Goal: Task Accomplishment & Management: Use online tool/utility

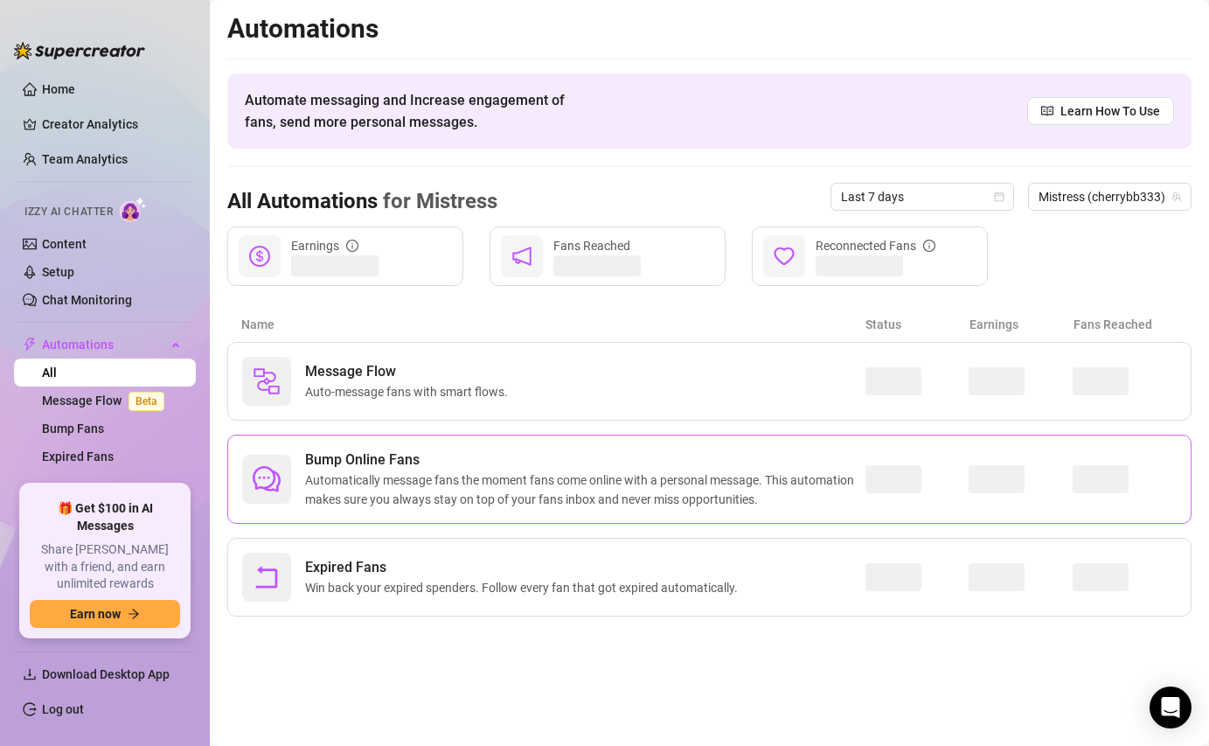
click at [374, 493] on span "Automatically message fans the moment fans come online with a personal message.…" at bounding box center [585, 489] width 561 height 38
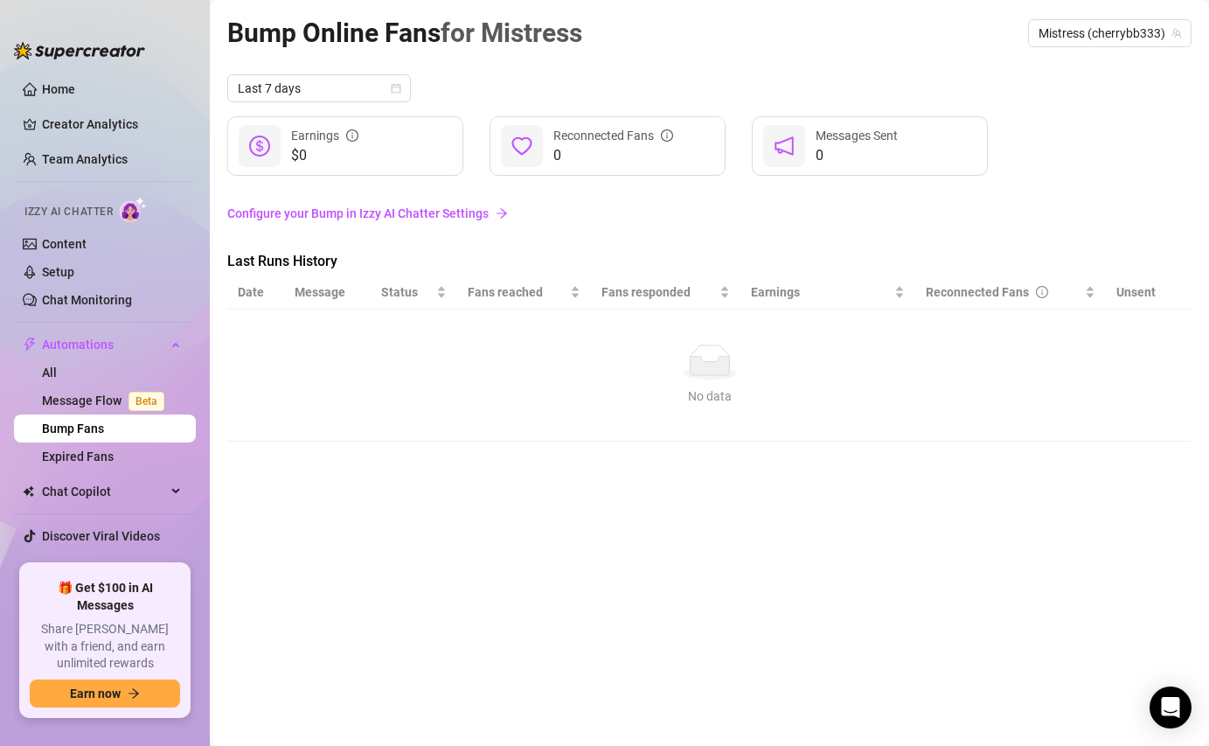
click at [351, 215] on link "Configure your Bump in Izzy AI Chatter Settings" at bounding box center [709, 213] width 965 height 19
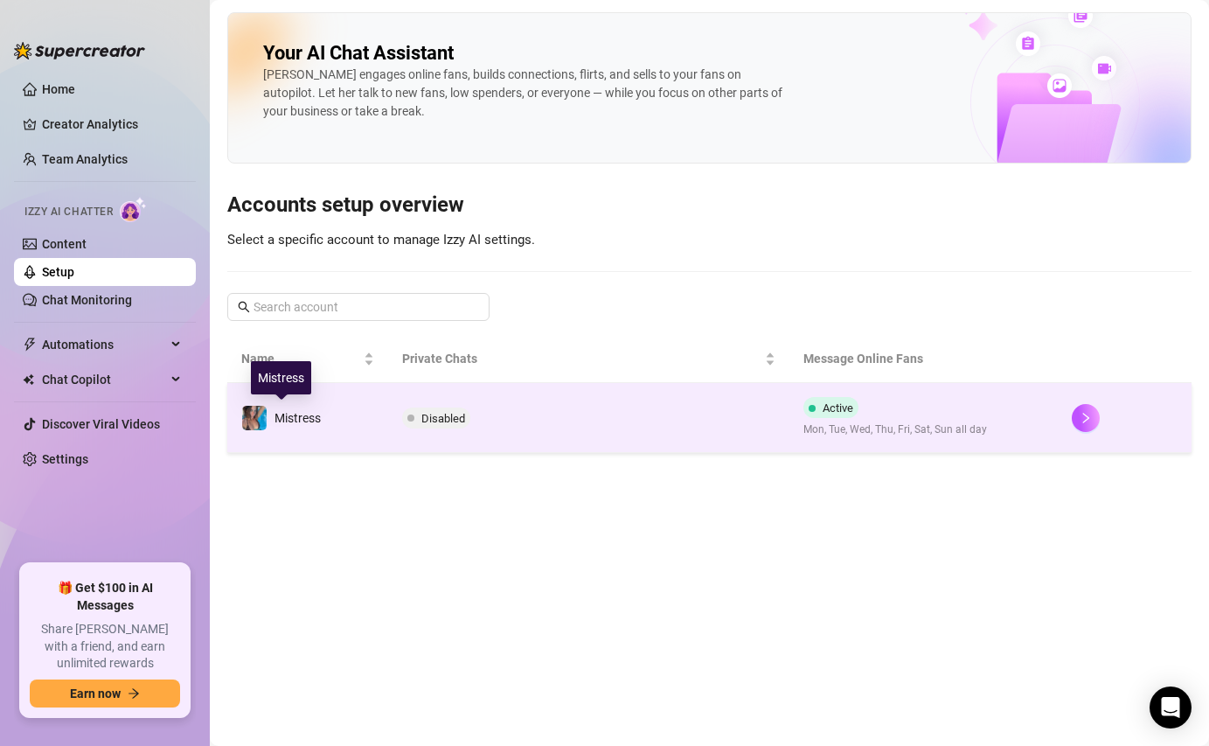
click at [289, 420] on span "Mistress" at bounding box center [298, 418] width 46 height 14
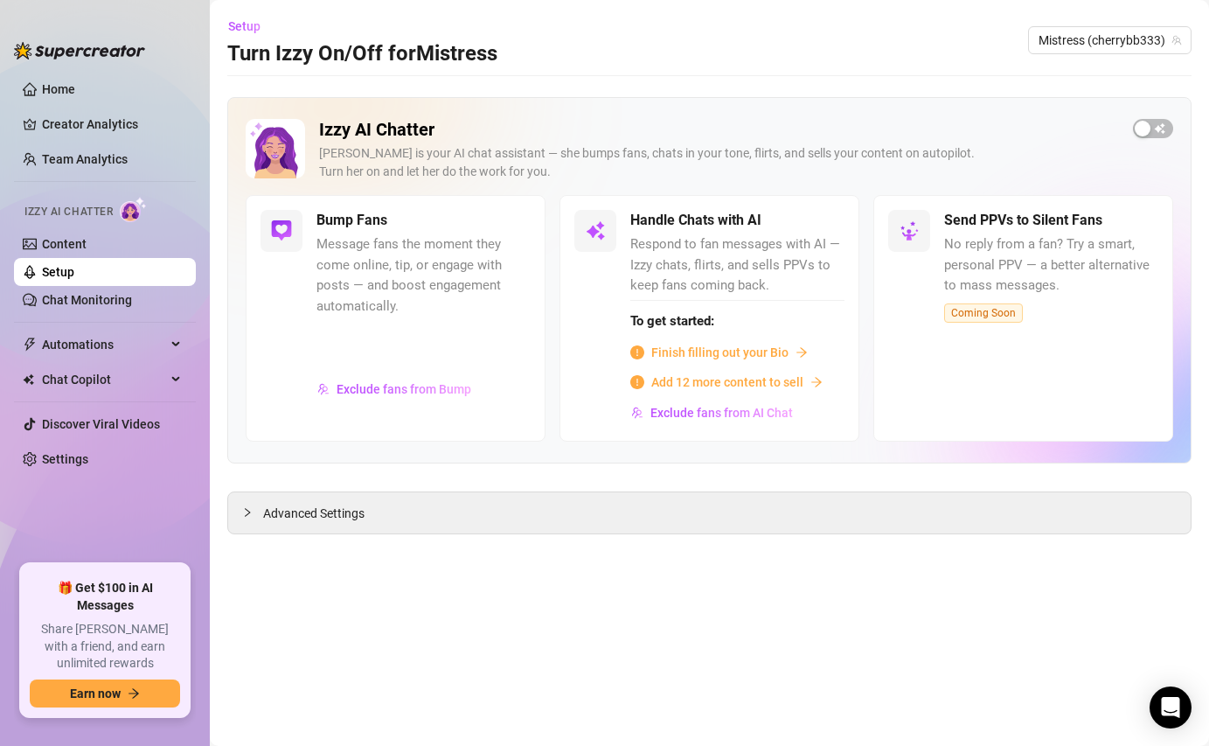
click at [361, 280] on span "Message fans the moment they come online, tip, or engage with posts — and boost…" at bounding box center [424, 275] width 214 height 82
click at [268, 528] on div "Advanced Settings" at bounding box center [709, 512] width 963 height 41
click at [267, 523] on div "Advanced Settings" at bounding box center [709, 512] width 963 height 41
click at [234, 508] on div "Advanced Settings" at bounding box center [709, 512] width 963 height 41
click at [253, 514] on div at bounding box center [252, 512] width 21 height 19
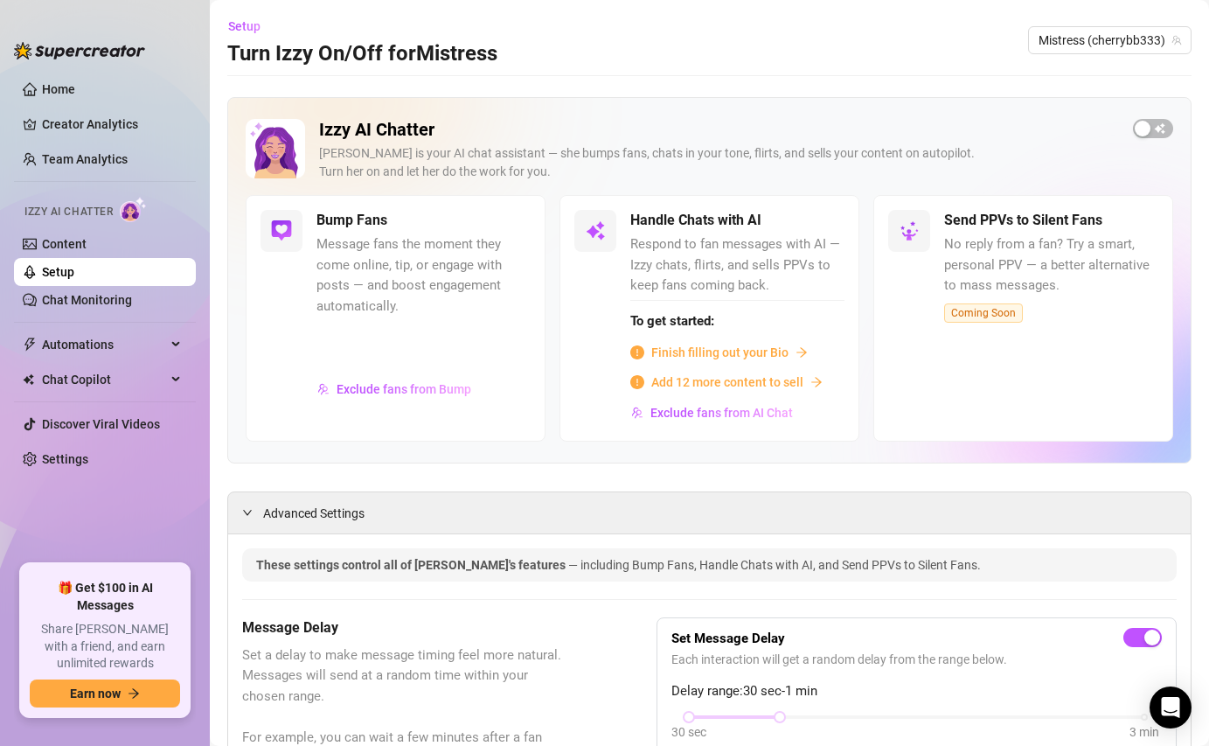
click at [324, 226] on h5 "Bump Fans" at bounding box center [352, 220] width 71 height 21
click at [59, 237] on link "Content" at bounding box center [64, 244] width 45 height 14
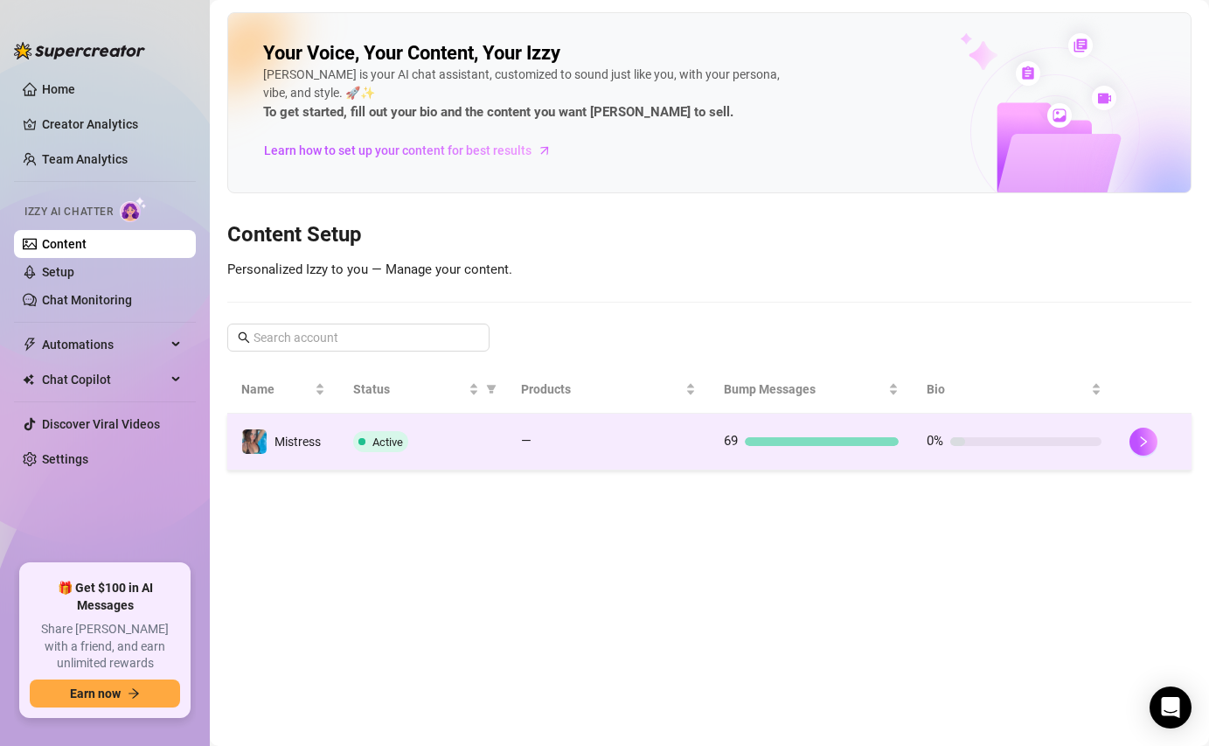
click at [286, 448] on span "Mistress" at bounding box center [298, 442] width 46 height 14
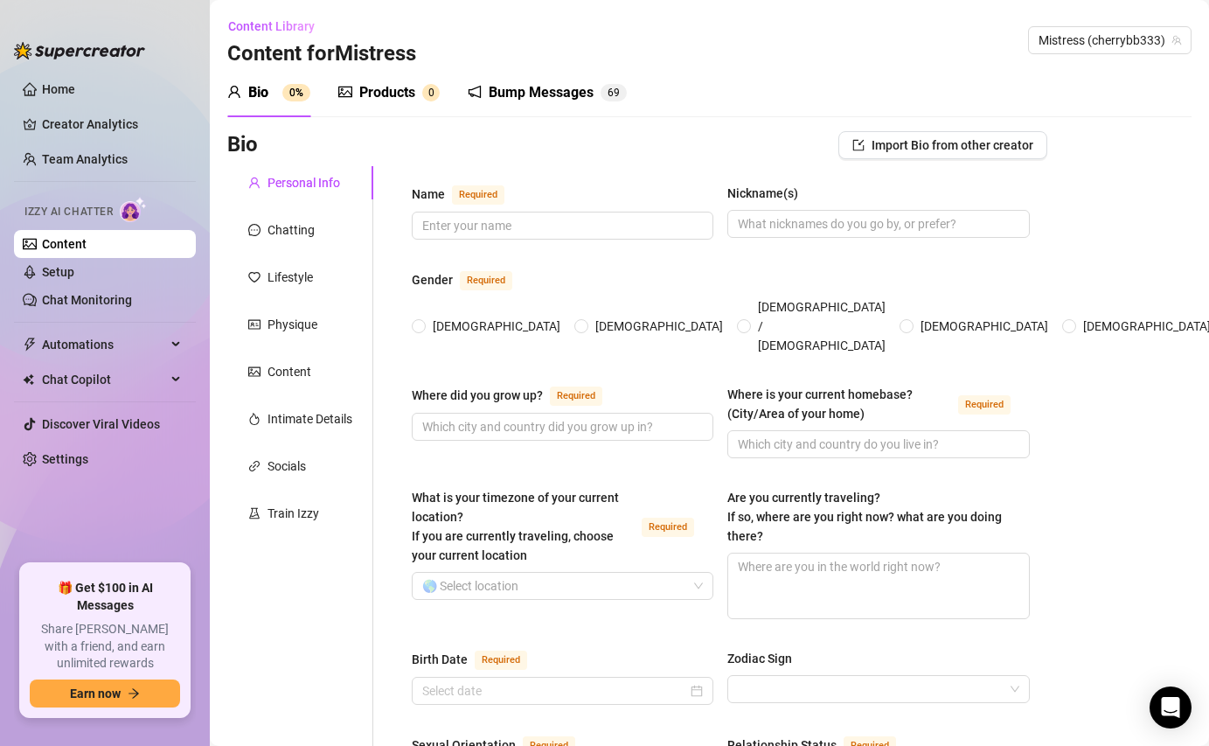
click at [489, 105] on div "Bump Messages 6 9" at bounding box center [547, 92] width 159 height 49
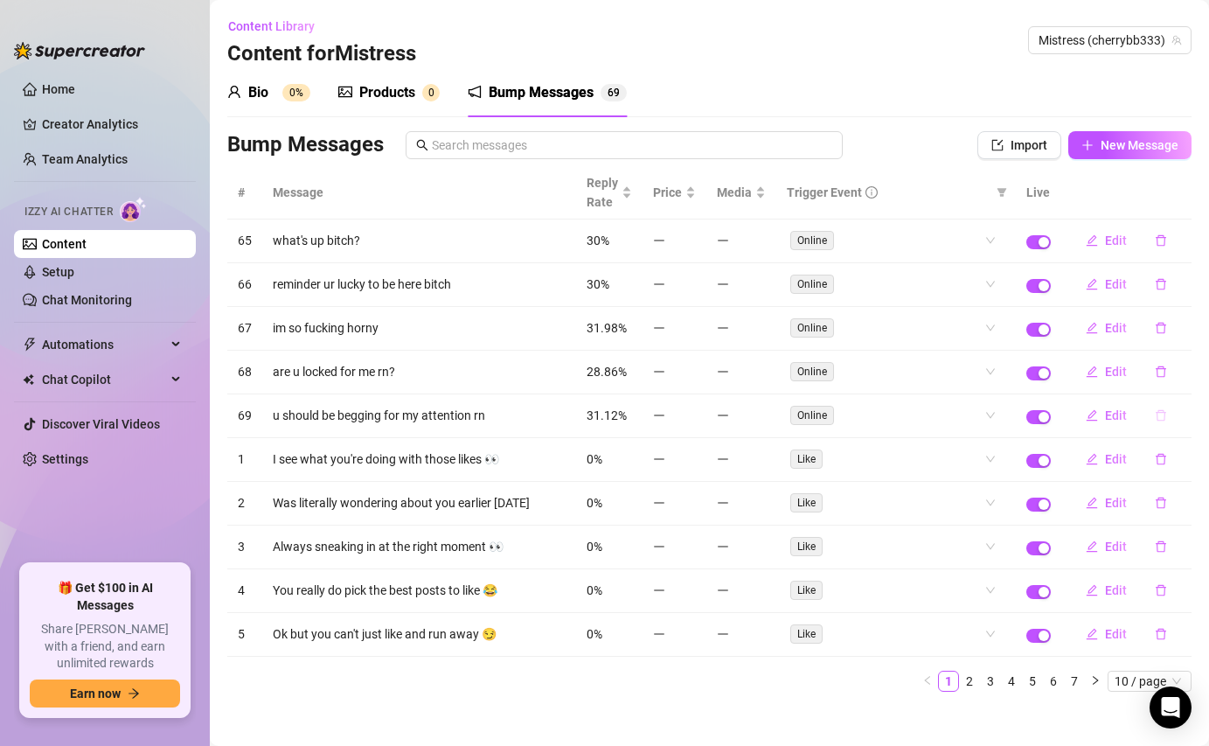
click at [1160, 413] on icon "delete" at bounding box center [1161, 415] width 10 height 11
click at [1176, 373] on span "Yes" at bounding box center [1179, 370] width 21 height 14
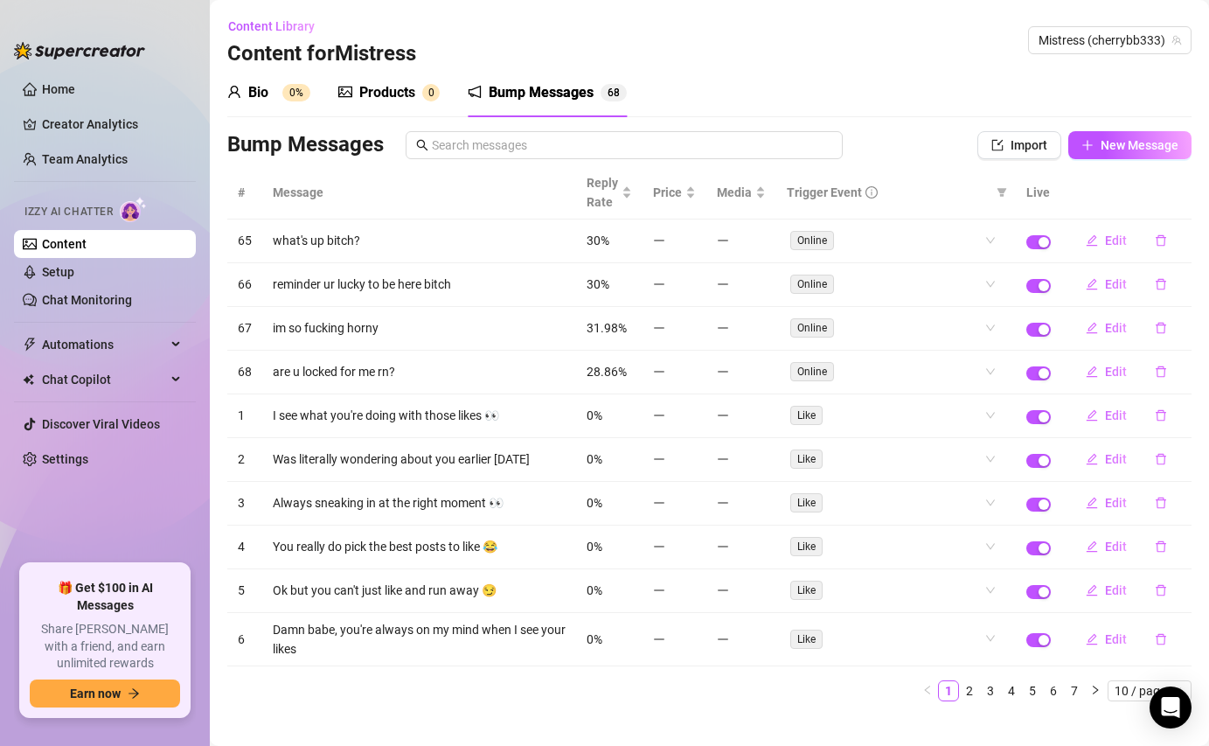
click at [1176, 373] on button "button" at bounding box center [1161, 372] width 40 height 28
click at [1170, 324] on button "Yes" at bounding box center [1179, 326] width 33 height 21
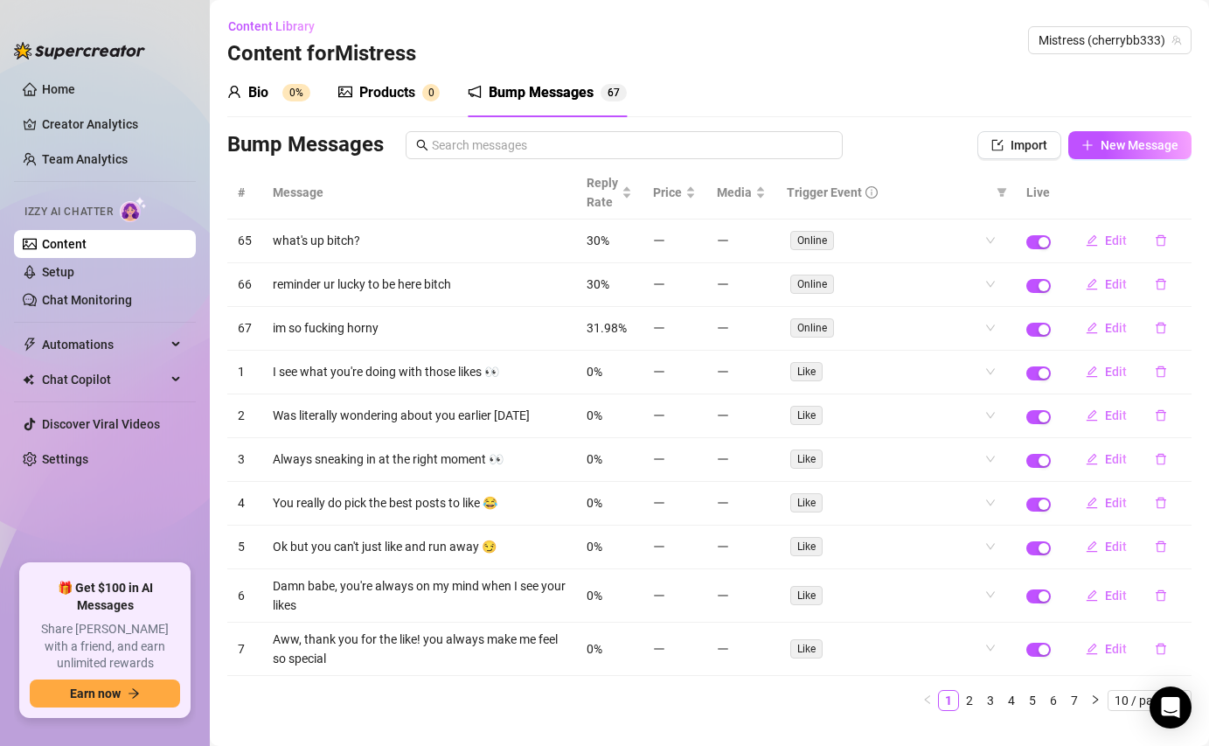
click at [1170, 324] on button "button" at bounding box center [1161, 328] width 40 height 28
click at [1178, 295] on div "Delete this message? No Yes" at bounding box center [1130, 269] width 154 height 68
click at [1178, 287] on span "Yes" at bounding box center [1179, 282] width 21 height 14
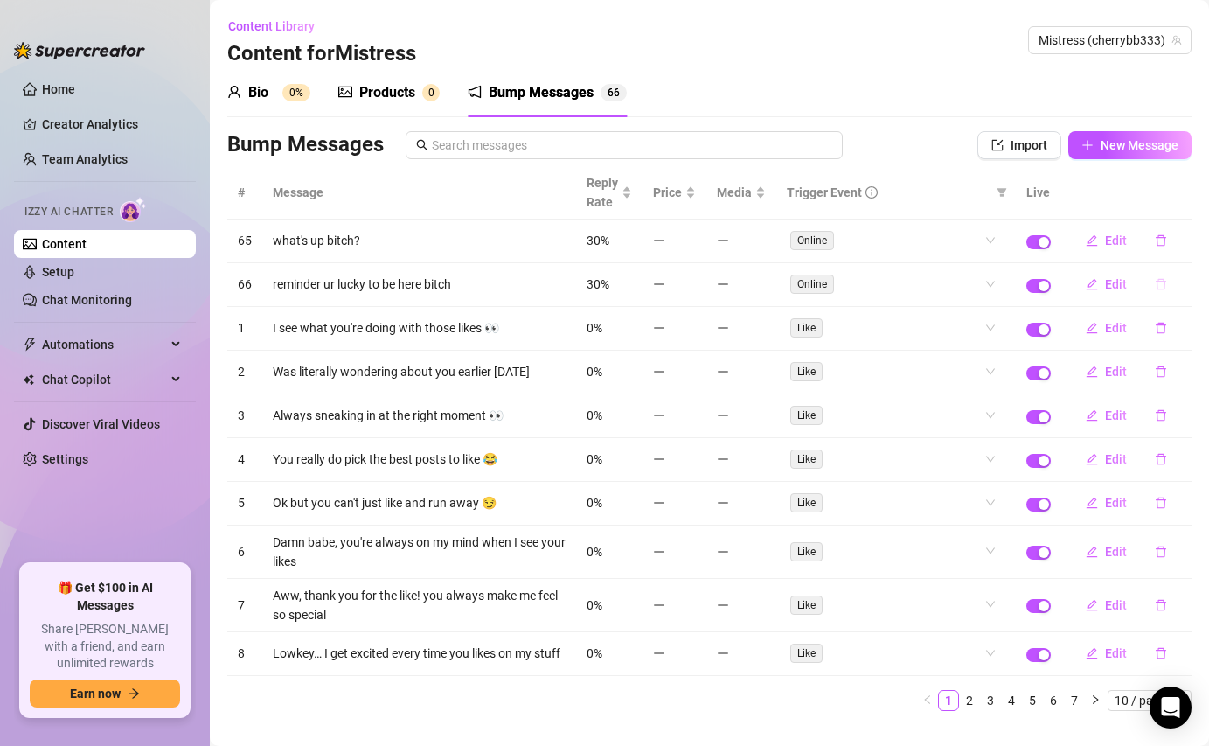
click at [1170, 282] on button "button" at bounding box center [1161, 284] width 40 height 28
click at [1171, 240] on button "Yes" at bounding box center [1179, 238] width 33 height 21
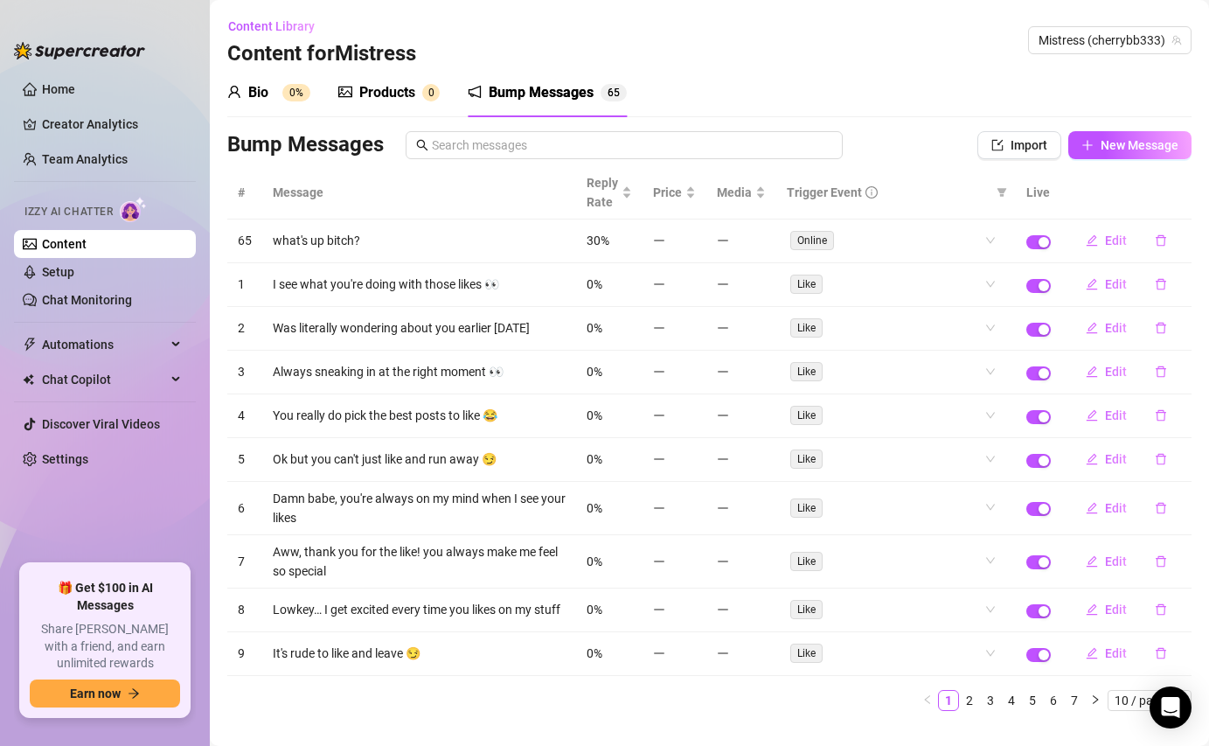
scroll to position [31, 0]
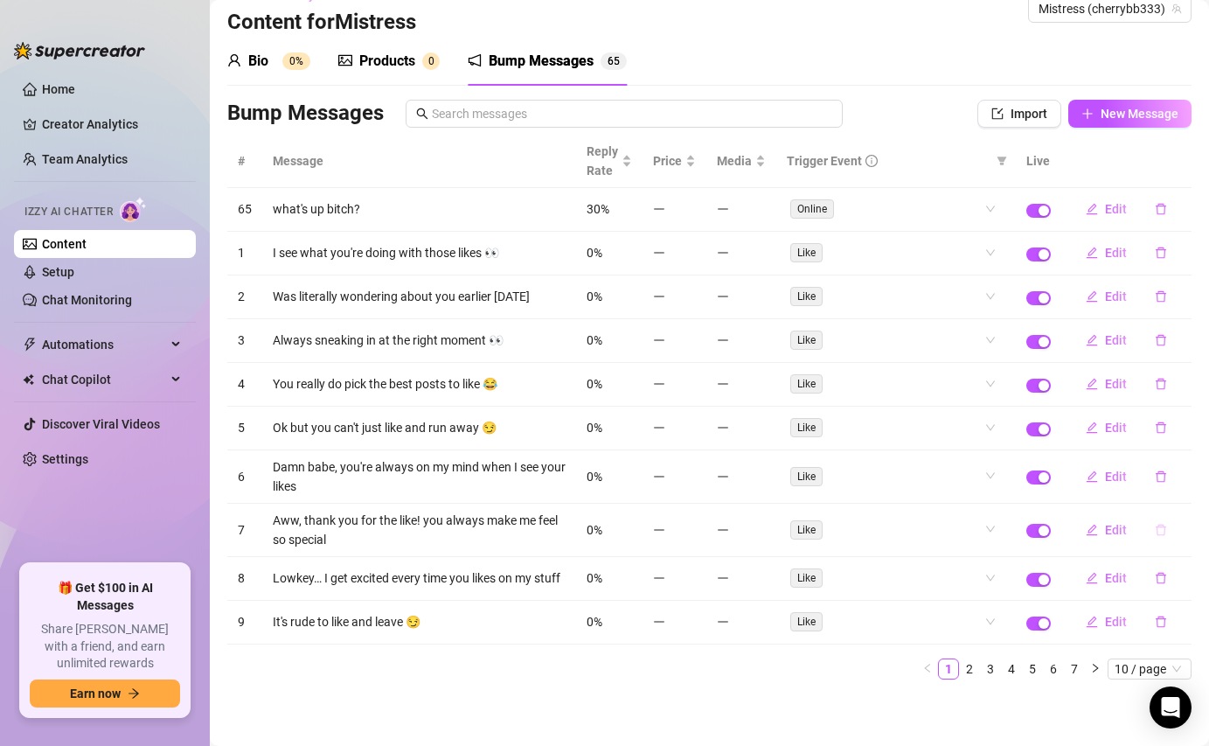
click at [1168, 530] on button "button" at bounding box center [1161, 530] width 40 height 28
click at [1175, 486] on span "Yes" at bounding box center [1179, 484] width 21 height 14
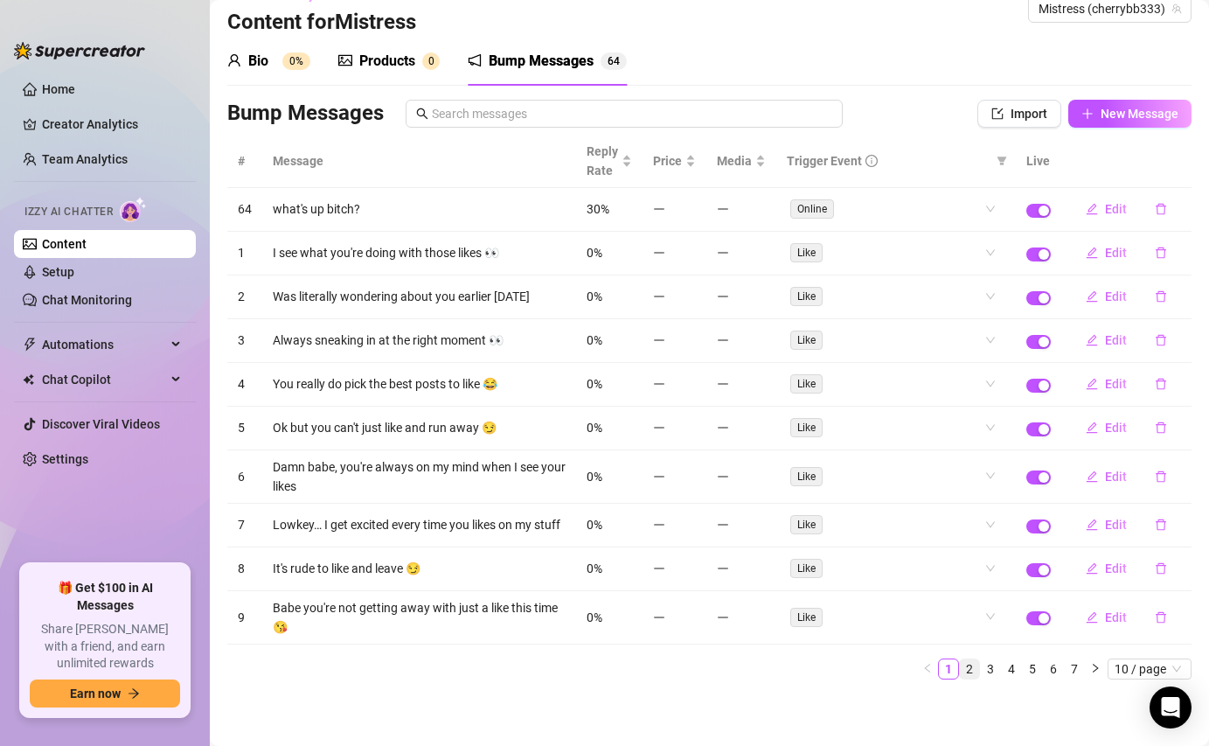
click at [969, 668] on link "2" at bounding box center [969, 668] width 19 height 19
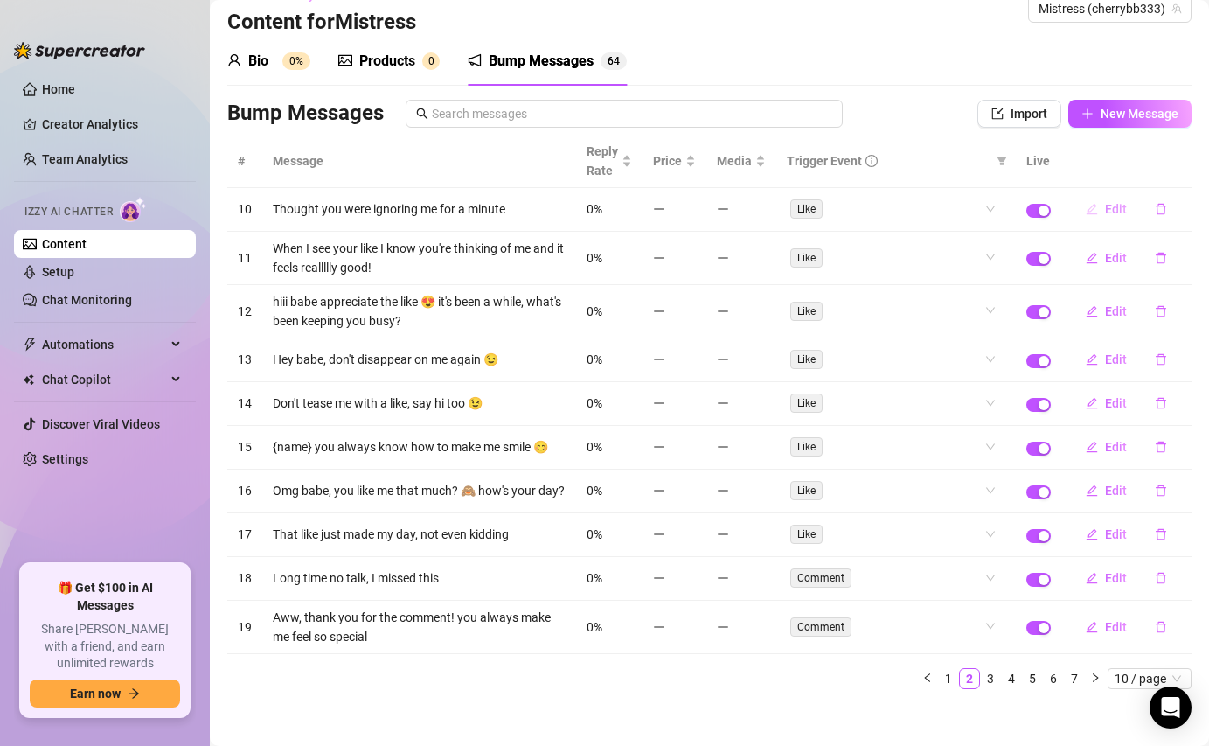
click at [1090, 205] on icon "edit" at bounding box center [1092, 209] width 12 height 12
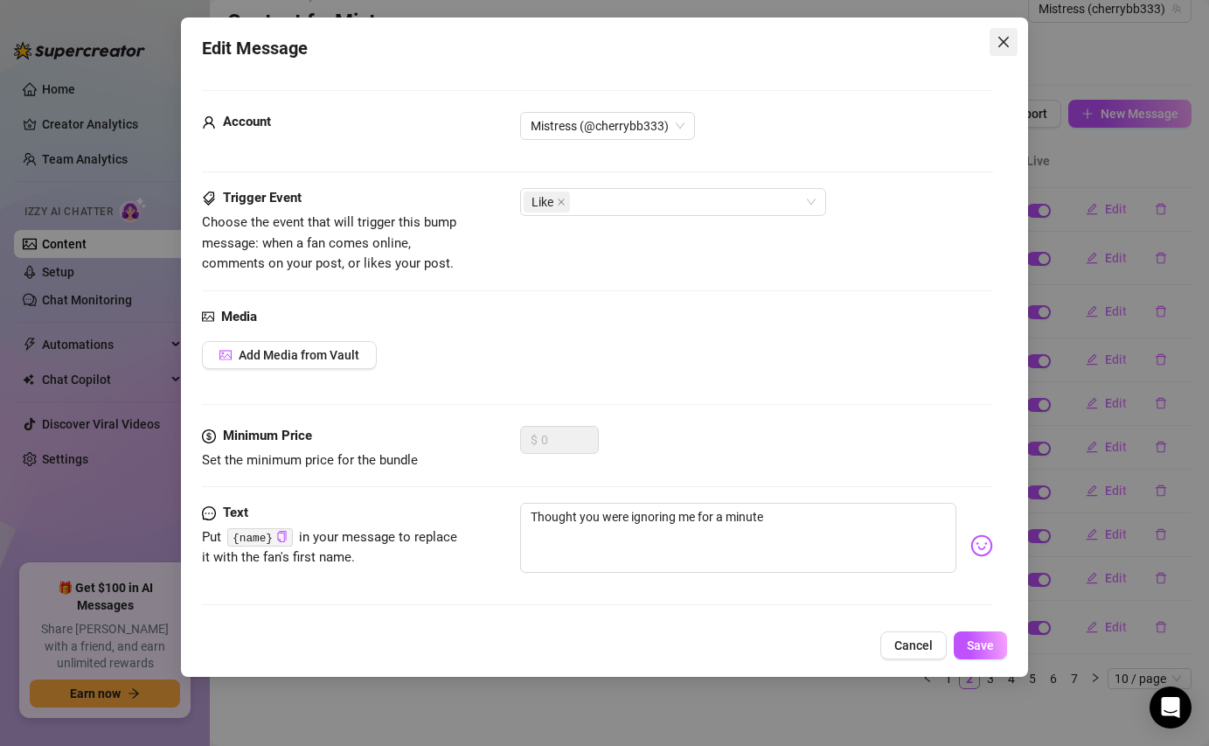
click at [1007, 44] on icon "close" at bounding box center [1004, 42] width 14 height 14
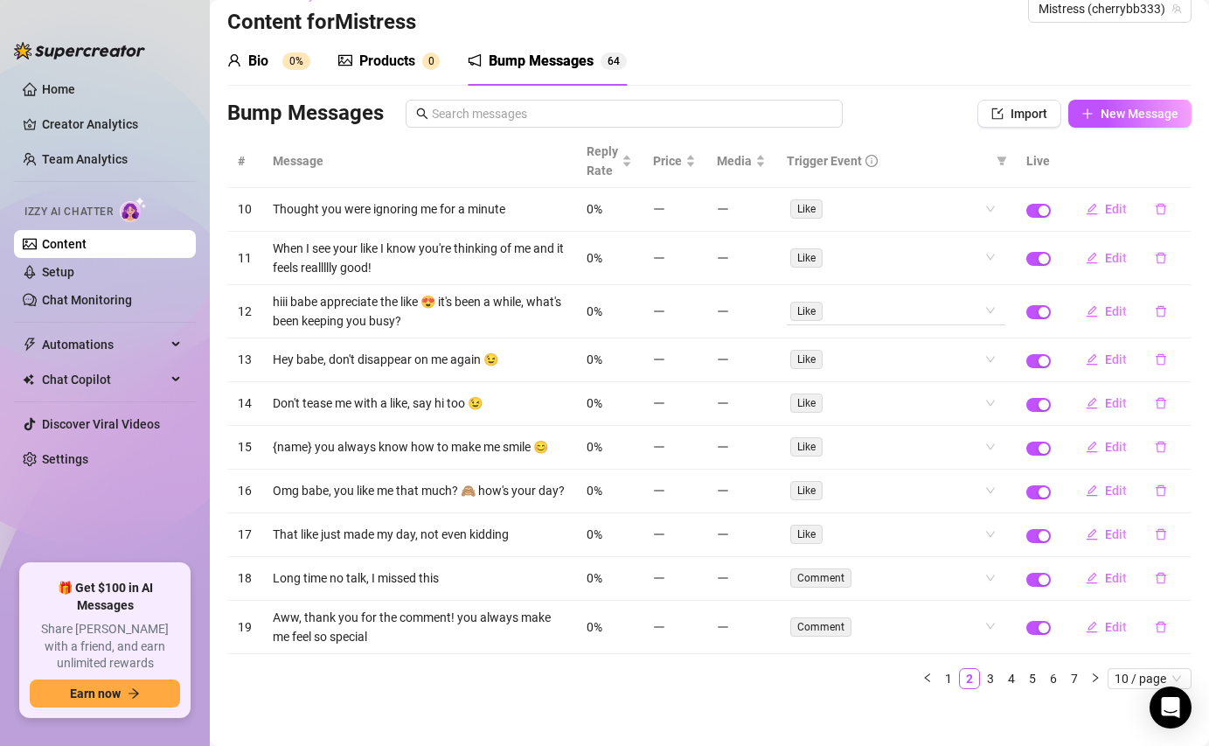
scroll to position [41, 0]
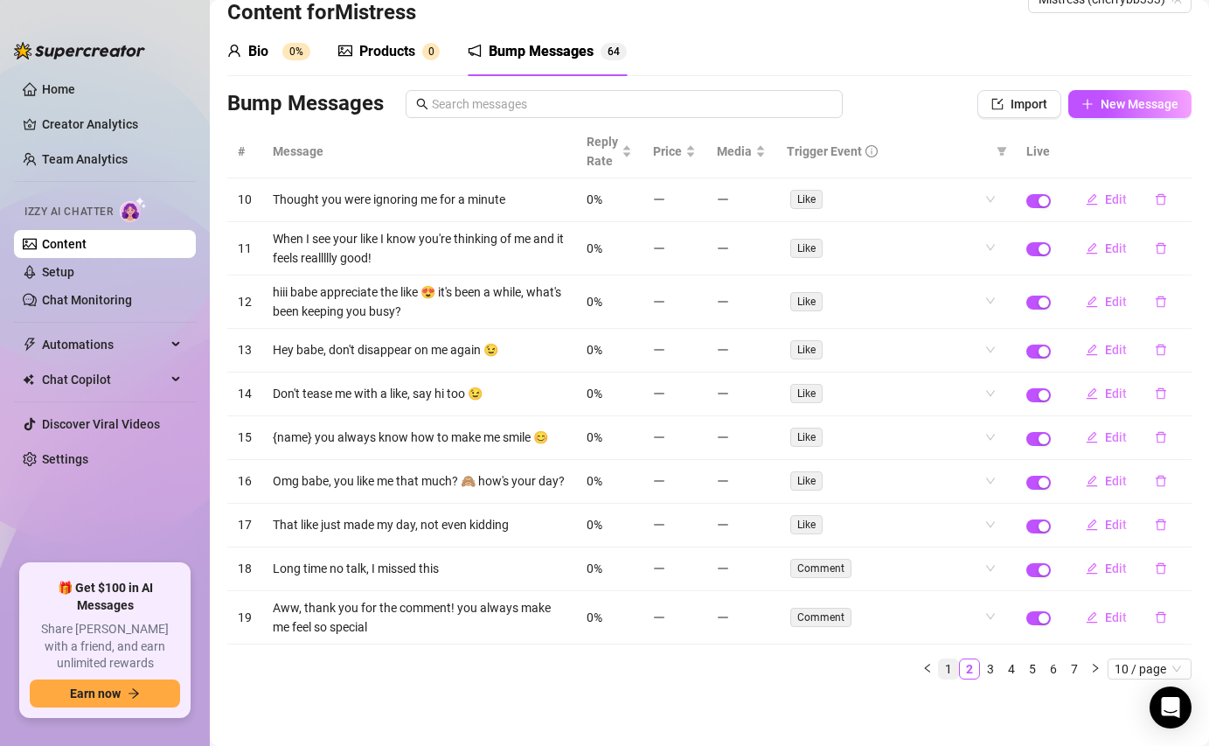
click at [949, 672] on link "1" at bounding box center [948, 668] width 19 height 19
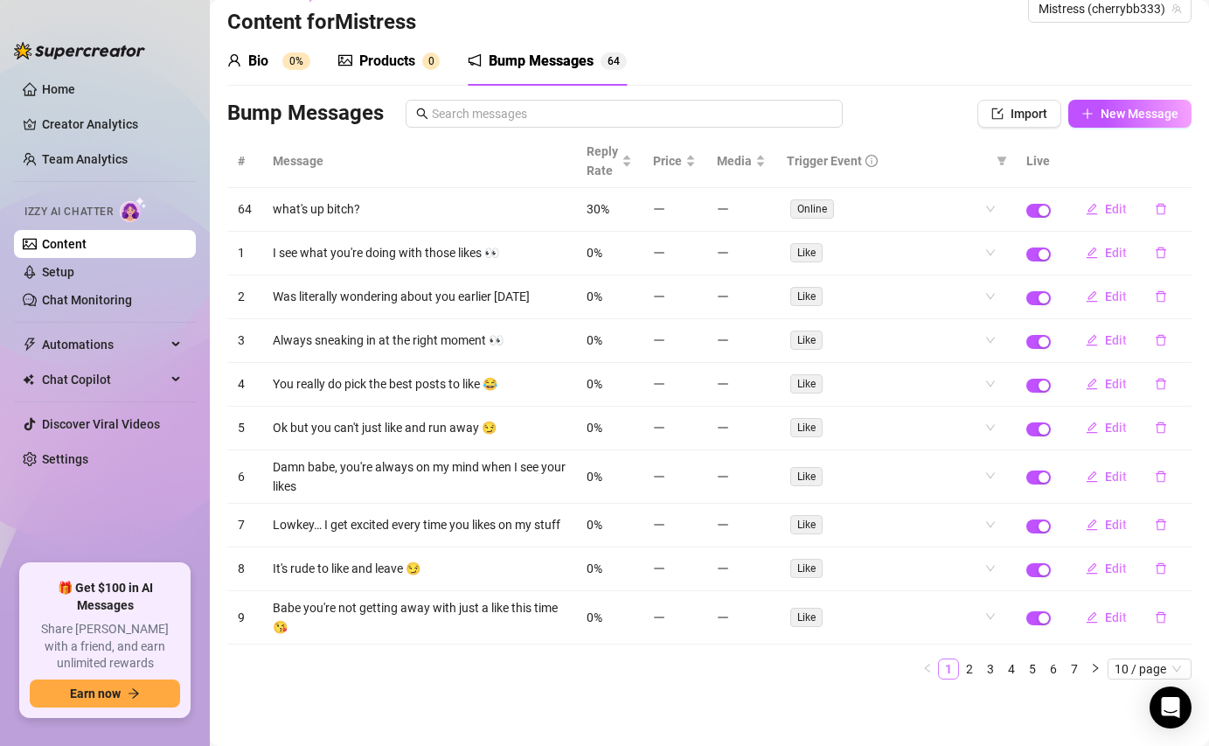
scroll to position [31, 0]
click at [1155, 115] on span "New Message" at bounding box center [1140, 114] width 78 height 14
type textarea "Type your message here..."
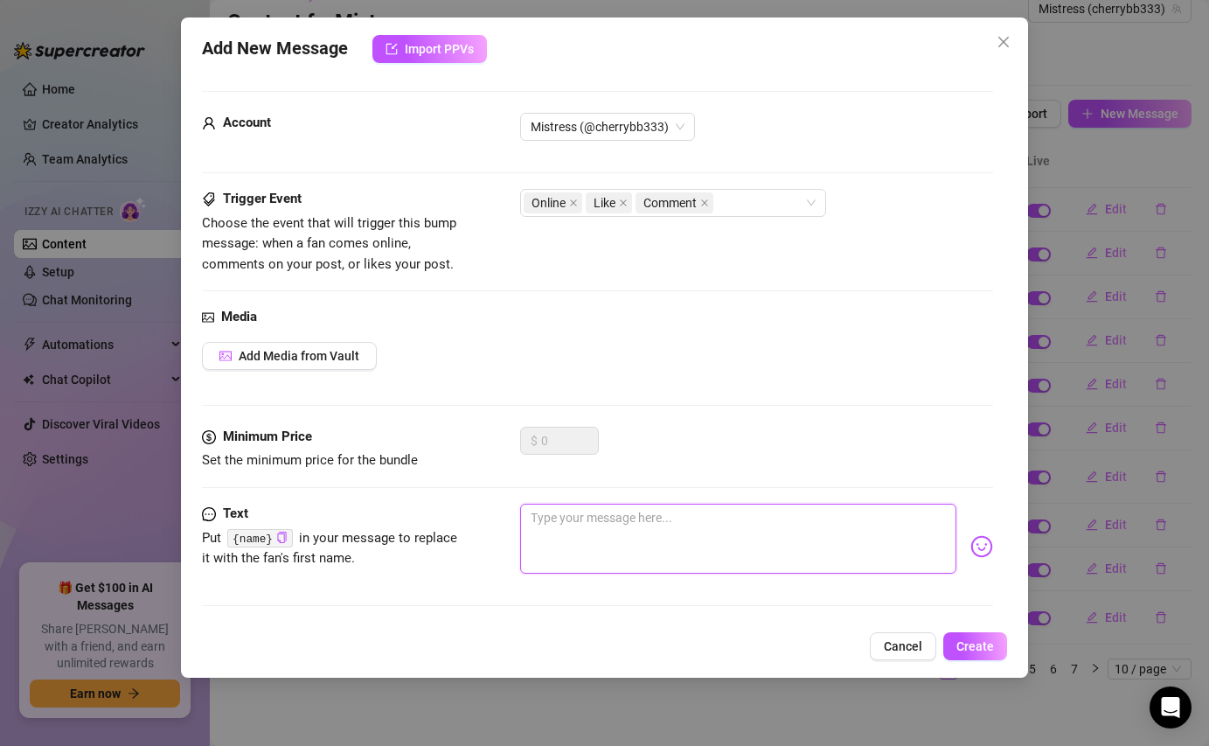
click at [562, 525] on textarea at bounding box center [738, 539] width 436 height 70
type textarea "if"
type textarea "if u"
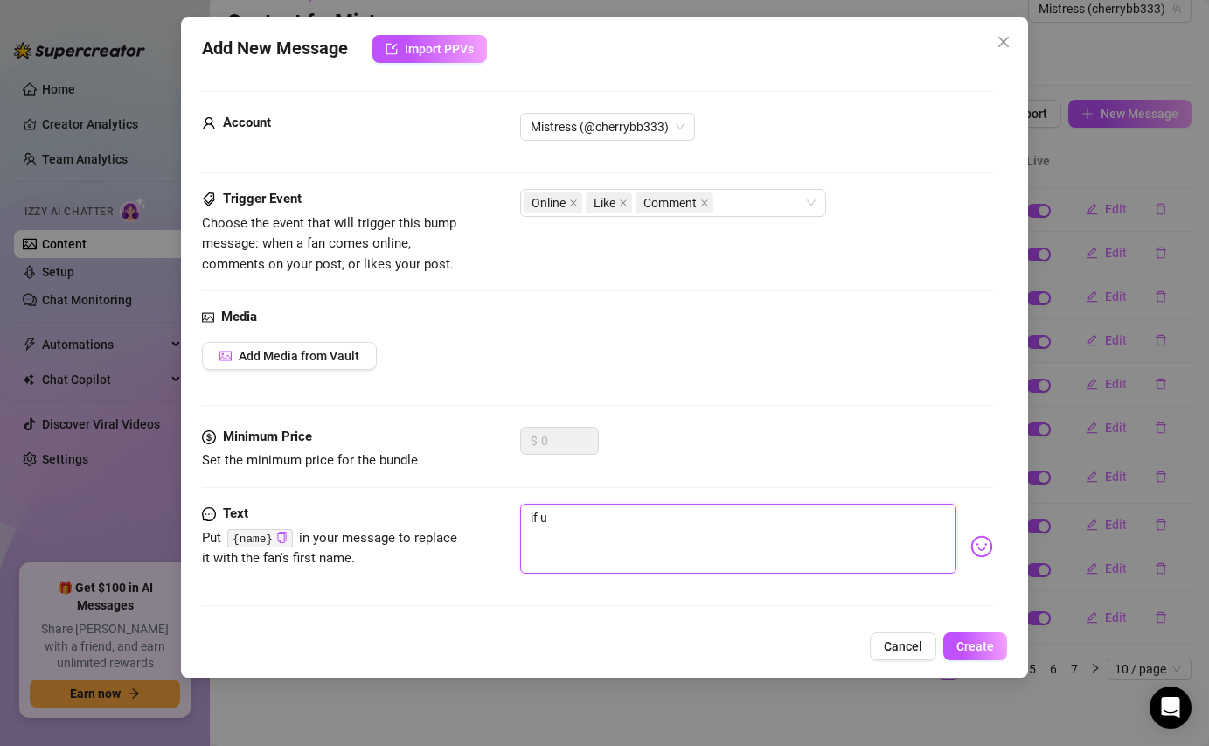
type textarea "if u"
type textarea "if u w"
type textarea "if u we"
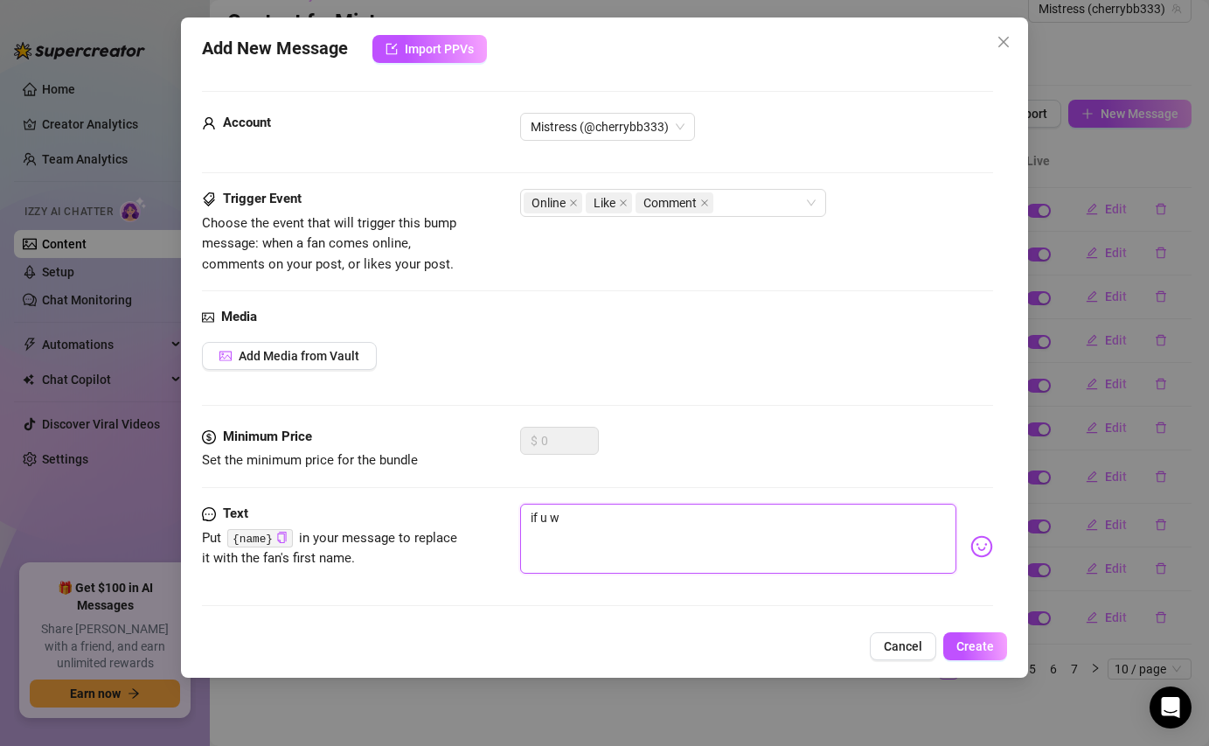
type textarea "if u we"
type textarea "if u wer"
type textarea "if u were"
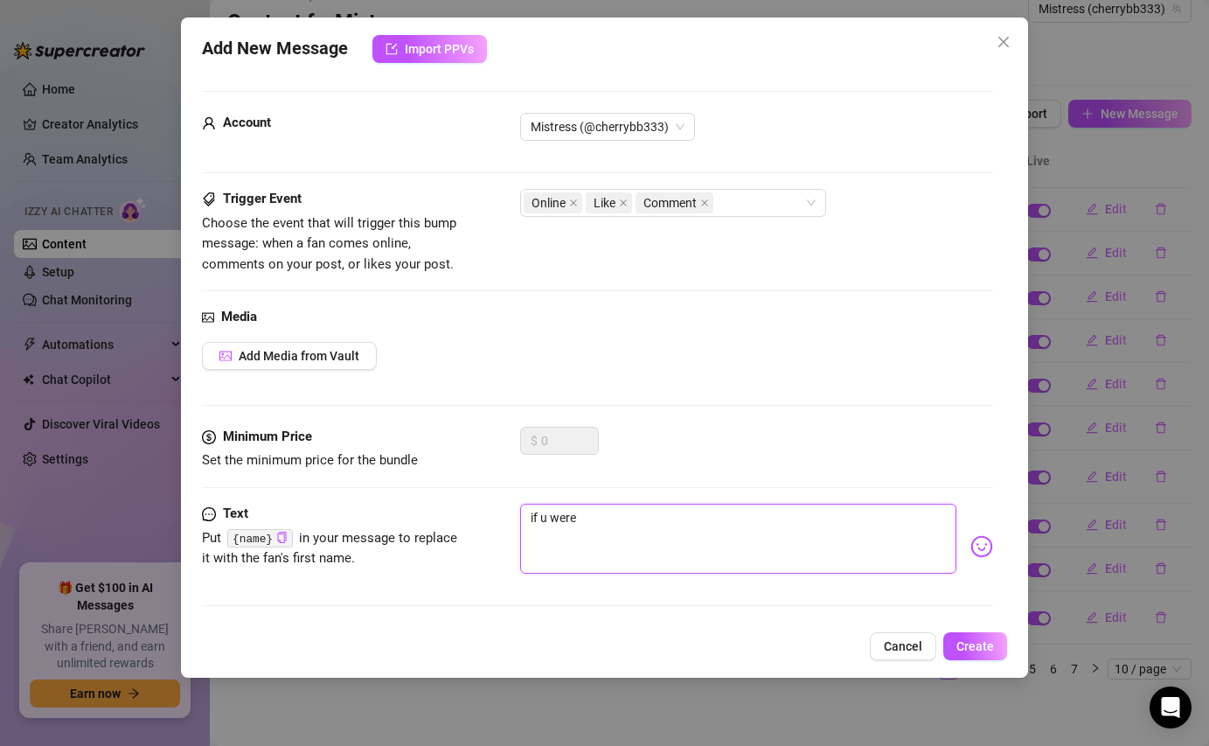
type textarea "if u were h"
type textarea "if u were he"
type textarea "if u were her"
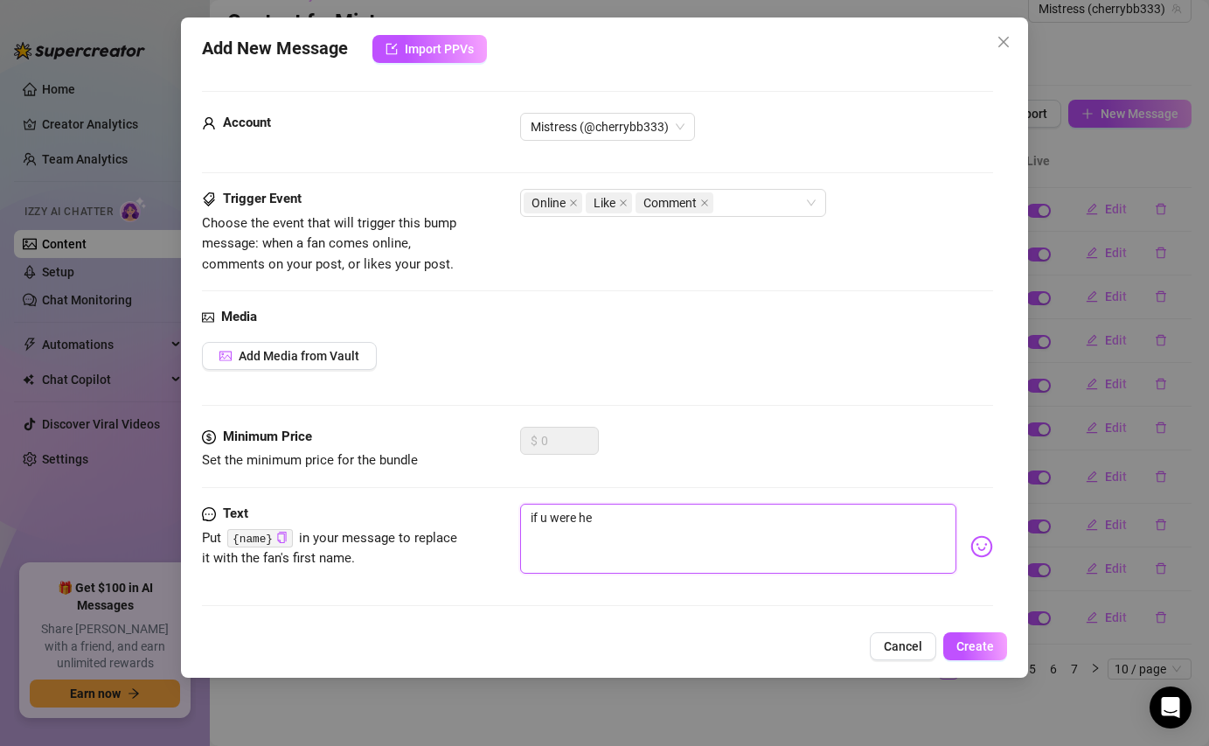
type textarea "if u were her"
type textarea "if u were here"
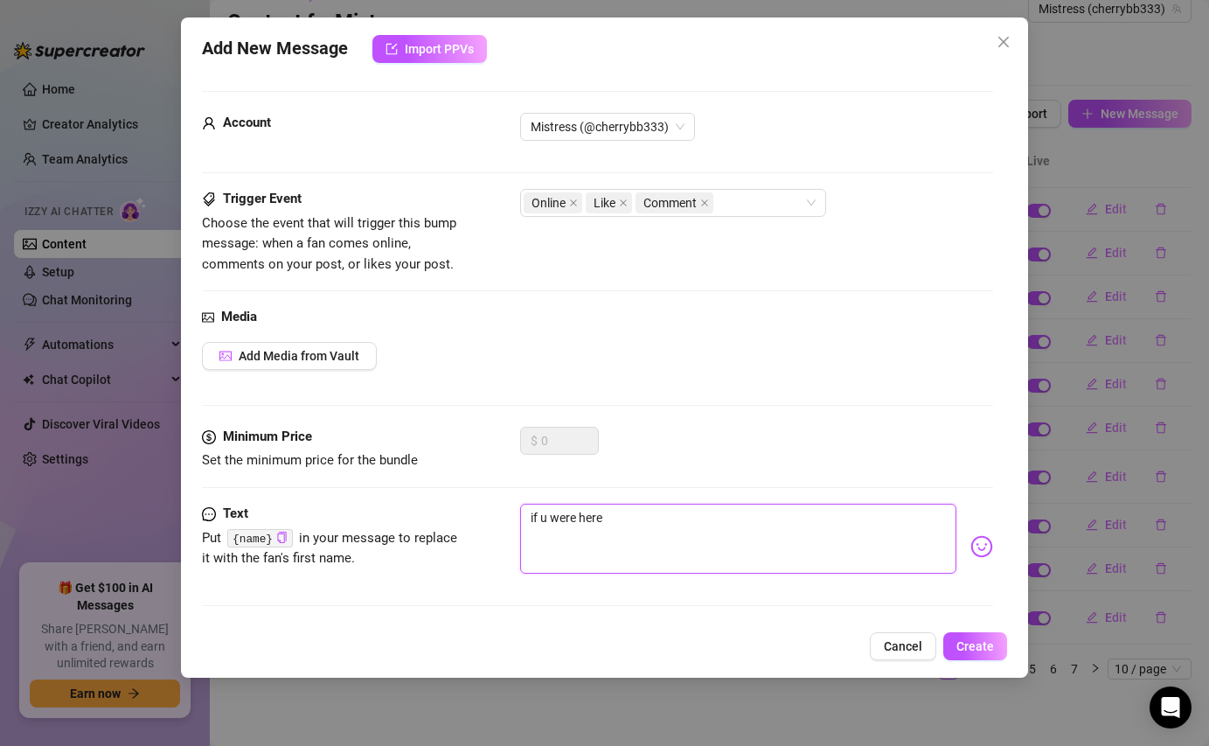
type textarea "if u were here r"
type textarea "if u were here rn"
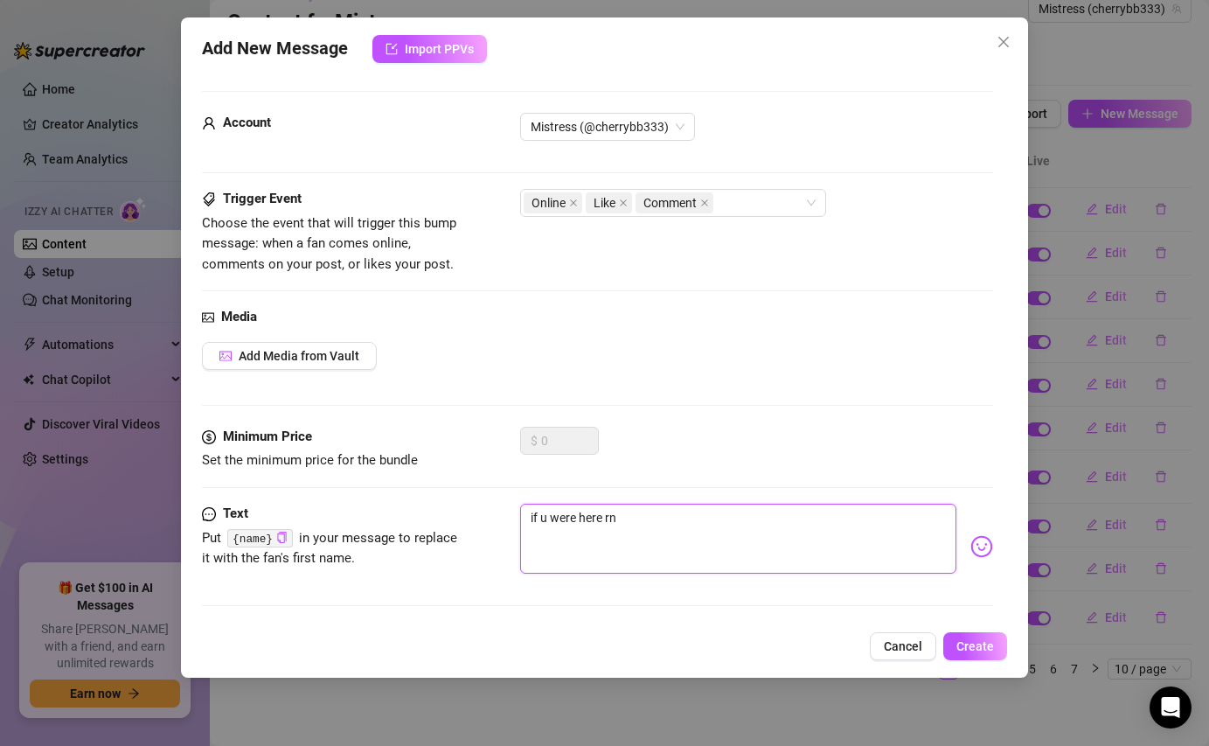
type textarea "if u were here rn"
type textarea "if u were here rn i"
type textarea "if u were here rn i'"
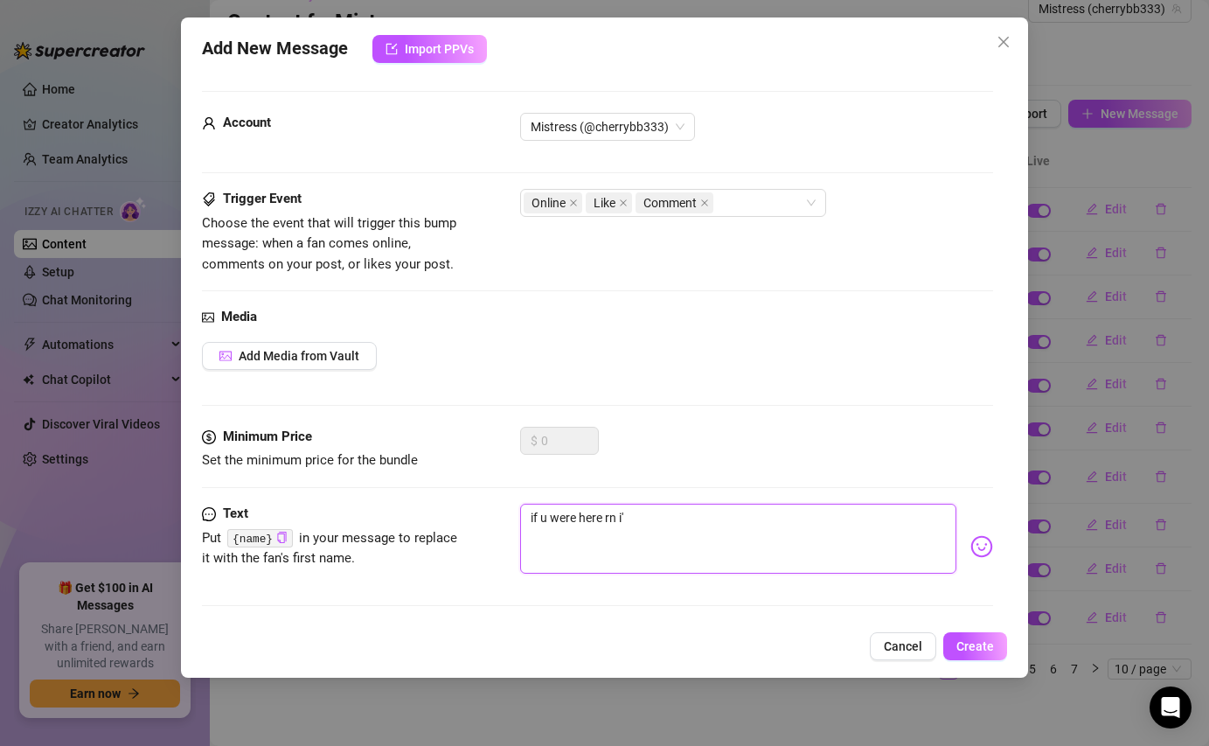
type textarea "if u were here rn i'd"
type textarea "if u were here rn i'd t"
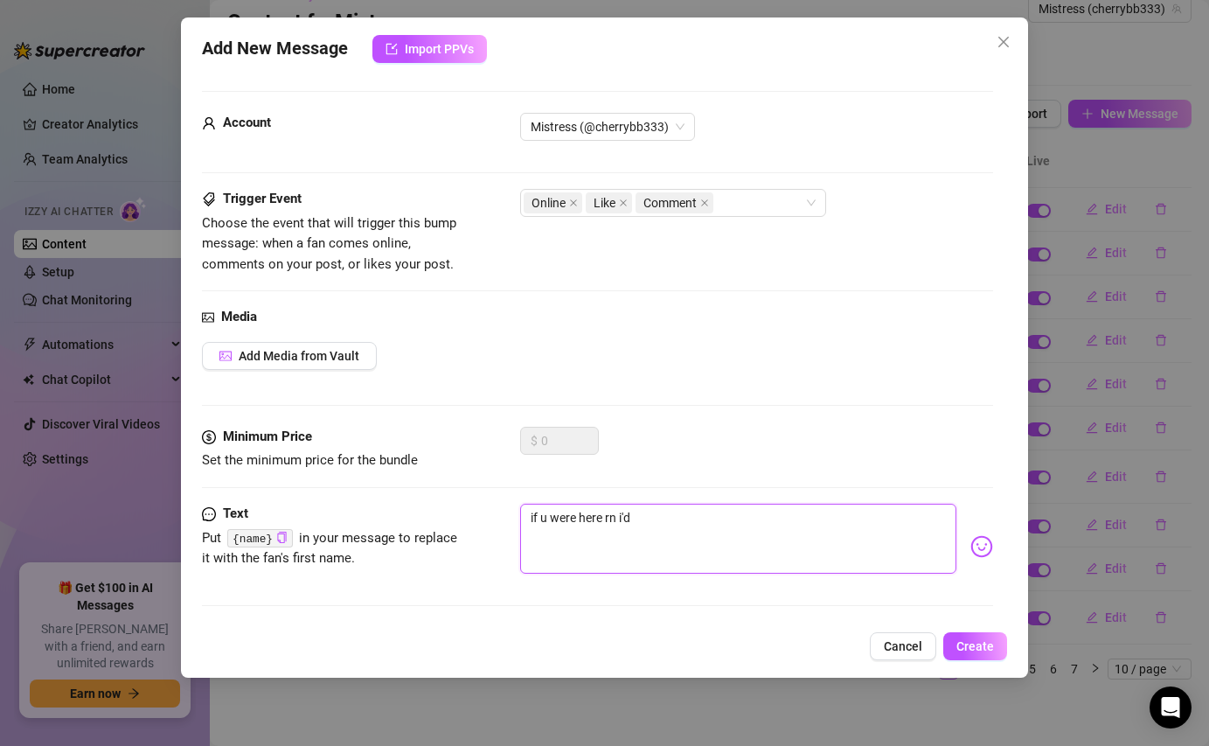
type textarea "if u were here rn i'd t"
type textarea "if u were here rn i'd ti"
type textarea "if u were here rn i'd tie"
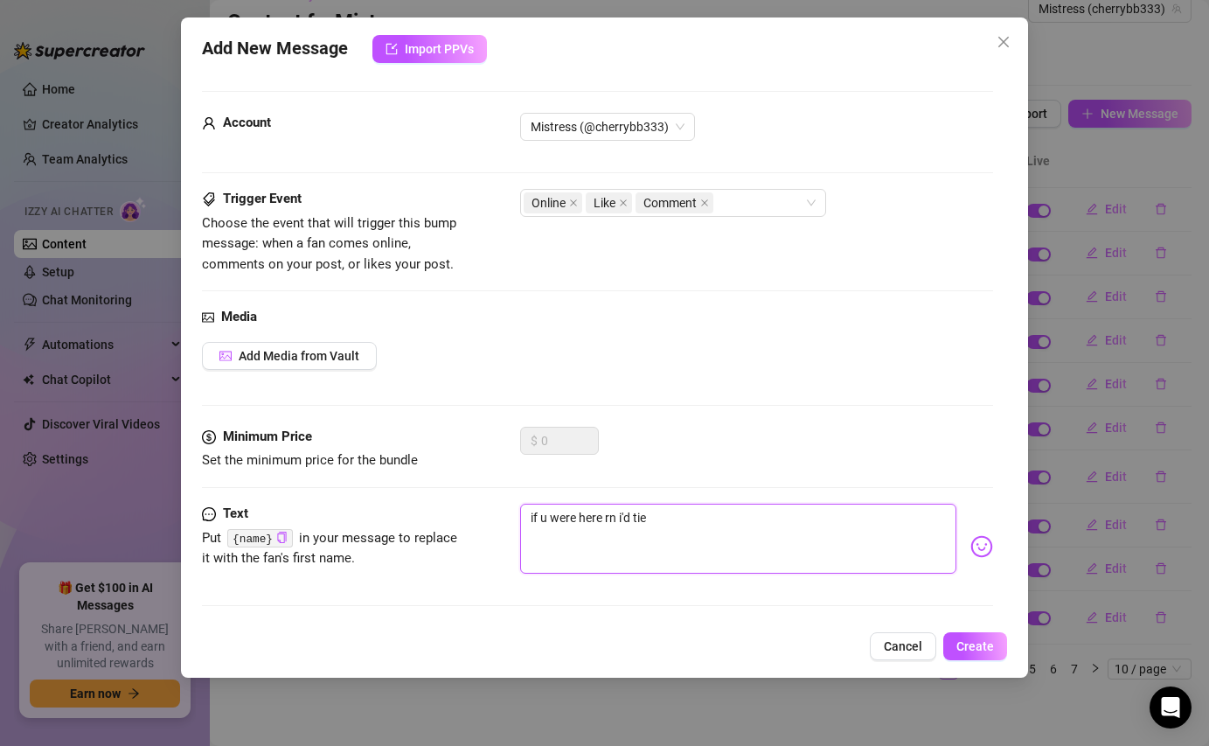
type textarea "if u were here rn i'd tie"
type textarea "if u were here rn i'd tie u"
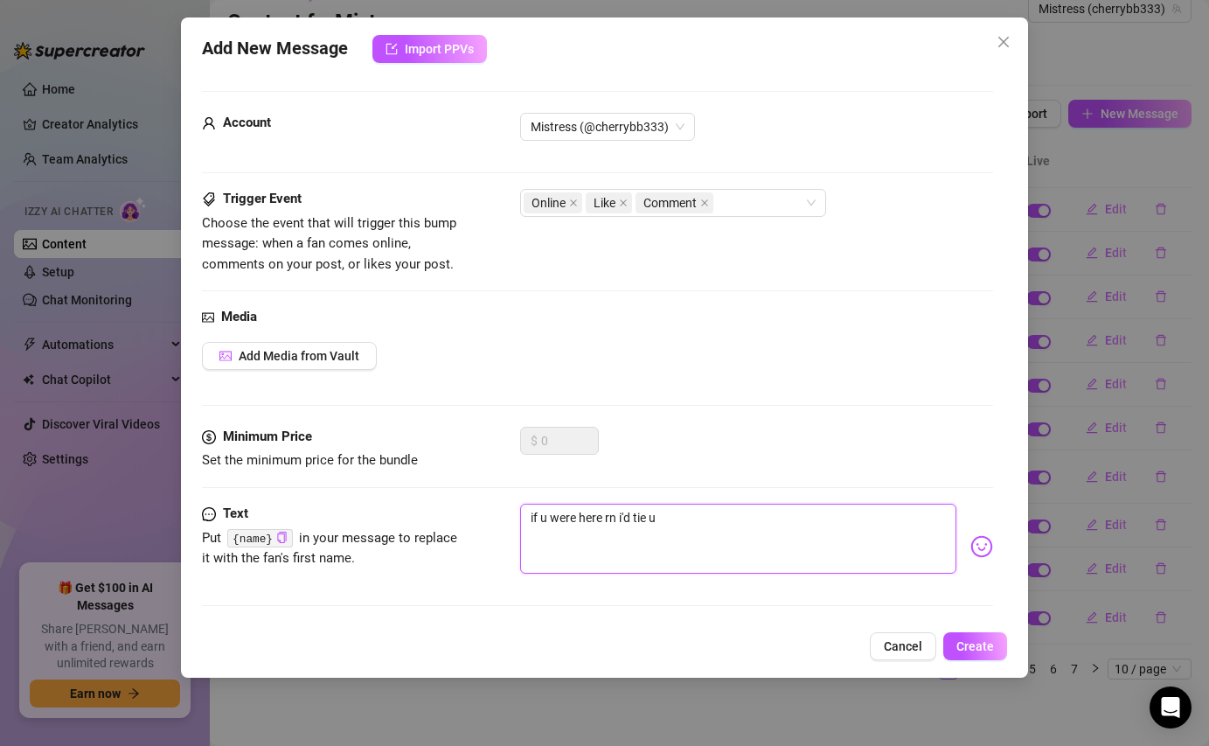
type textarea "if u were here rn i'd tie u"
type textarea "if u were here rn i'd tie u d"
type textarea "if u were here rn i'd tie u do"
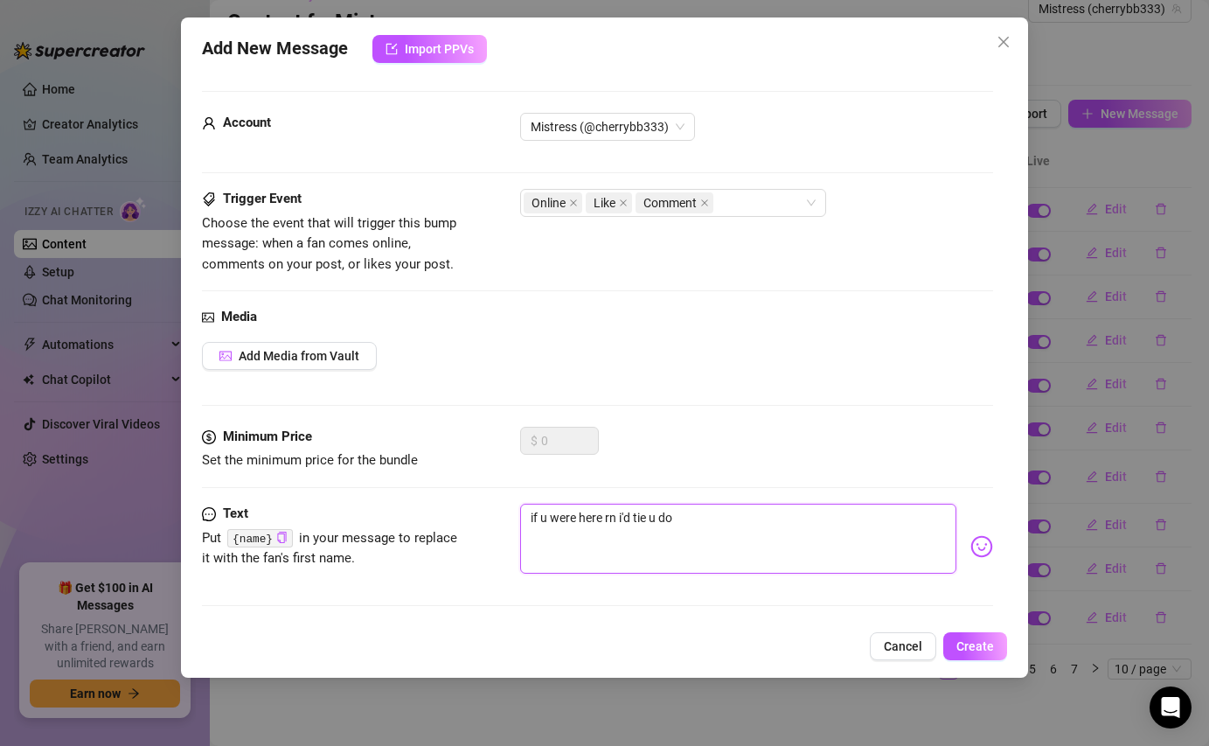
type textarea "if u were here rn i'd tie u don"
type textarea "if u were here rn i'd tie u [GEOGRAPHIC_DATA]"
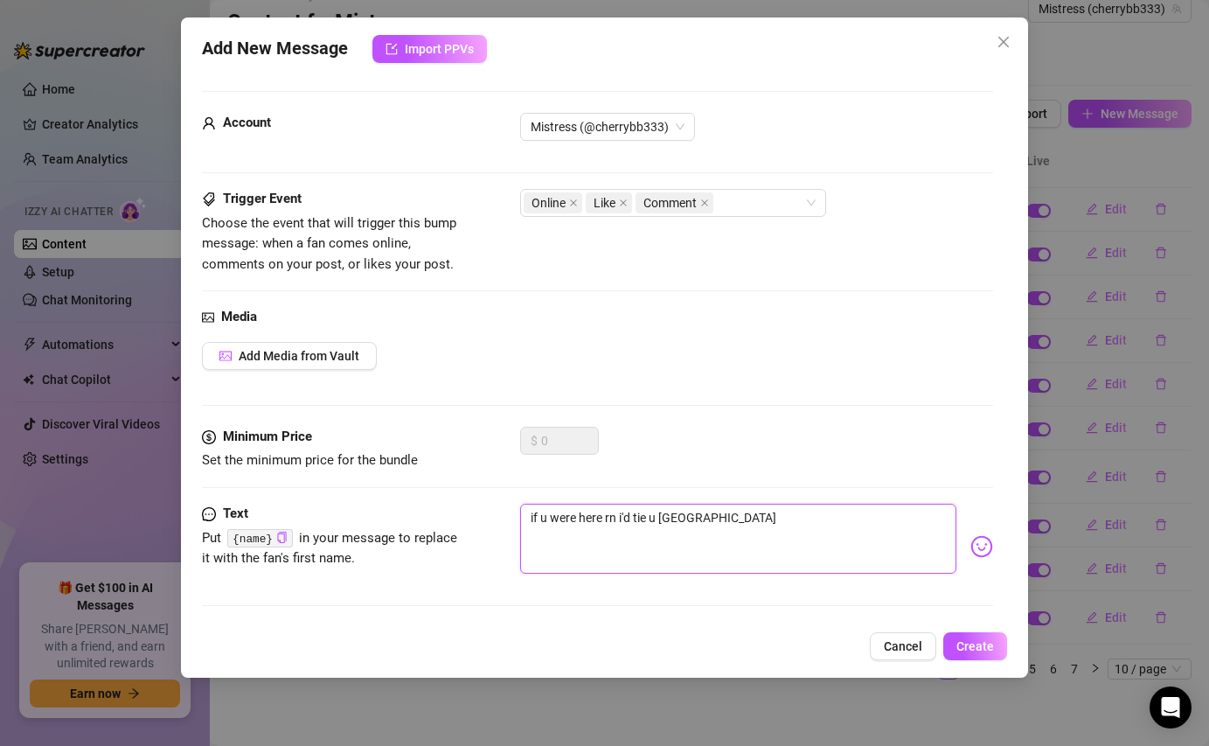
type textarea "if u were here rn i'd tie u [GEOGRAPHIC_DATA]"
type textarea "if u were here rn i'd tie u don"
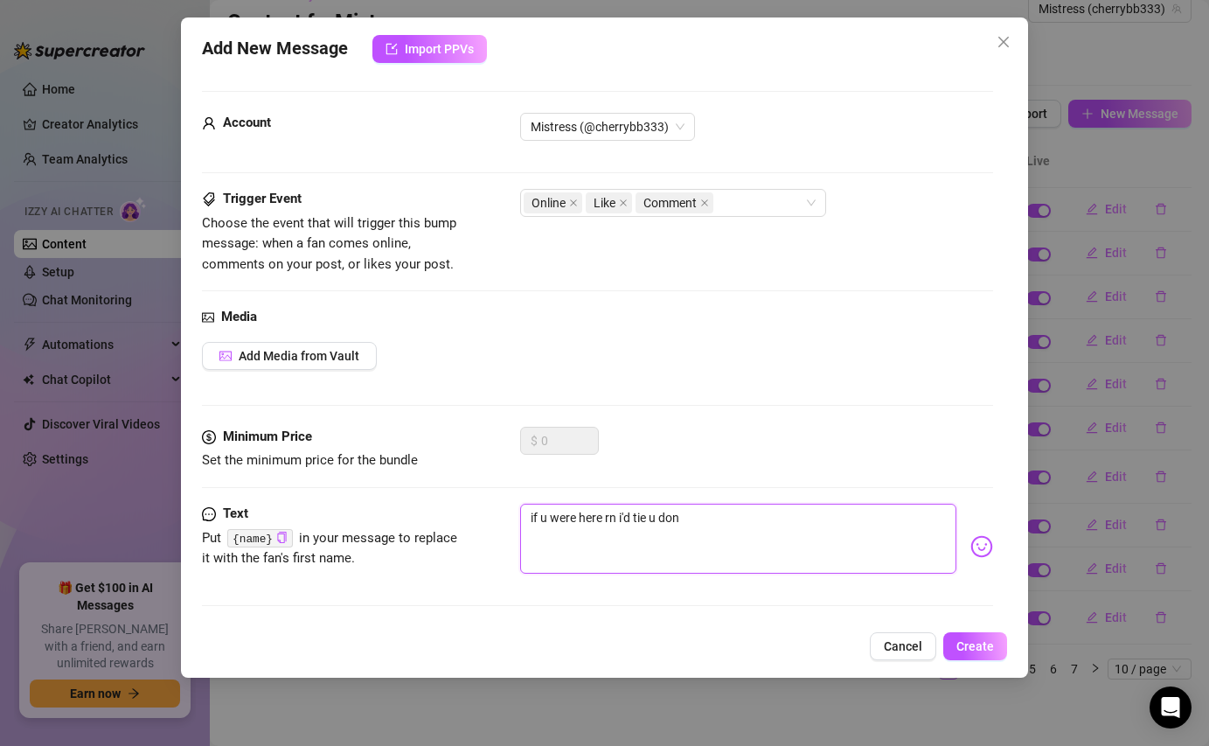
type textarea "if u were here rn i'd tie u do"
type textarea "if u were here rn i'd tie u dow"
type textarea "if u were here rn i'd tie u down"
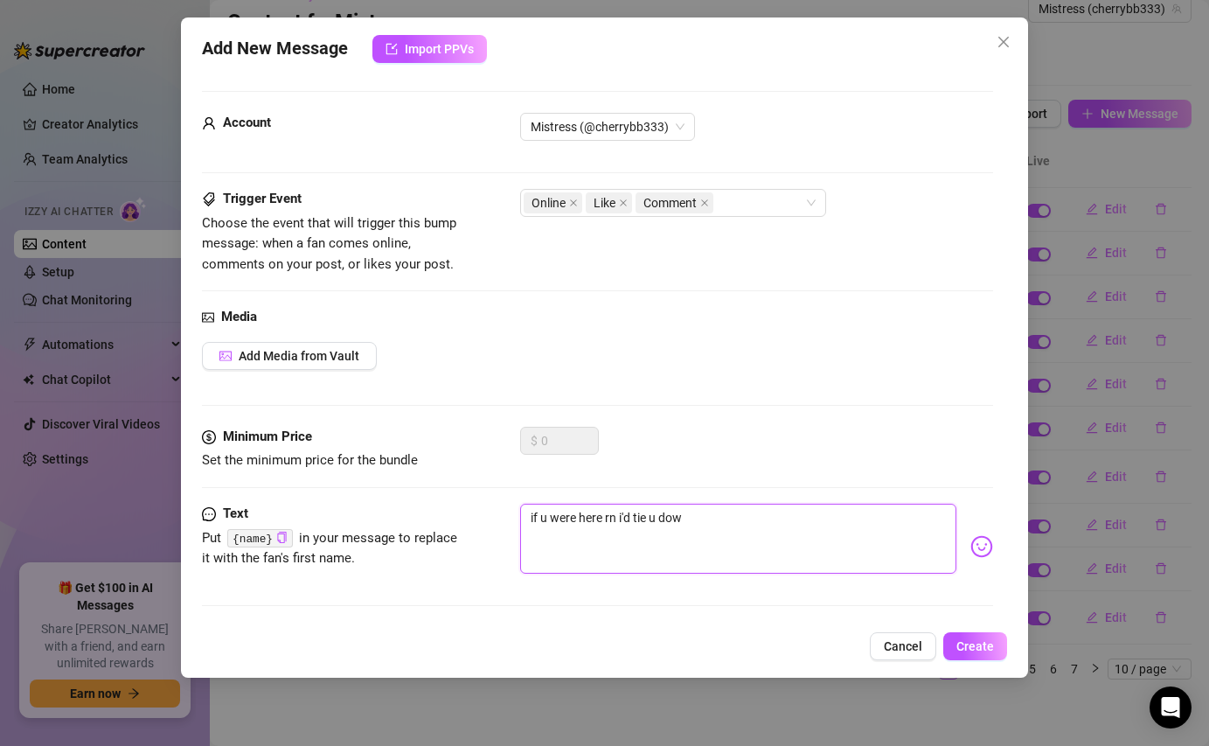
type textarea "if u were here rn i'd tie u down"
type textarea "if u were here rn i'd tie u down &"
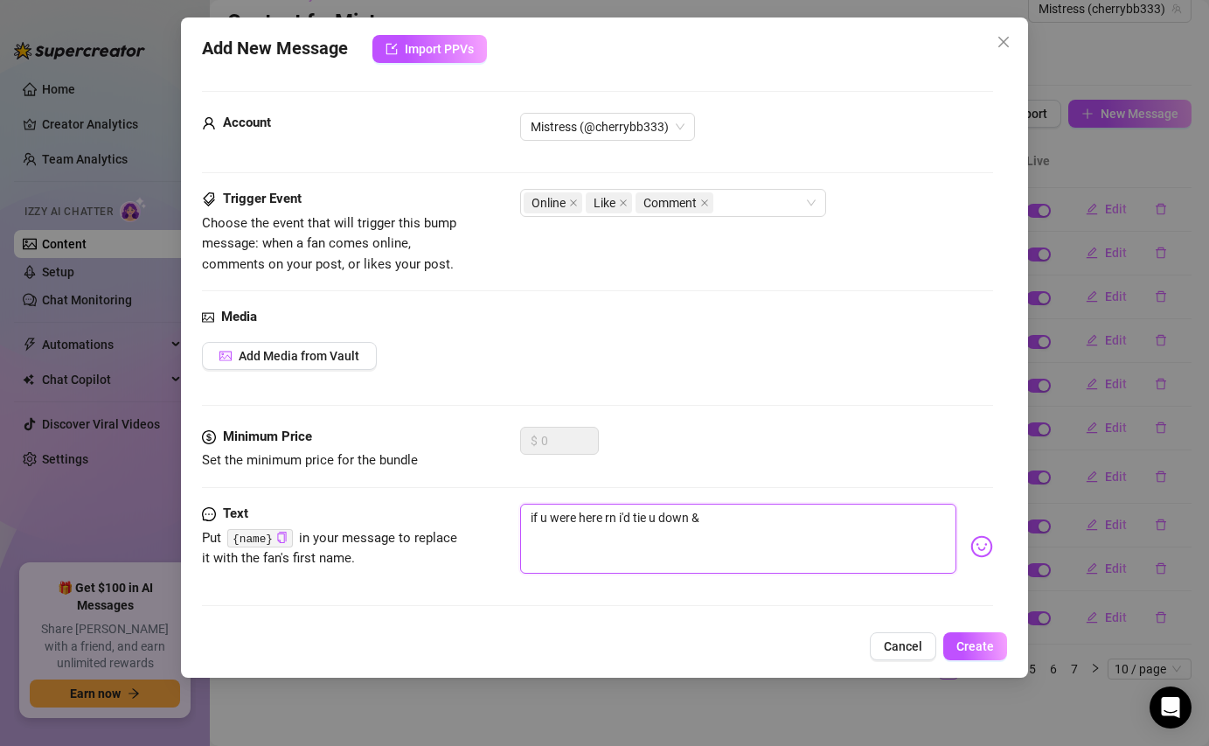
type textarea "if u were here rn i'd tie u down &"
type textarea "if u were here rn i'd tie u down & s"
type textarea "if u were here rn i'd tie u down & sm"
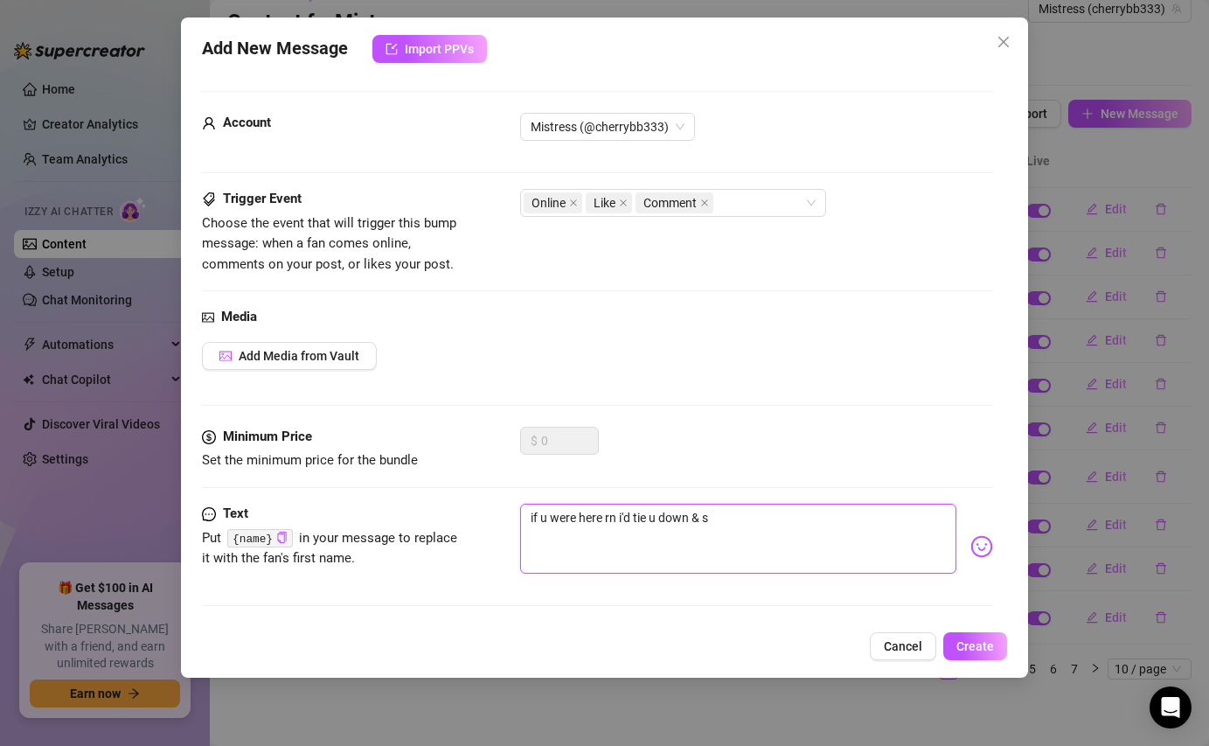
type textarea "if u were here rn i'd tie u down & sm"
type textarea "if u were here rn i'd tie u down & smt"
type textarea "if u were here rn i'd tie u down & sm"
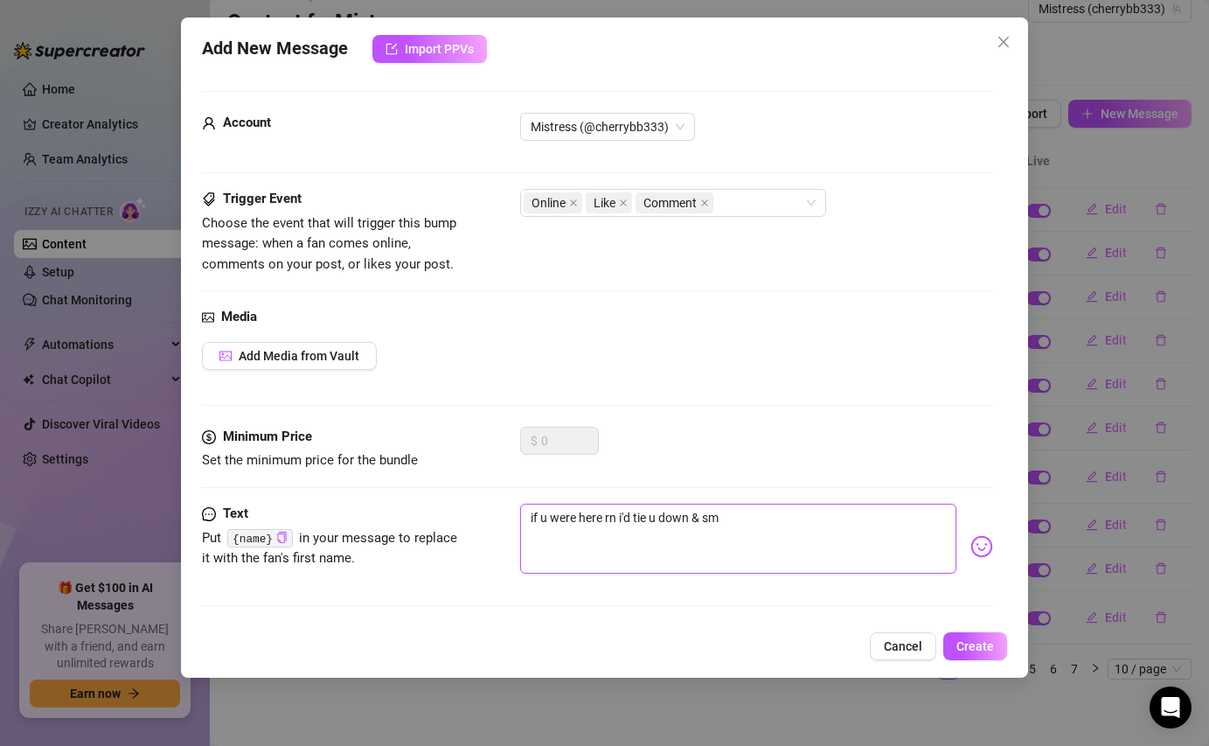
type textarea "if u were here rn i'd tie u down & smo"
type textarea "if u were here rn i'd tie u down & smot"
type textarea "if u were here rn i'd tie u down & smoth"
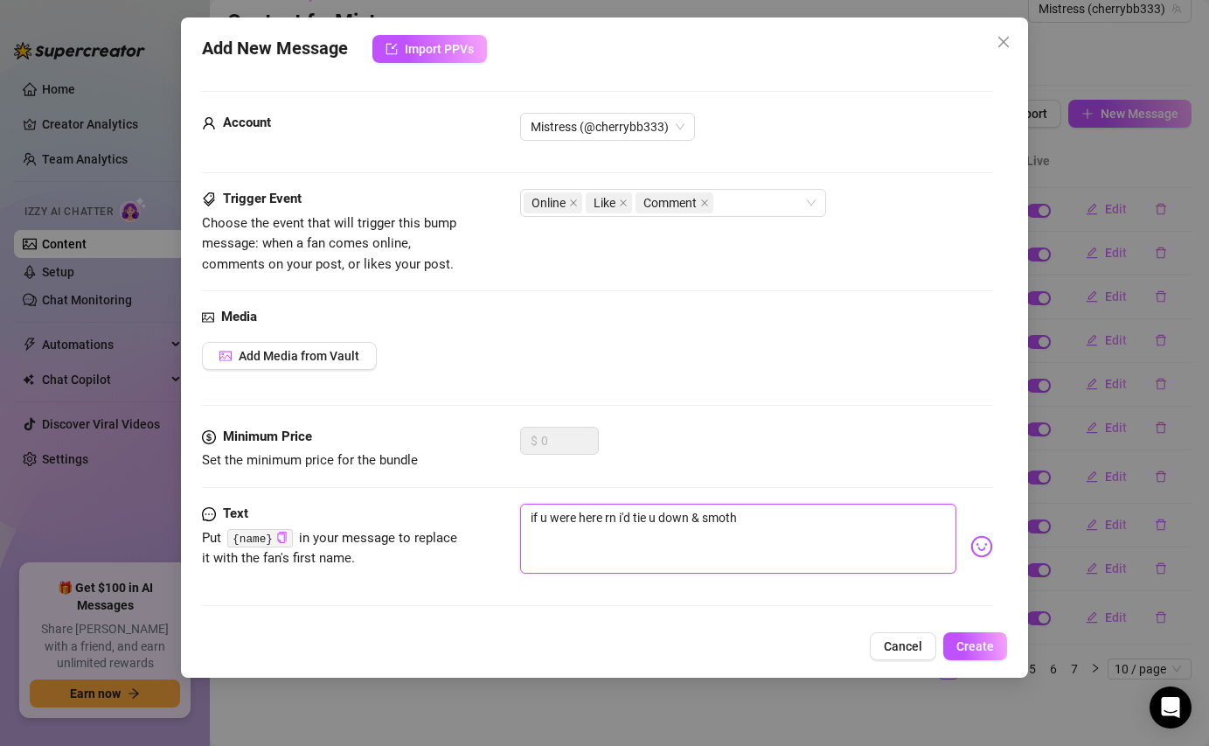
type textarea "if u were here rn i'd tie u down & smothe"
type textarea "if u were here rn i'd tie u down & smother"
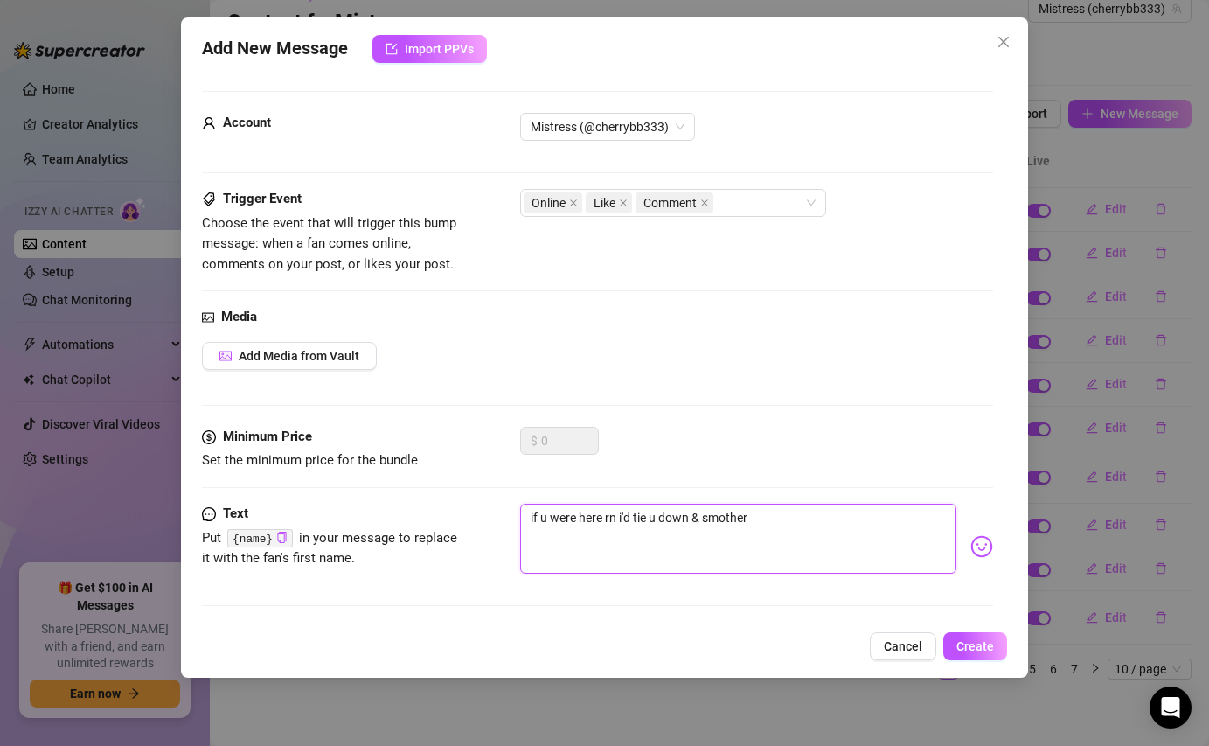
type textarea "if u were here rn i'd tie u down & smother u"
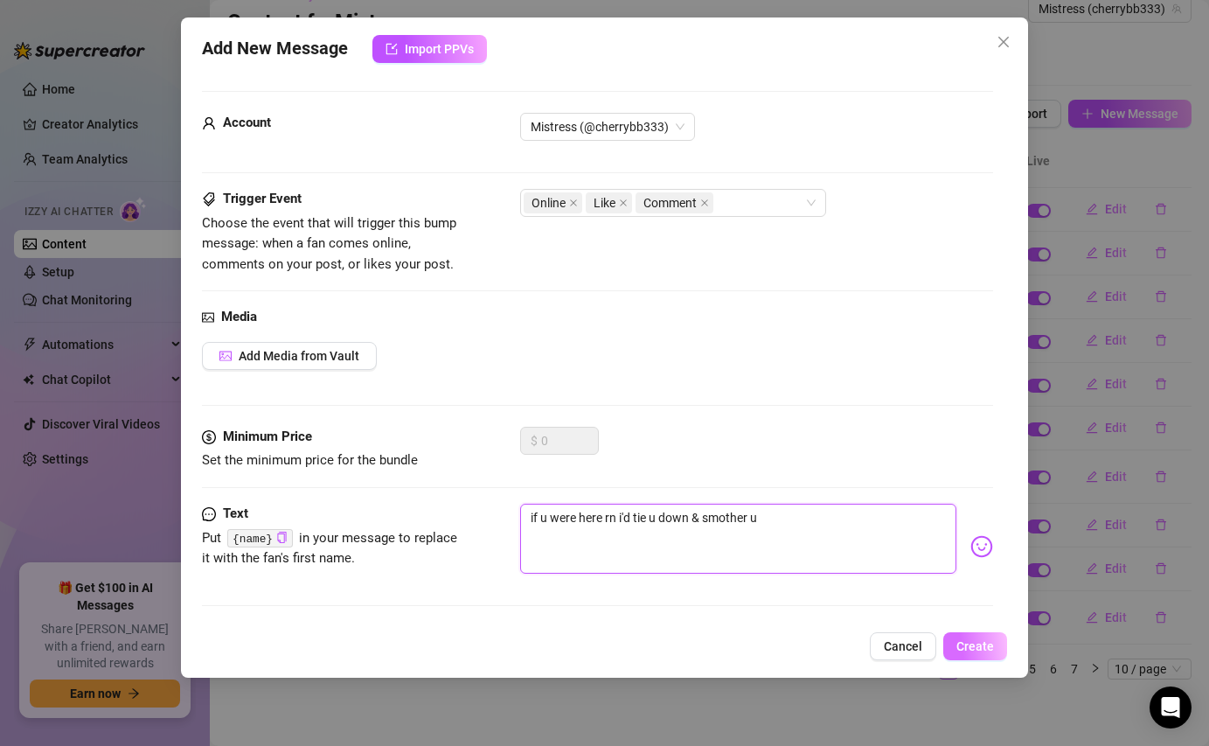
type textarea "if u were here rn i'd tie u down & smother u"
click at [980, 641] on span "Create" at bounding box center [976, 646] width 38 height 14
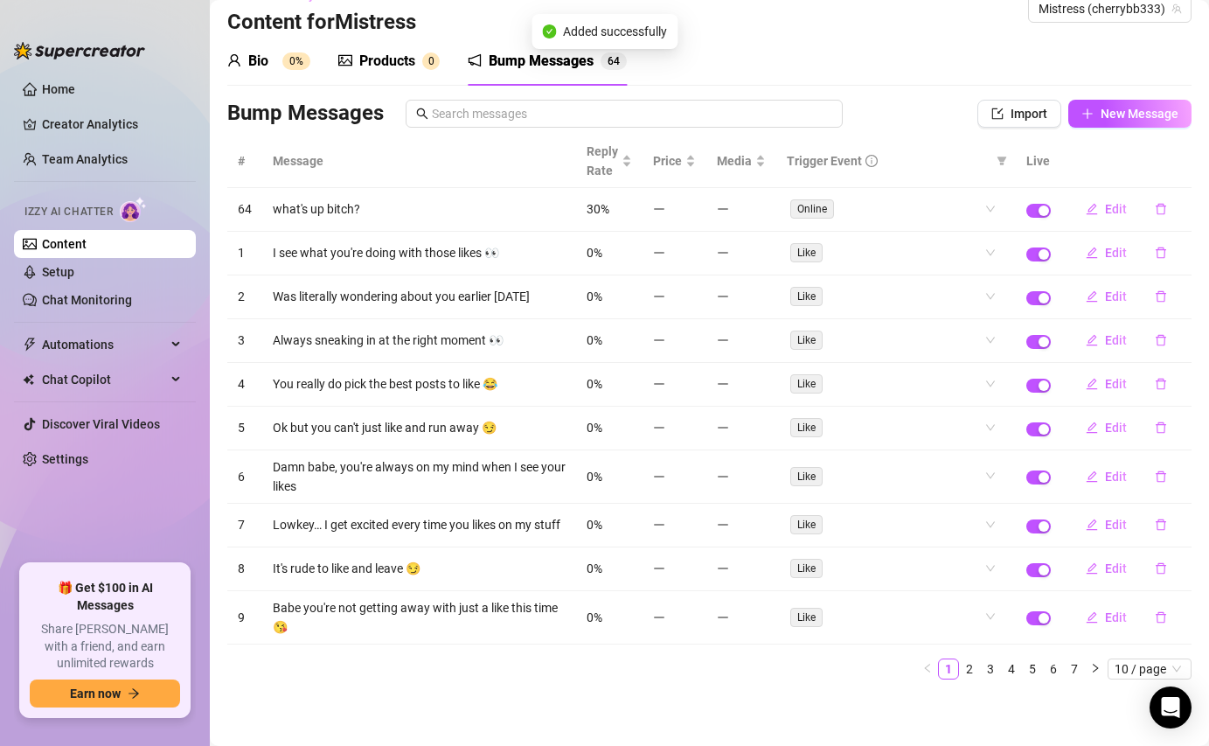
scroll to position [22, 0]
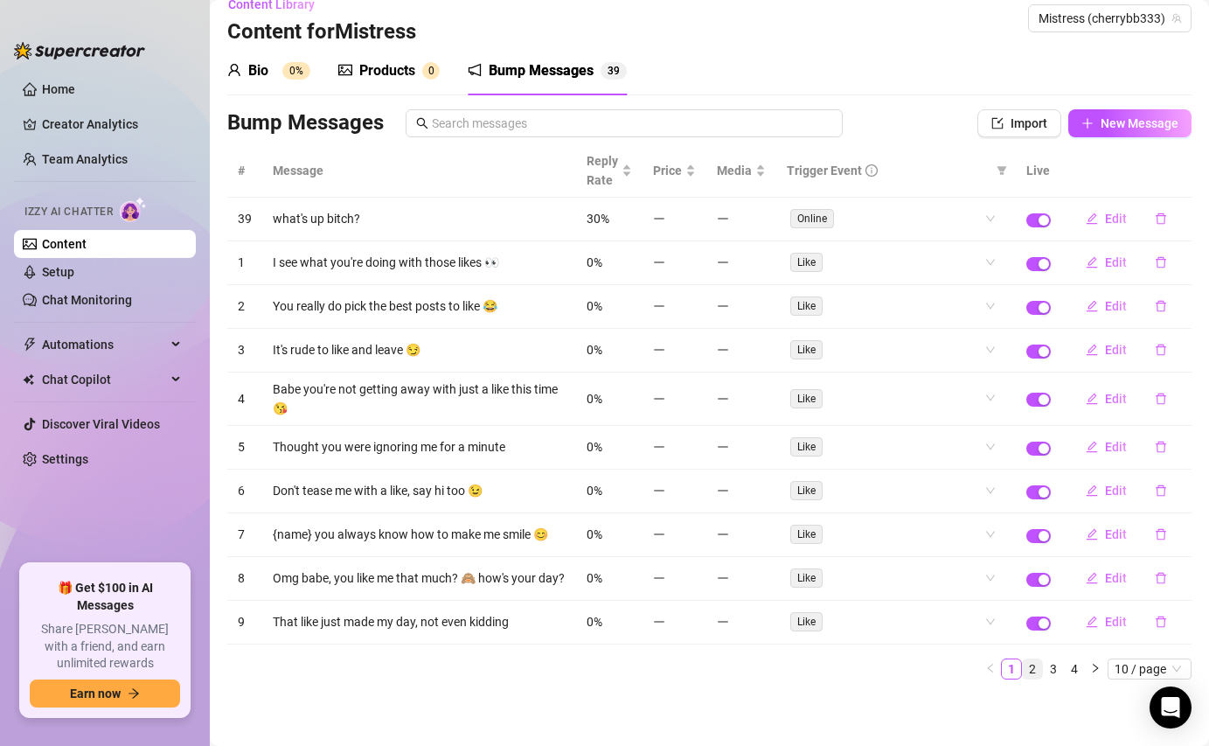
click at [1034, 672] on link "2" at bounding box center [1032, 668] width 19 height 19
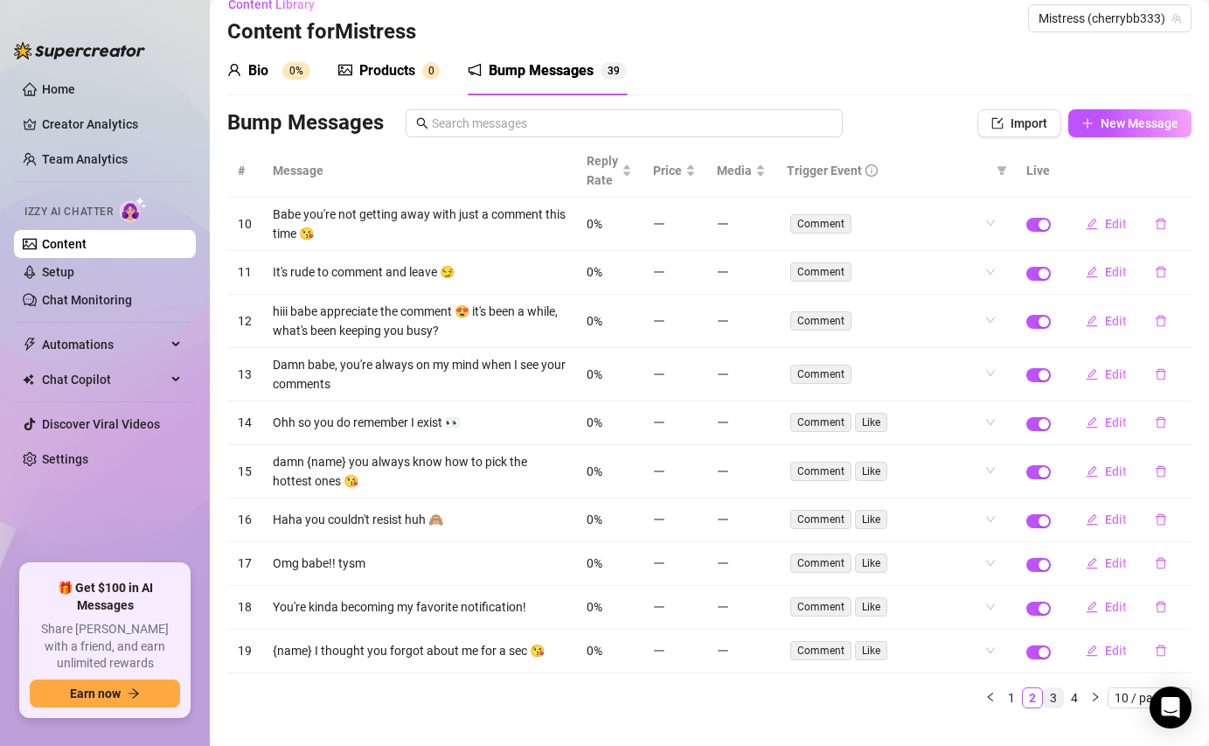
click at [1052, 704] on link "3" at bounding box center [1053, 697] width 19 height 19
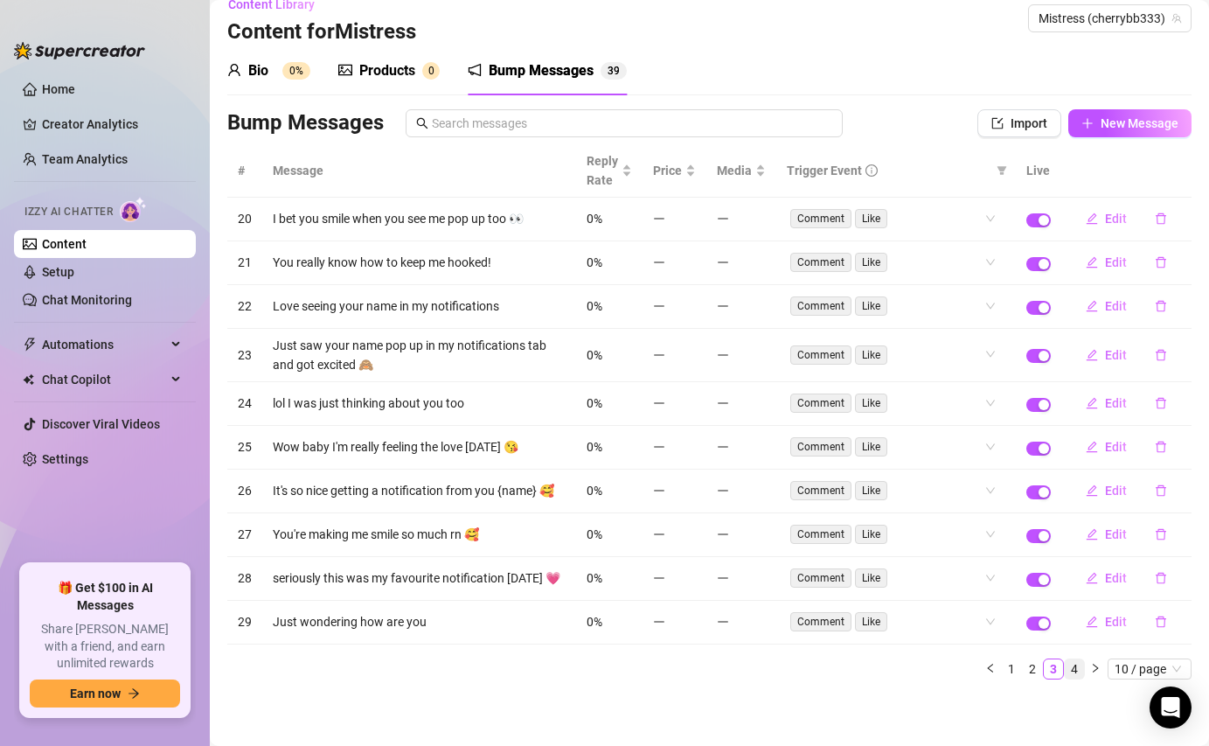
click at [1076, 673] on link "4" at bounding box center [1074, 668] width 19 height 19
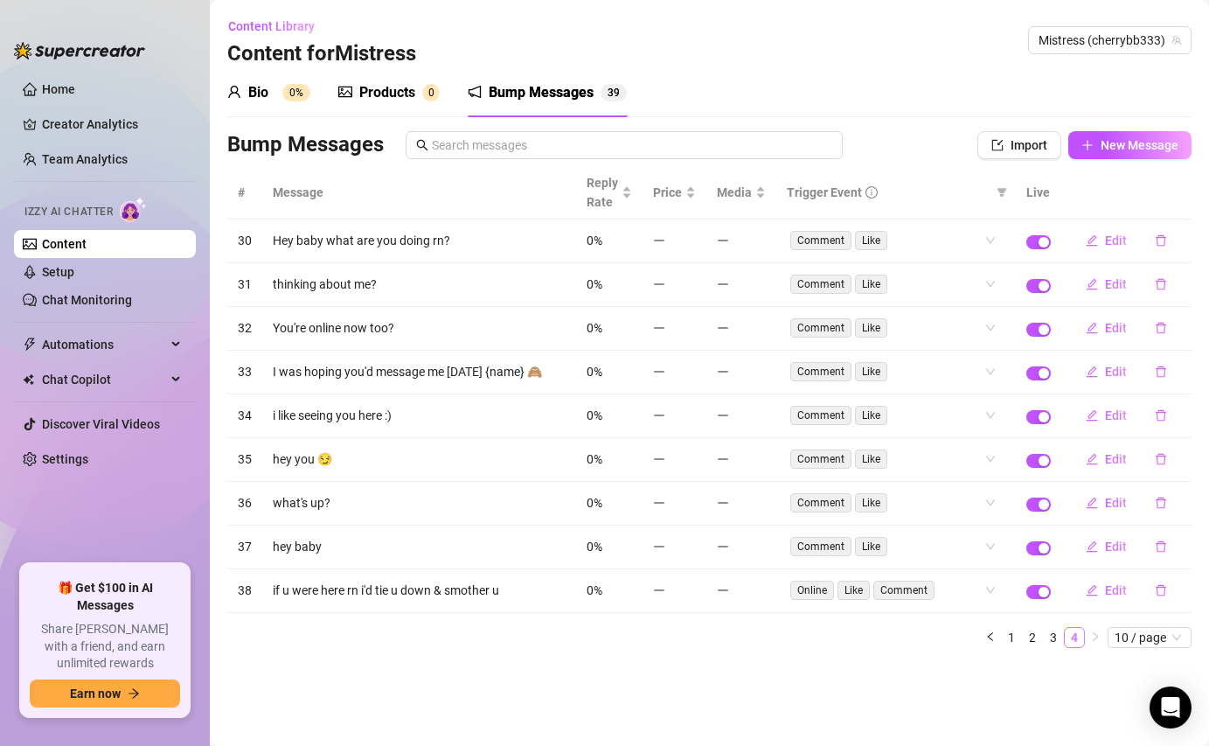
scroll to position [0, 0]
click at [1080, 151] on button "New Message" at bounding box center [1130, 145] width 123 height 28
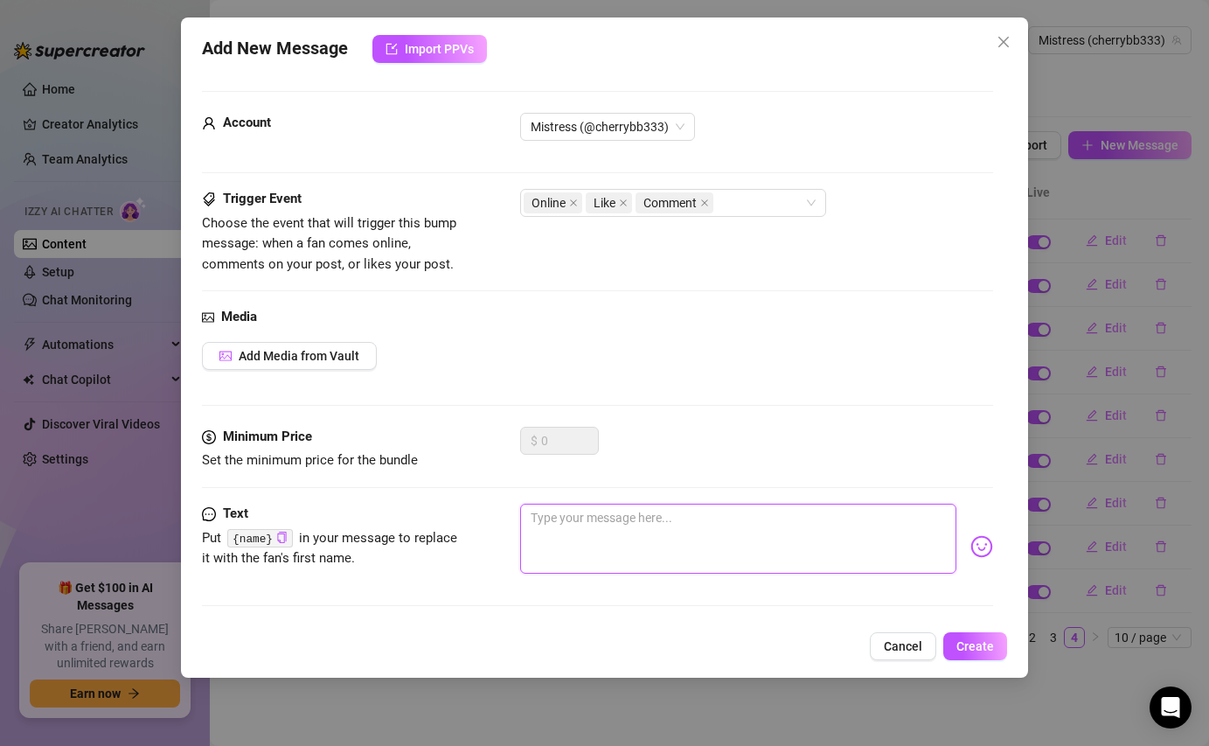
click at [643, 533] on textarea at bounding box center [738, 539] width 436 height 70
type textarea "h"
type textarea "he"
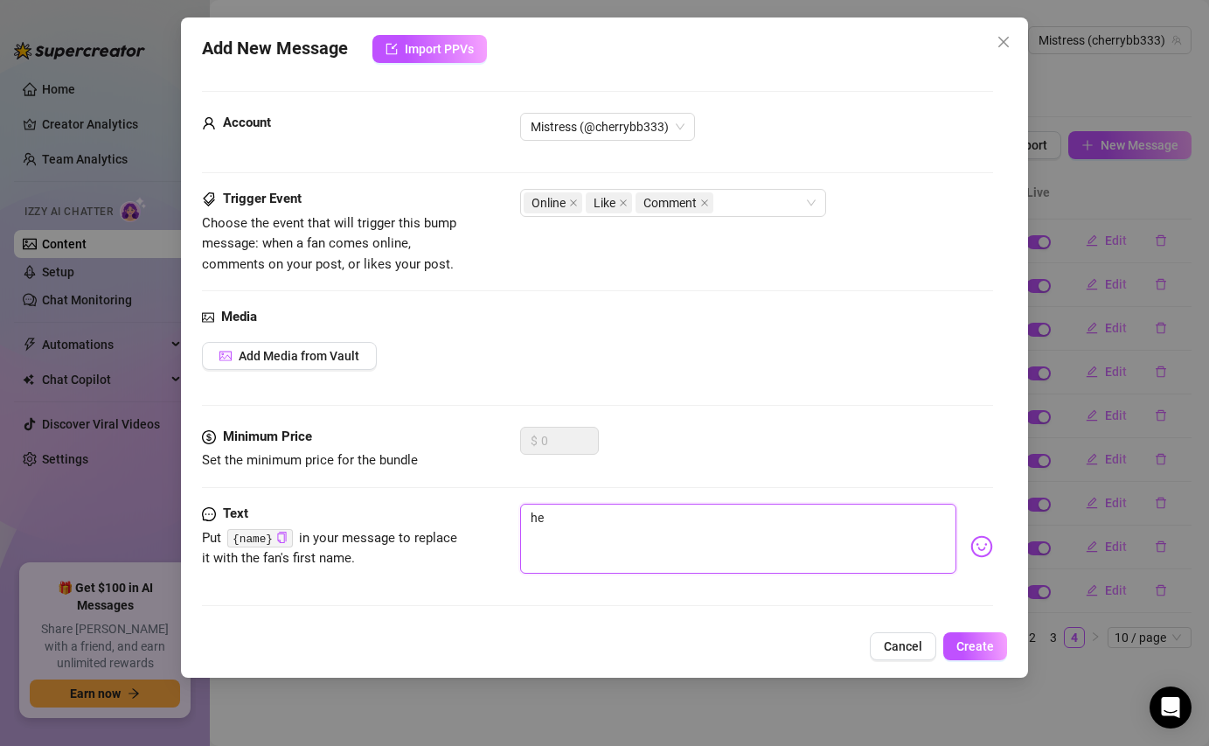
type textarea "hey"
type textarea "hey b"
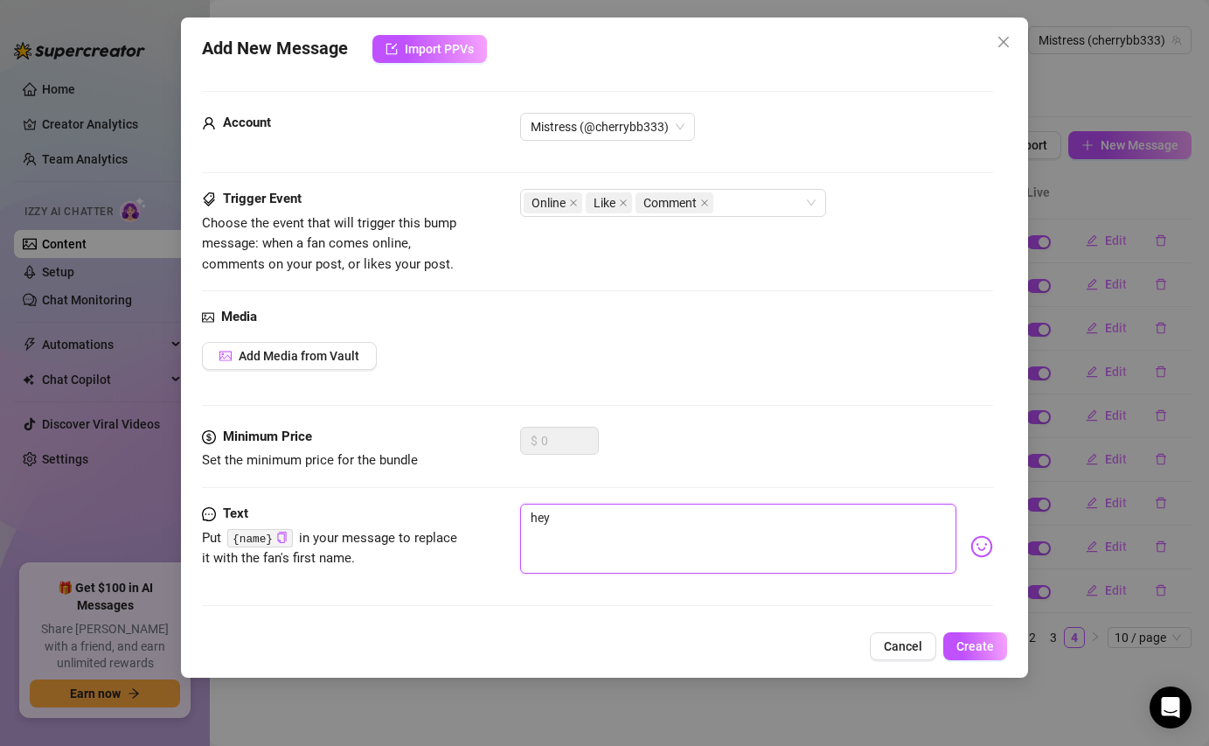
type textarea "hey b"
type textarea "hey bb"
type textarea "hey bba"
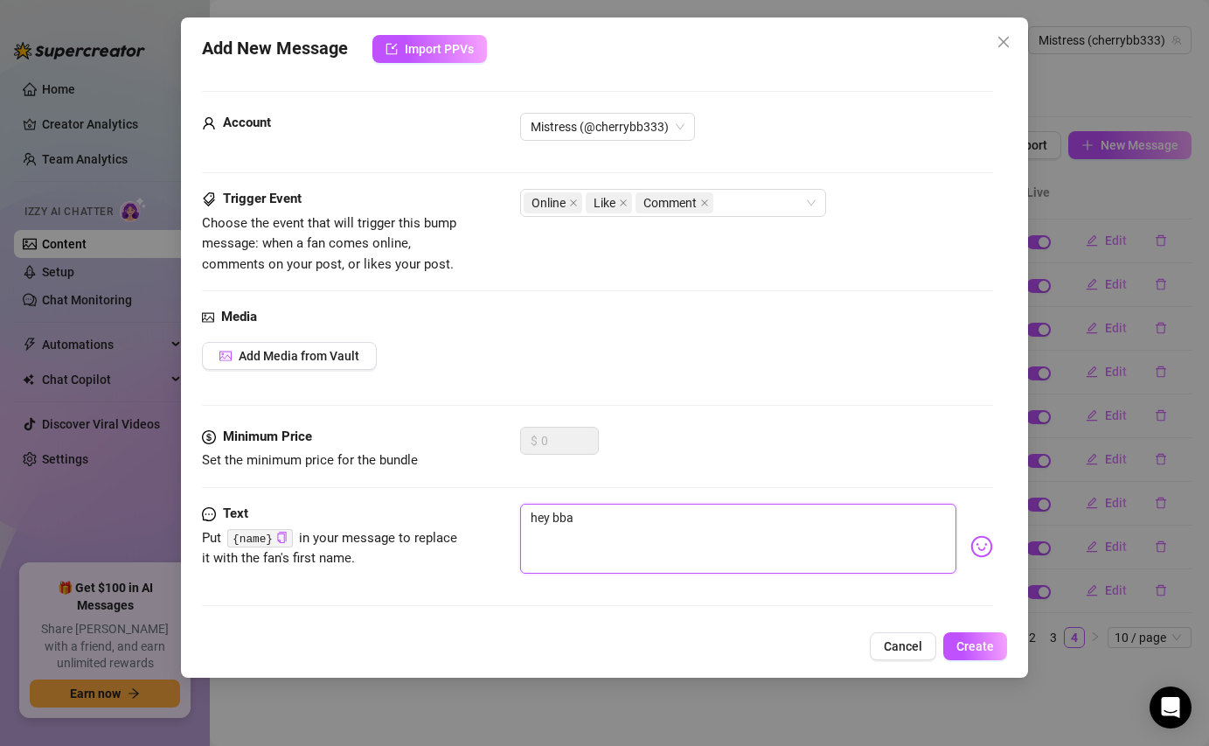
type textarea "hey bbay"
type textarea "hey bba"
type textarea "hey bb"
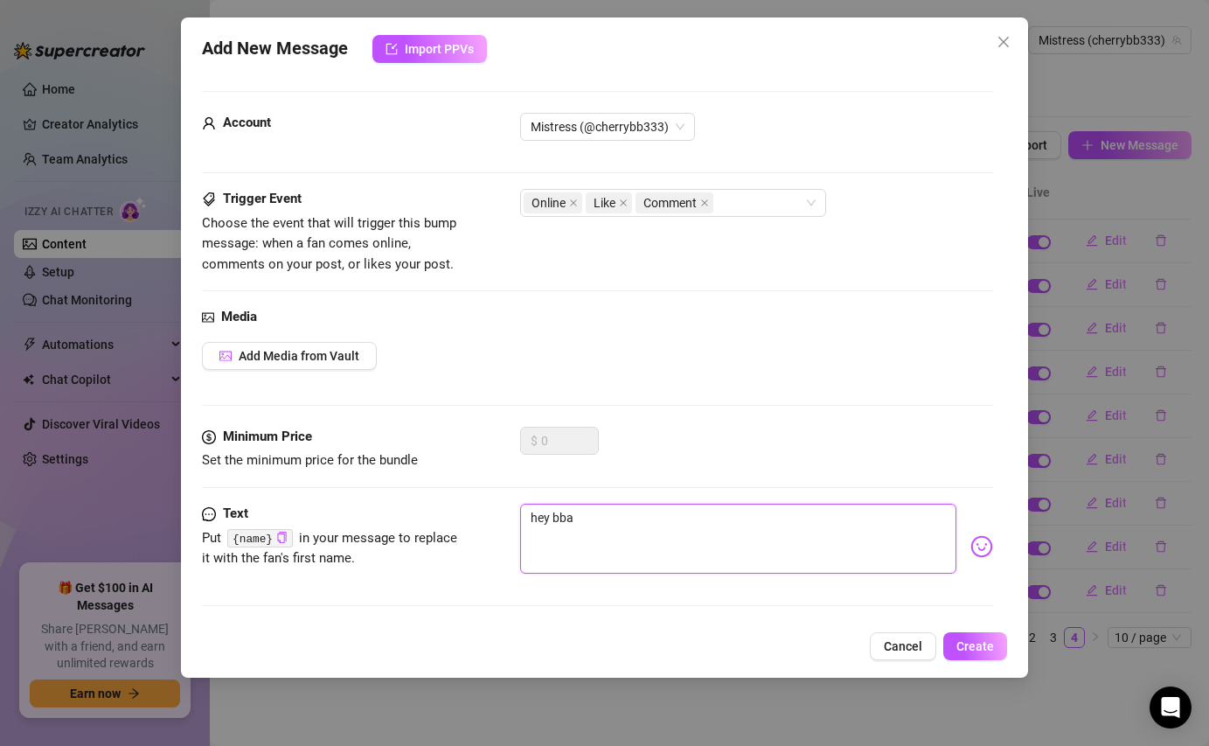
type textarea "hey bb"
type textarea "hey b"
type textarea "hey ba"
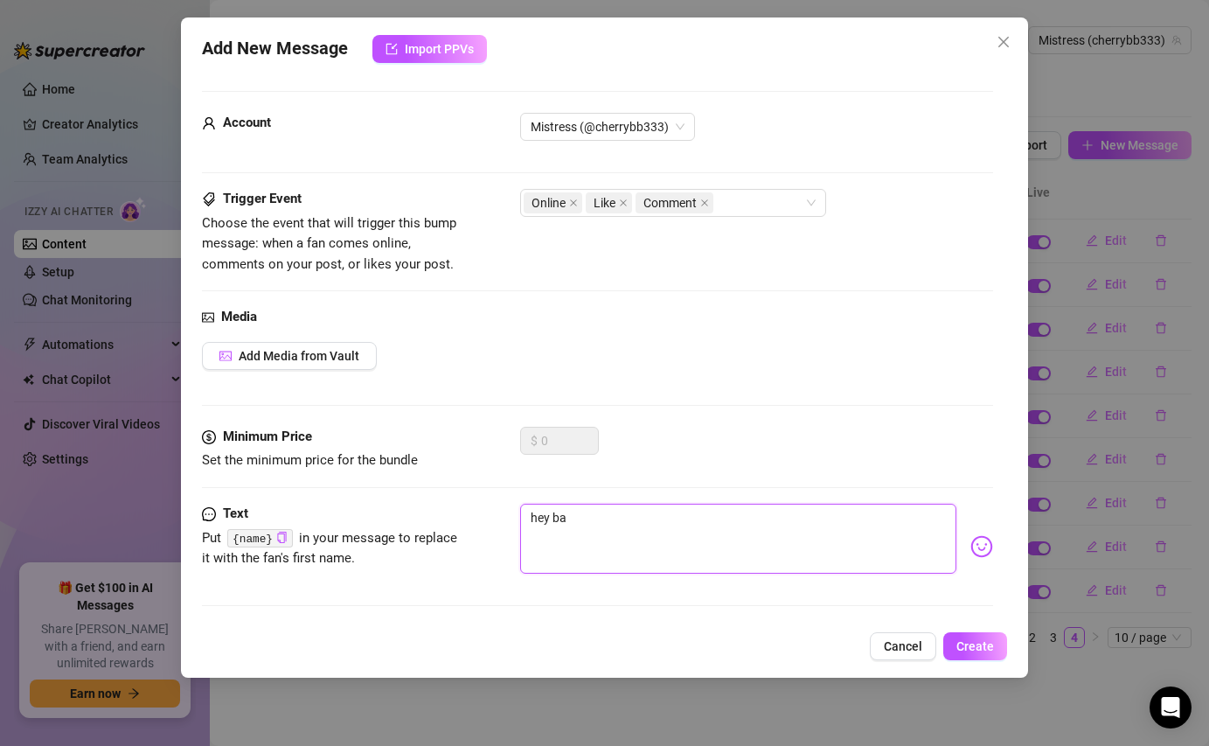
type textarea "hey bab"
type textarea "hey baby"
click at [973, 647] on span "Create" at bounding box center [976, 646] width 38 height 14
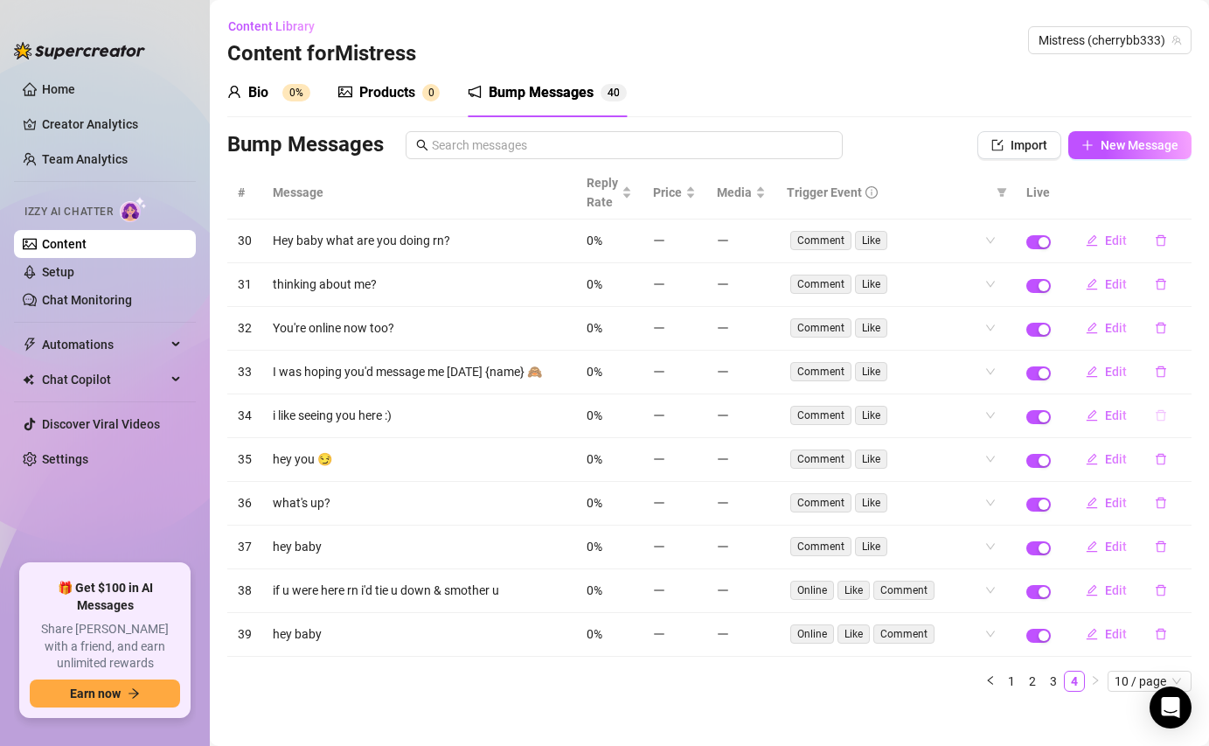
click at [1168, 415] on button "button" at bounding box center [1161, 415] width 40 height 28
click at [1172, 374] on span "Yes" at bounding box center [1179, 370] width 21 height 14
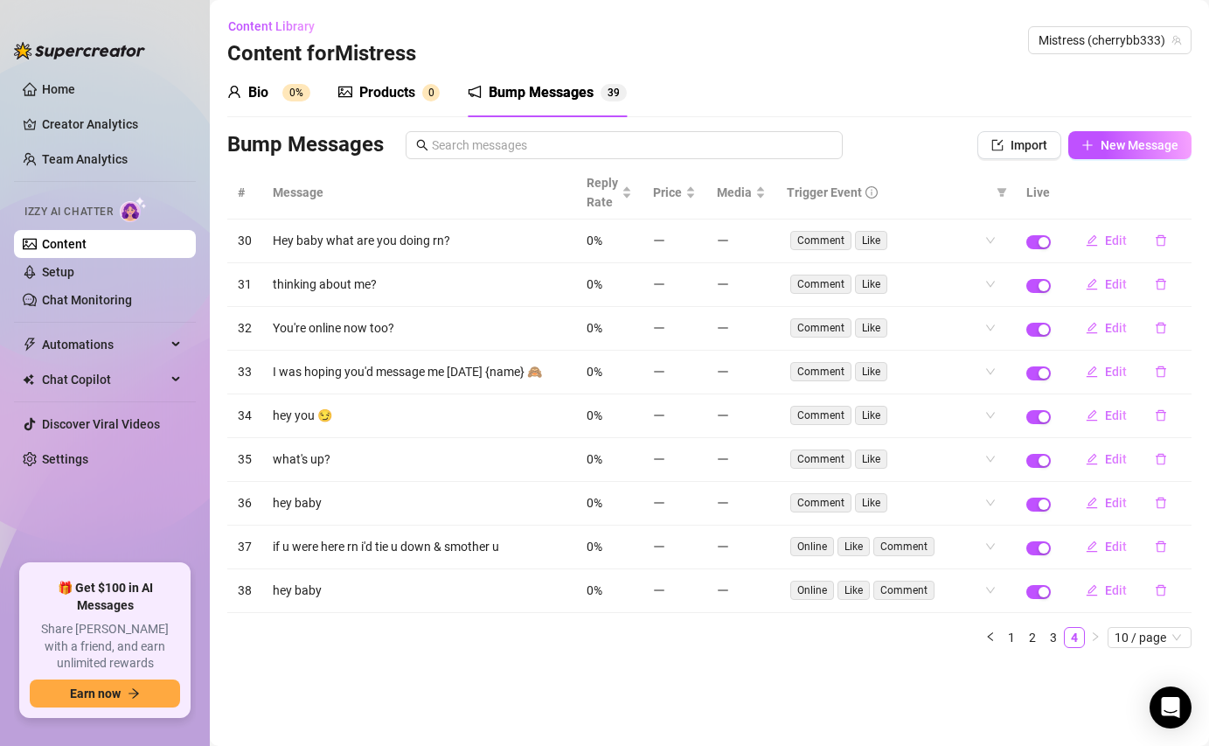
click at [1172, 374] on button "button" at bounding box center [1161, 372] width 40 height 28
click at [1175, 319] on span "Yes" at bounding box center [1179, 326] width 21 height 14
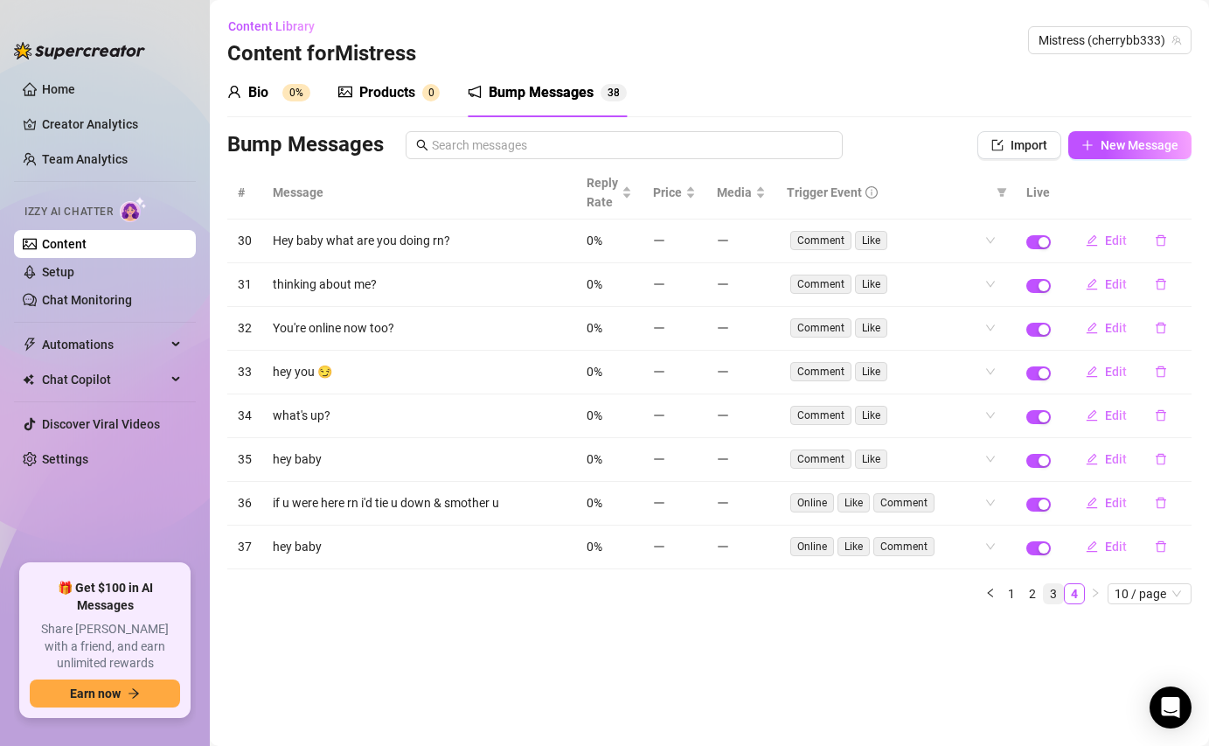
click at [1048, 593] on link "3" at bounding box center [1053, 593] width 19 height 19
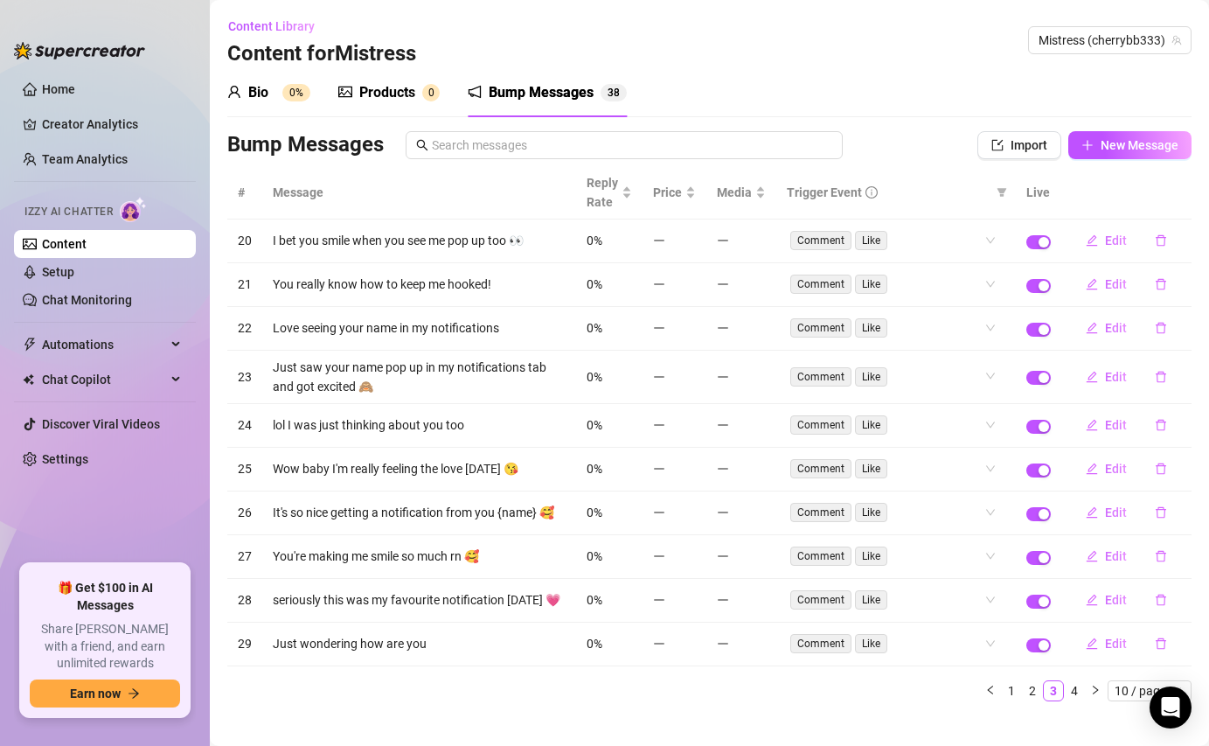
click at [1018, 595] on td at bounding box center [1038, 601] width 45 height 44
click at [1007, 691] on link "1" at bounding box center [1011, 690] width 19 height 19
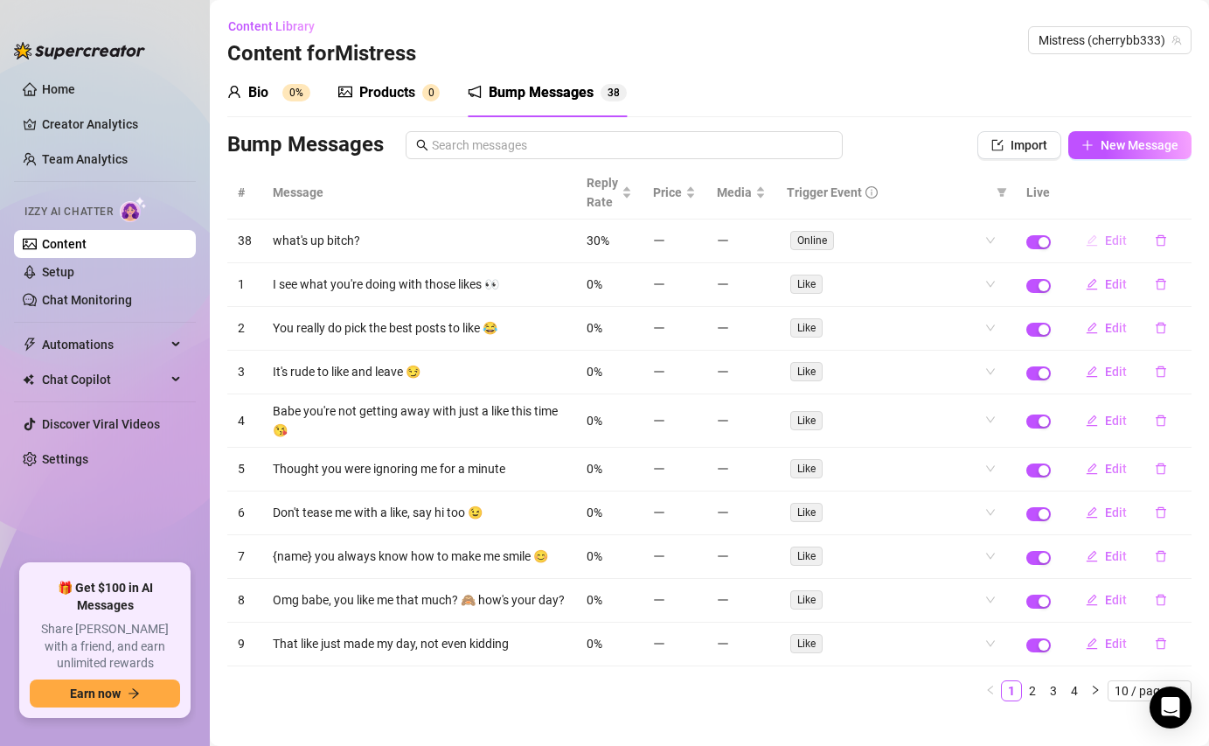
click at [1117, 238] on span "Edit" at bounding box center [1116, 240] width 22 height 14
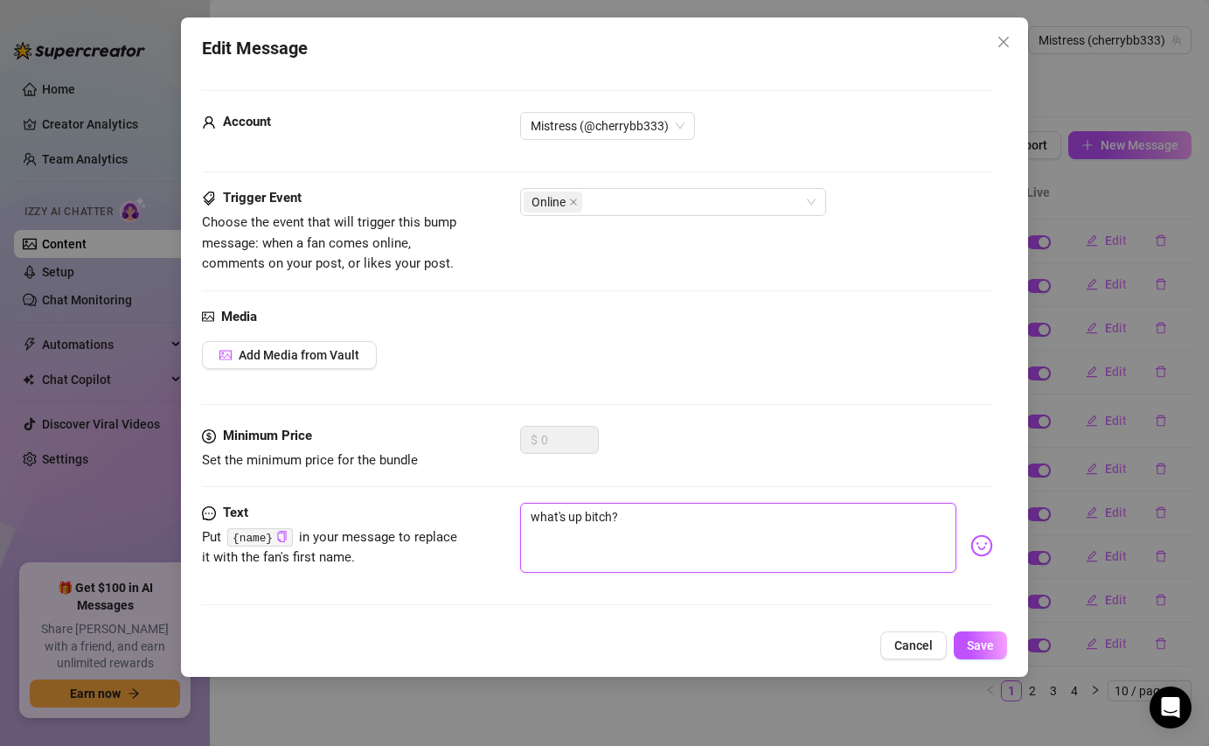
click at [594, 524] on textarea "what's up bitch?" at bounding box center [738, 538] width 436 height 70
type textarea "what's up s?"
type textarea "what's up sl?"
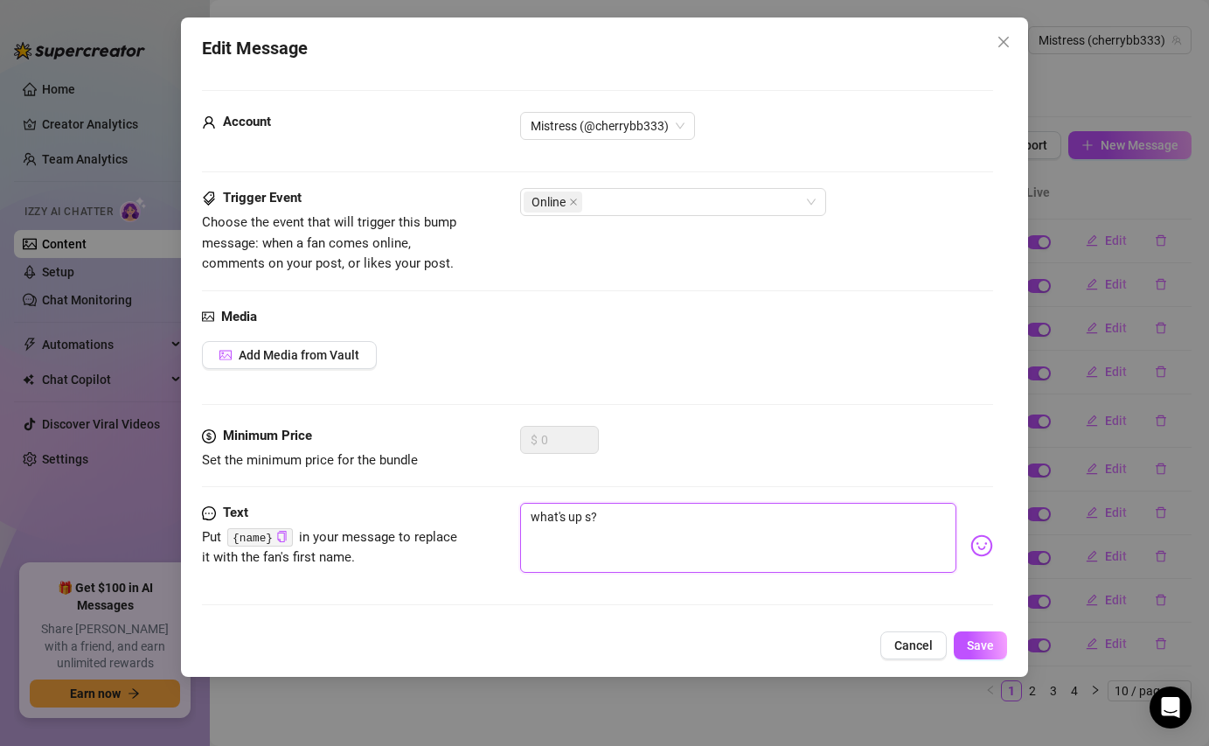
type textarea "what's up sl?"
type textarea "what's up slu?"
type textarea "what's up slut?"
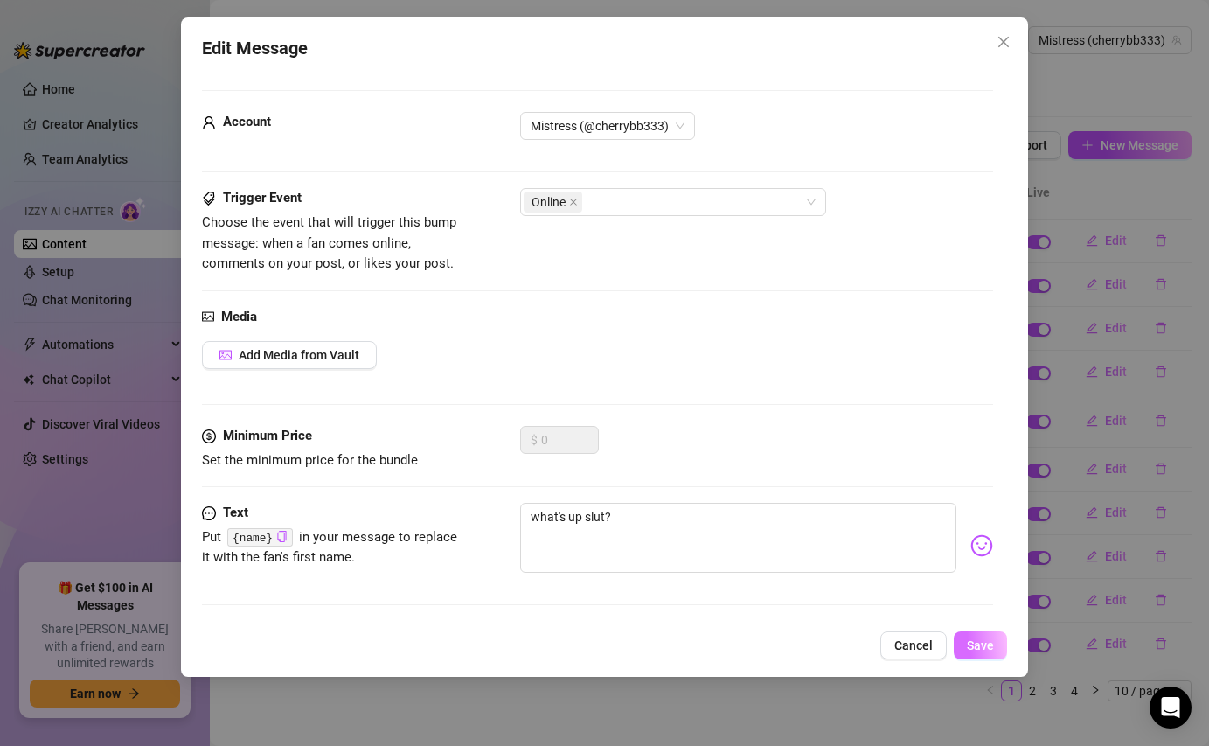
click at [973, 646] on span "Save" at bounding box center [980, 645] width 27 height 14
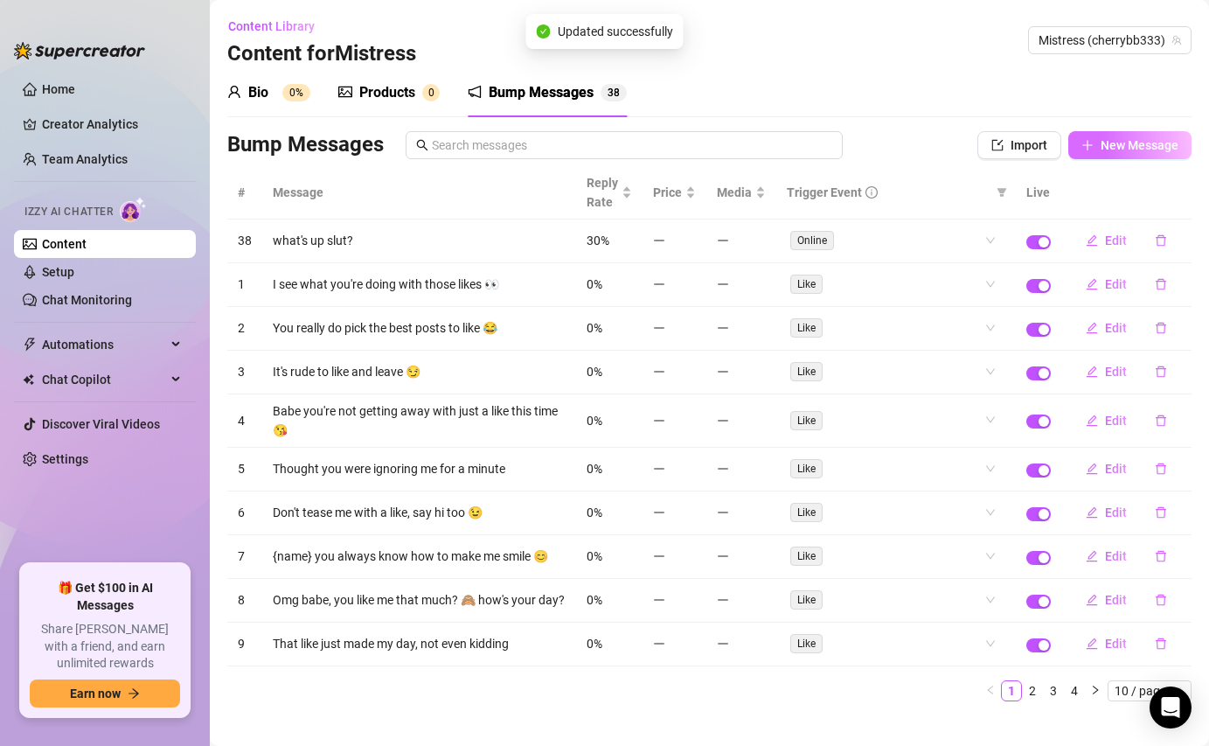
click at [1115, 146] on span "New Message" at bounding box center [1140, 145] width 78 height 14
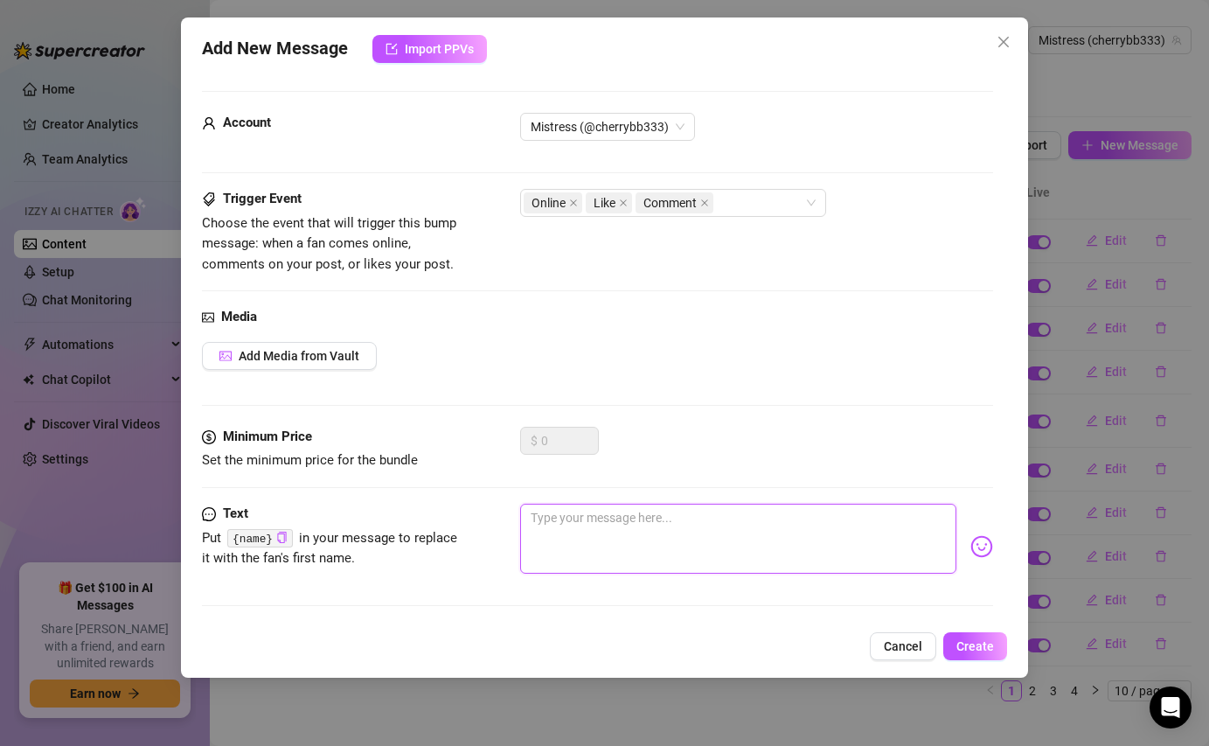
click at [531, 546] on textarea at bounding box center [738, 539] width 436 height 70
type textarea "u"
type textarea "ur"
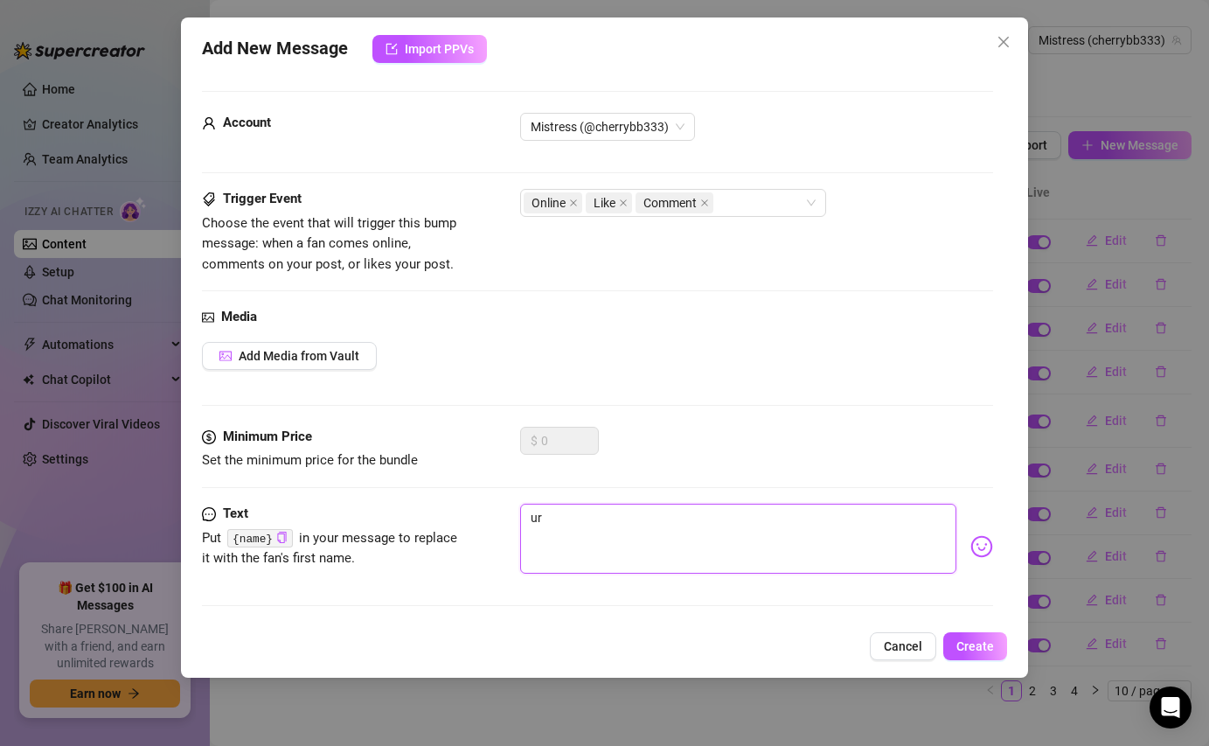
type textarea "ur"
type textarea "ur s"
type textarea "ur su"
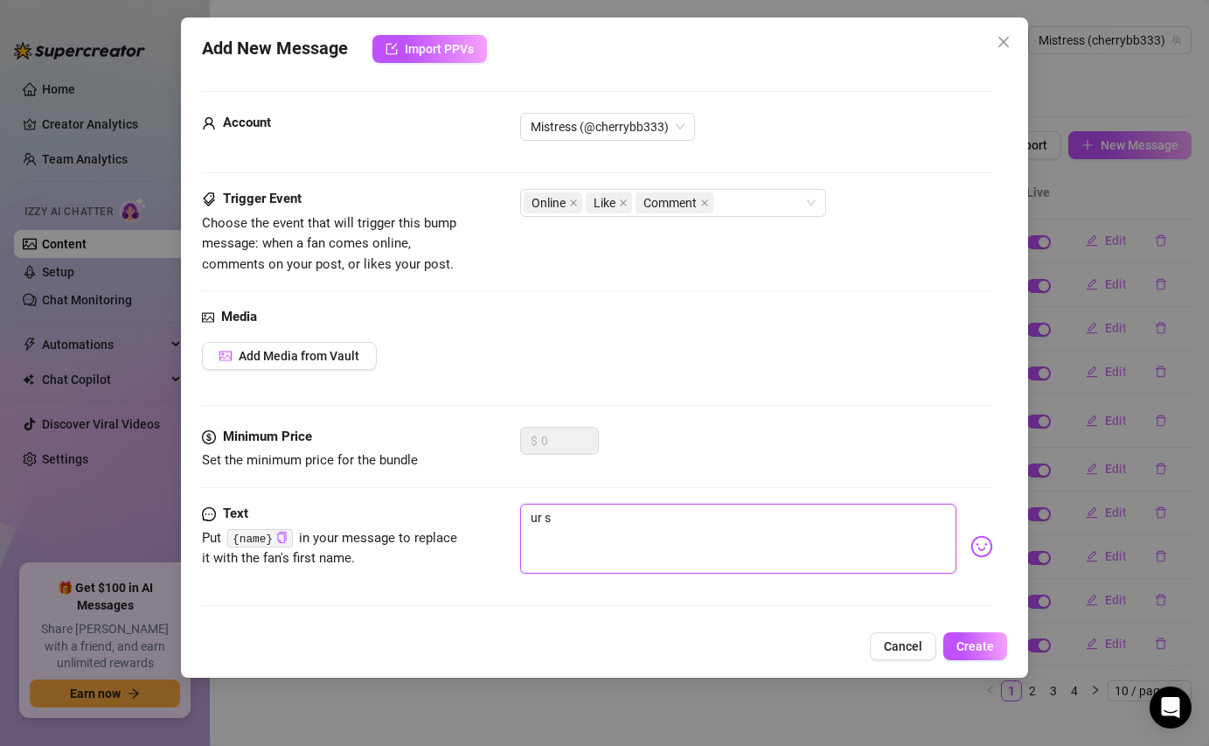
type textarea "ur su"
type textarea "ur suc"
type textarea "ur such"
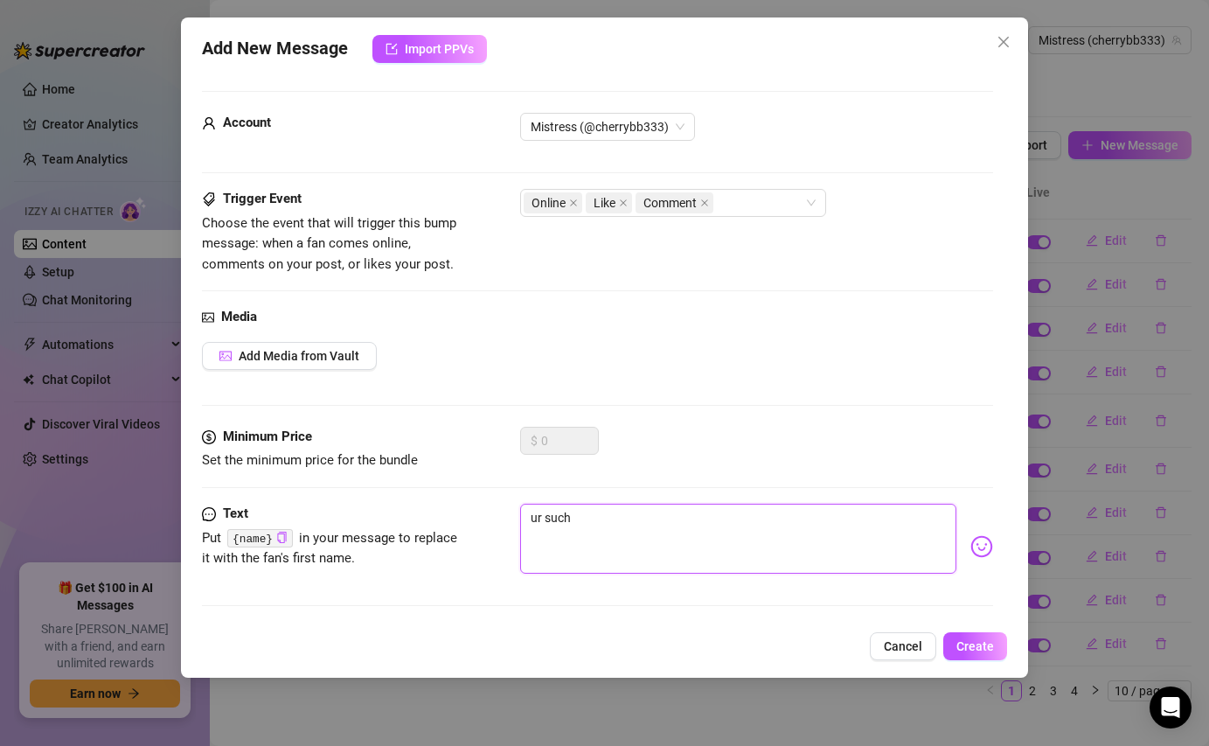
type textarea "ur such"
type textarea "ur suc"
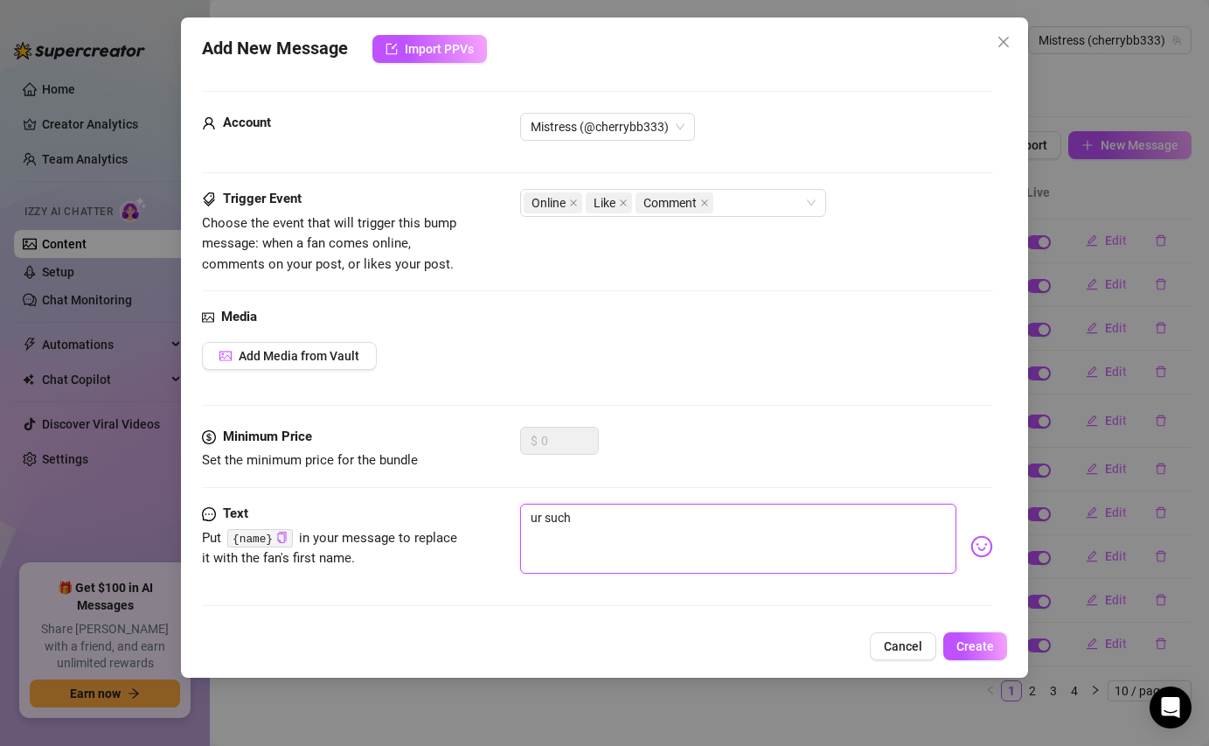
type textarea "ur suc"
type textarea "ur su"
type textarea "ur s"
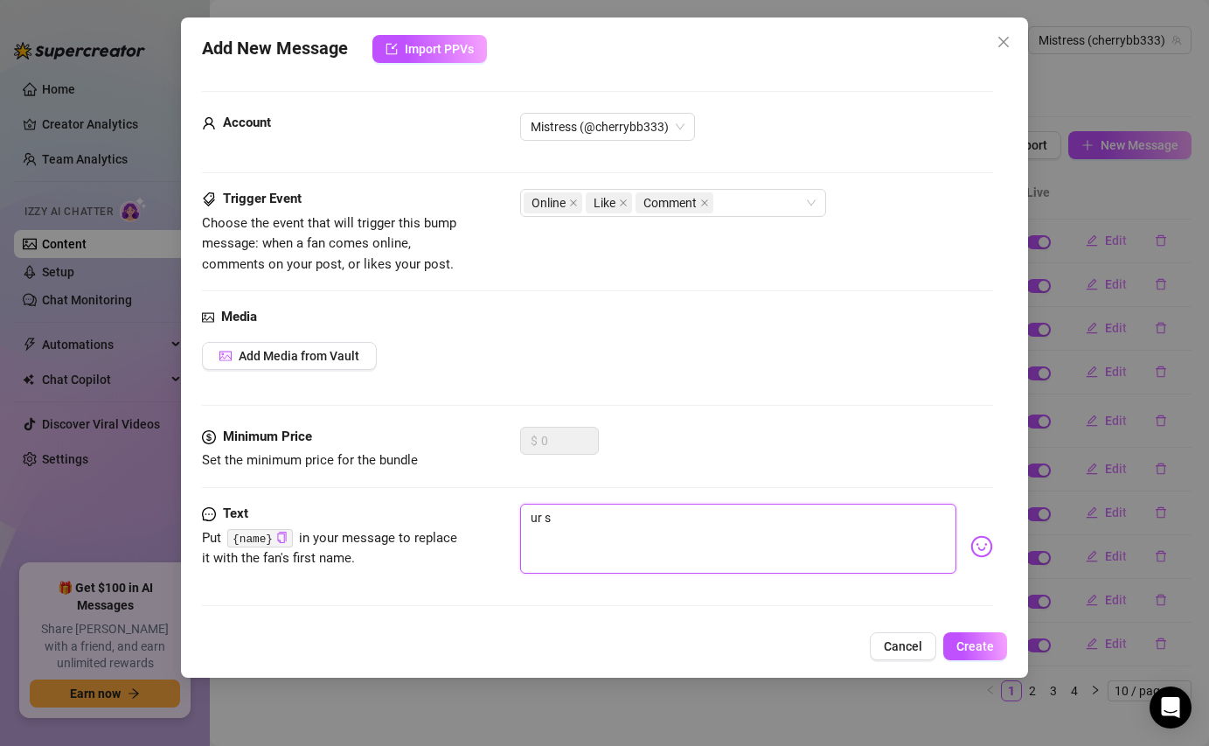
type textarea "ur"
type textarea "u"
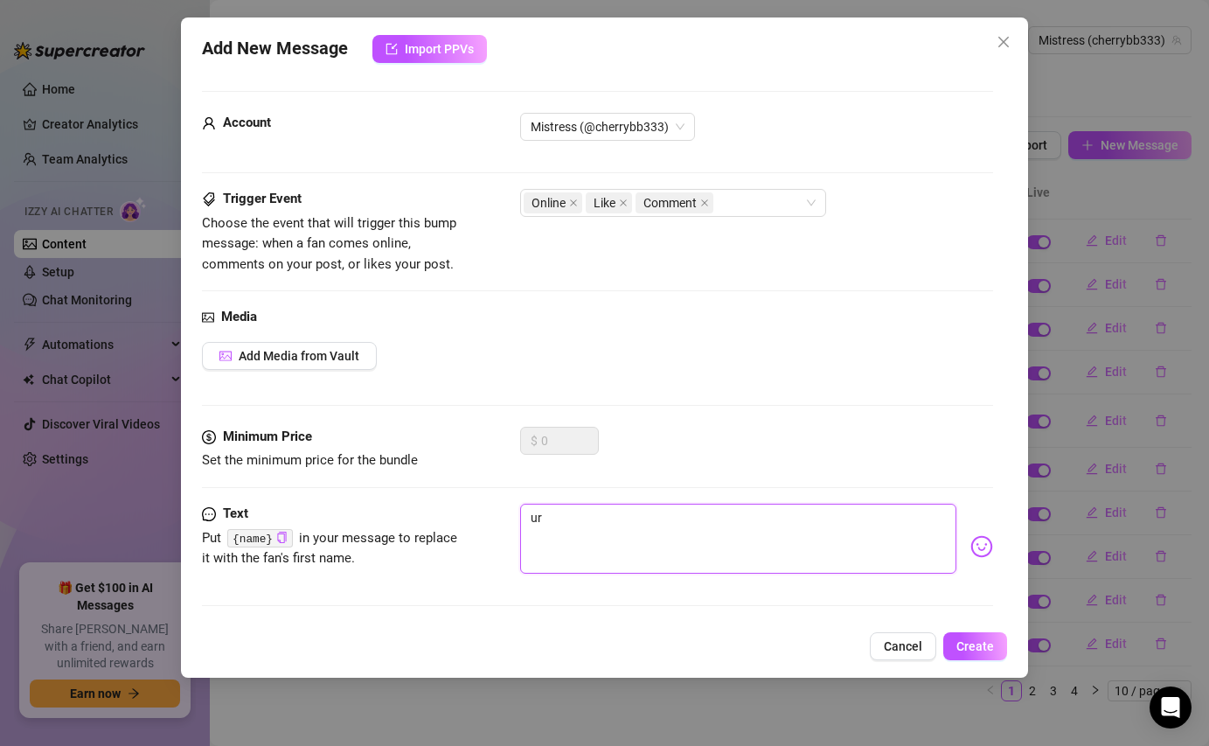
type textarea "u"
type textarea "Type your message here..."
type textarea "h"
type textarea "ho"
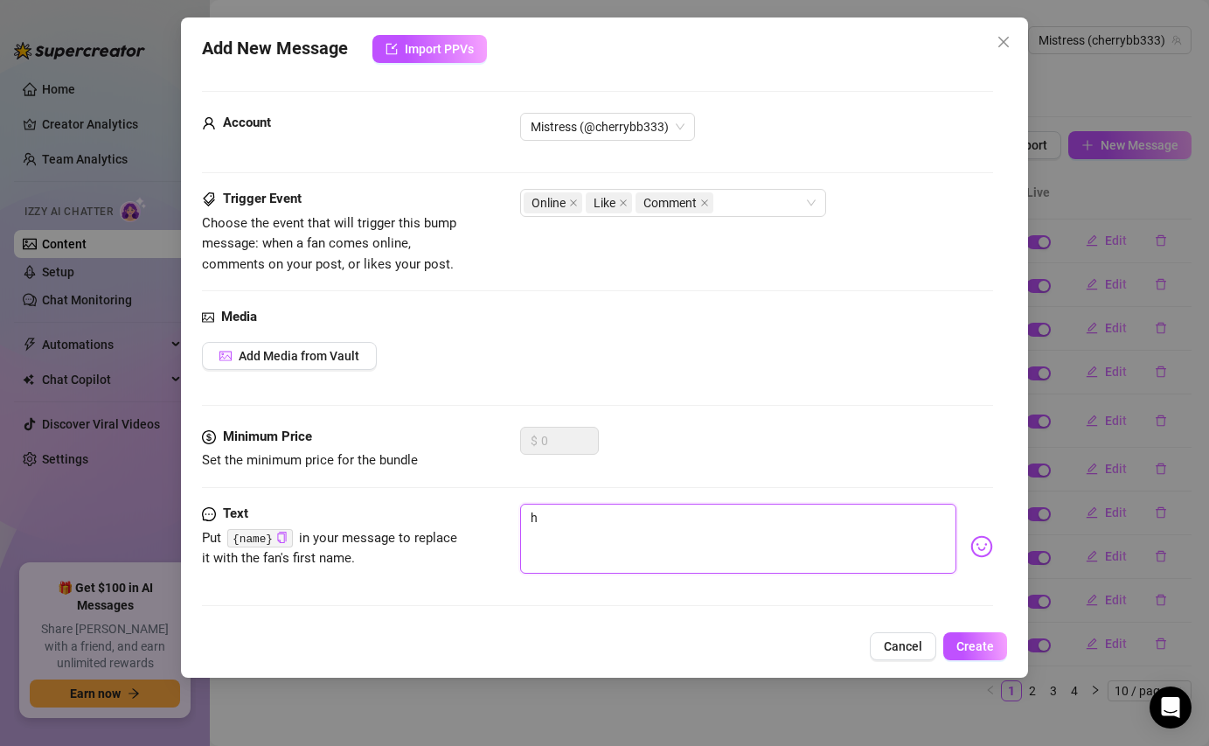
type textarea "ho"
type textarea "hor"
type textarea "horn"
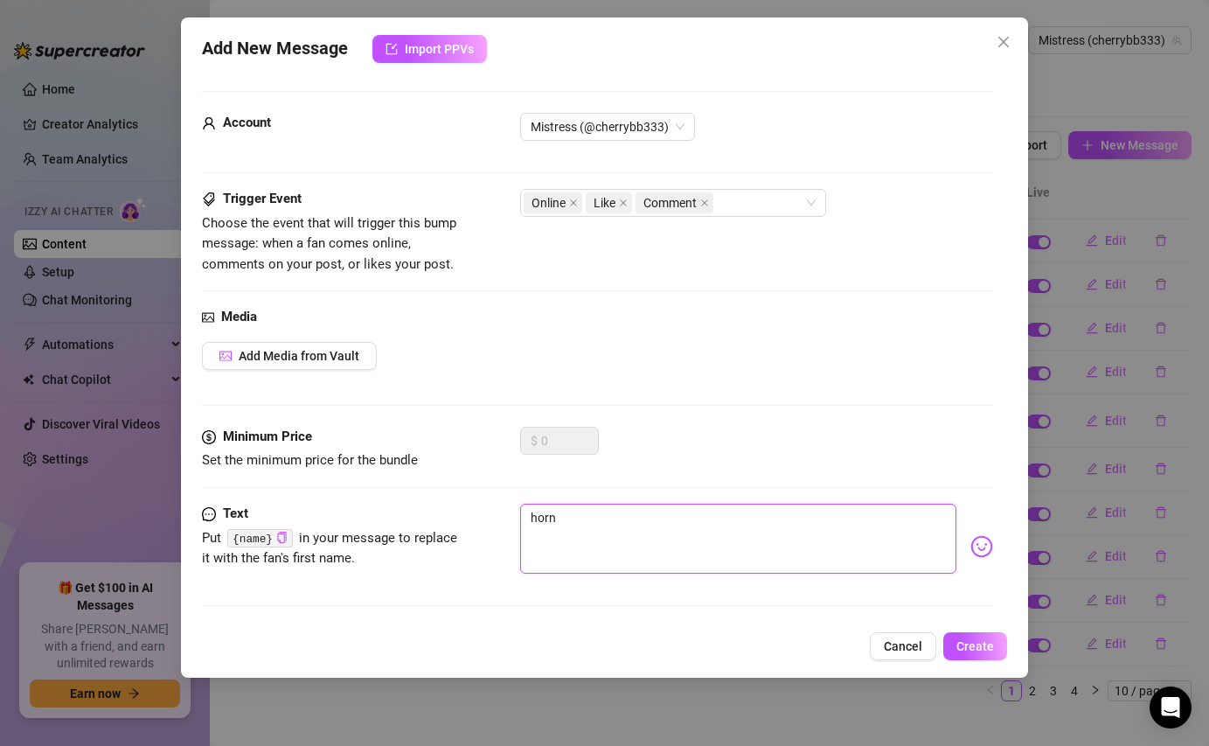
type textarea "horny"
type textarea "horny?"
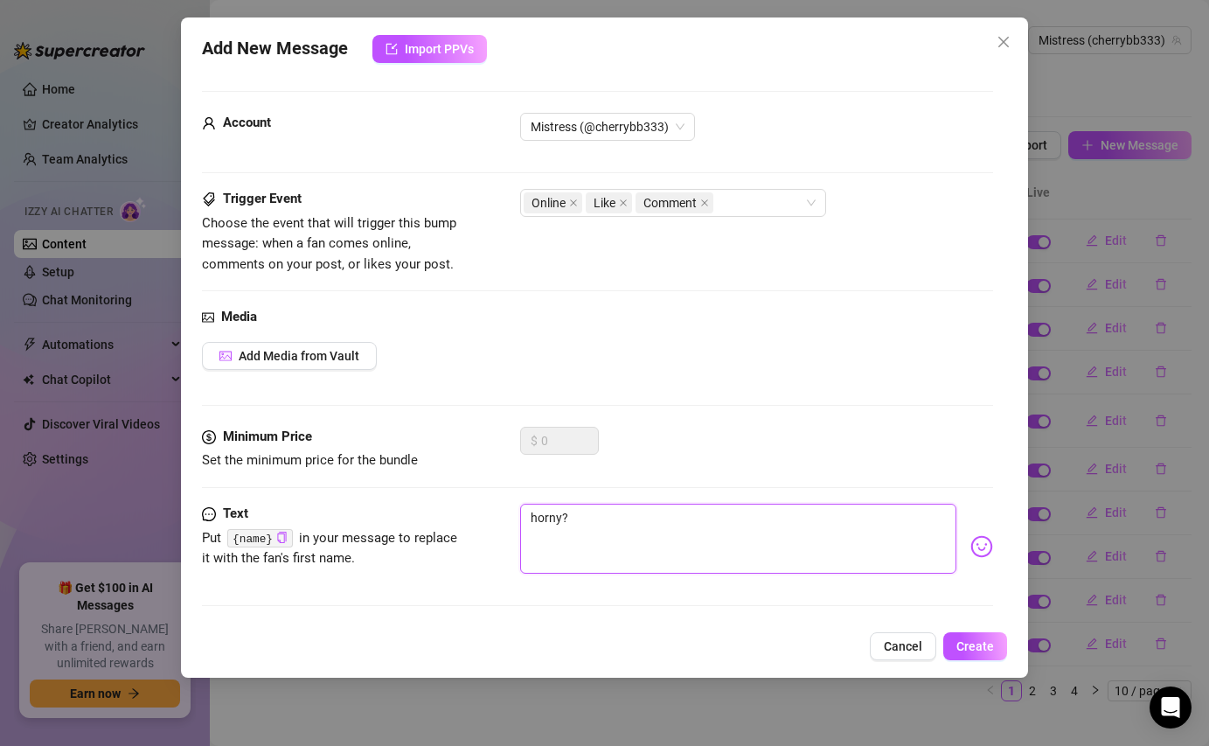
type textarea "horny?"
click at [993, 548] on div "Account Mistress (@cherrybb333) Trigger Event Choose the event that will trigge…" at bounding box center [604, 346] width 805 height 552
click at [989, 543] on img at bounding box center [982, 546] width 23 height 23
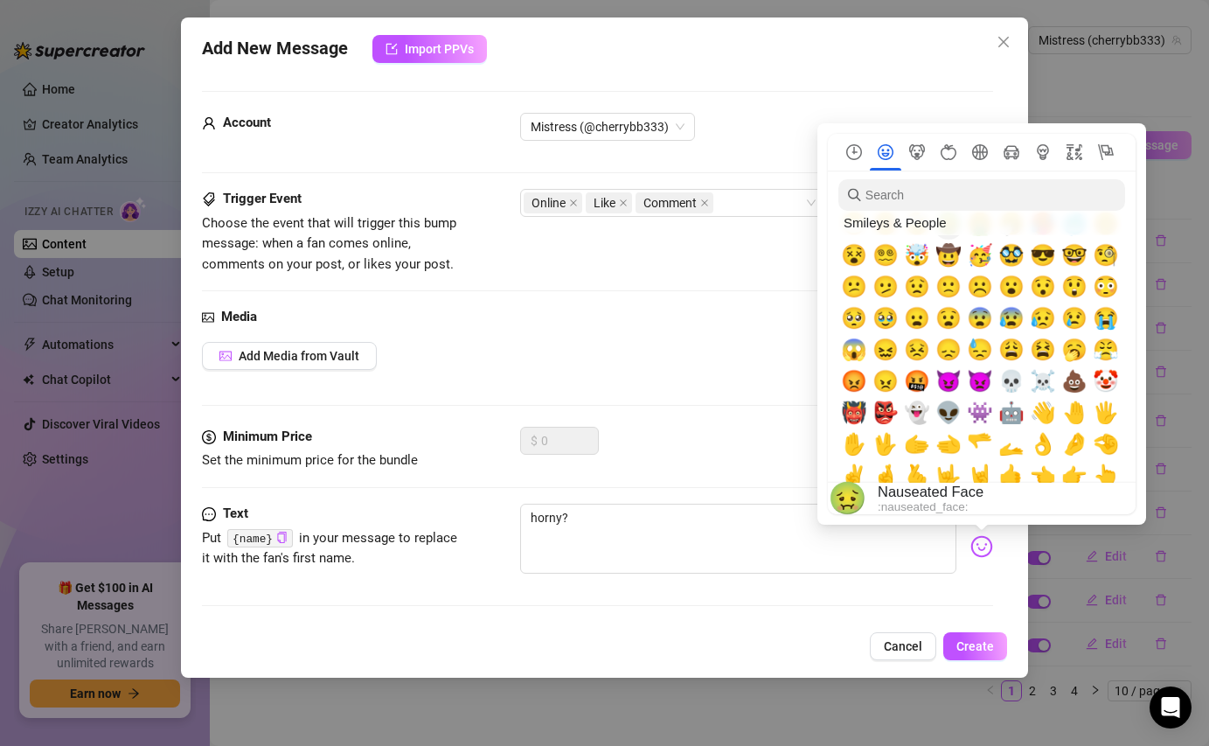
scroll to position [331, 0]
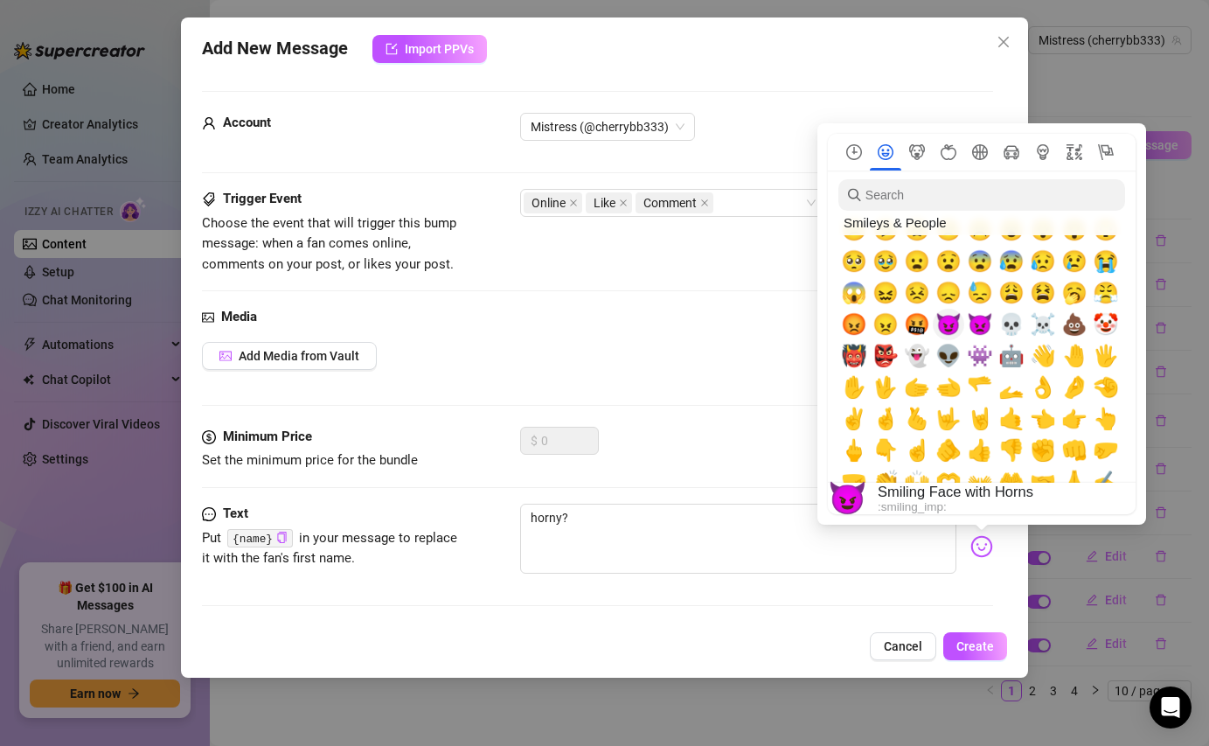
click at [945, 326] on span "😈" at bounding box center [949, 324] width 26 height 24
type textarea "horny? 😈"
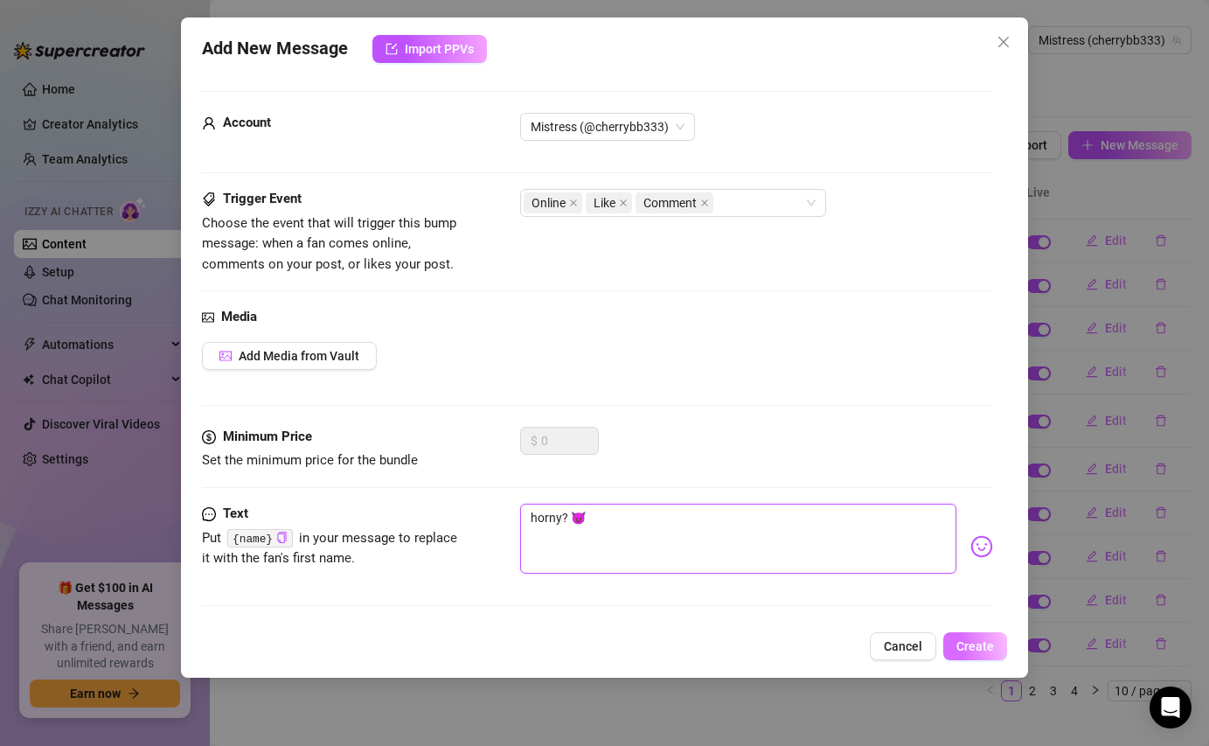
type textarea "horny? 😈"
click at [975, 654] on button "Create" at bounding box center [976, 646] width 64 height 28
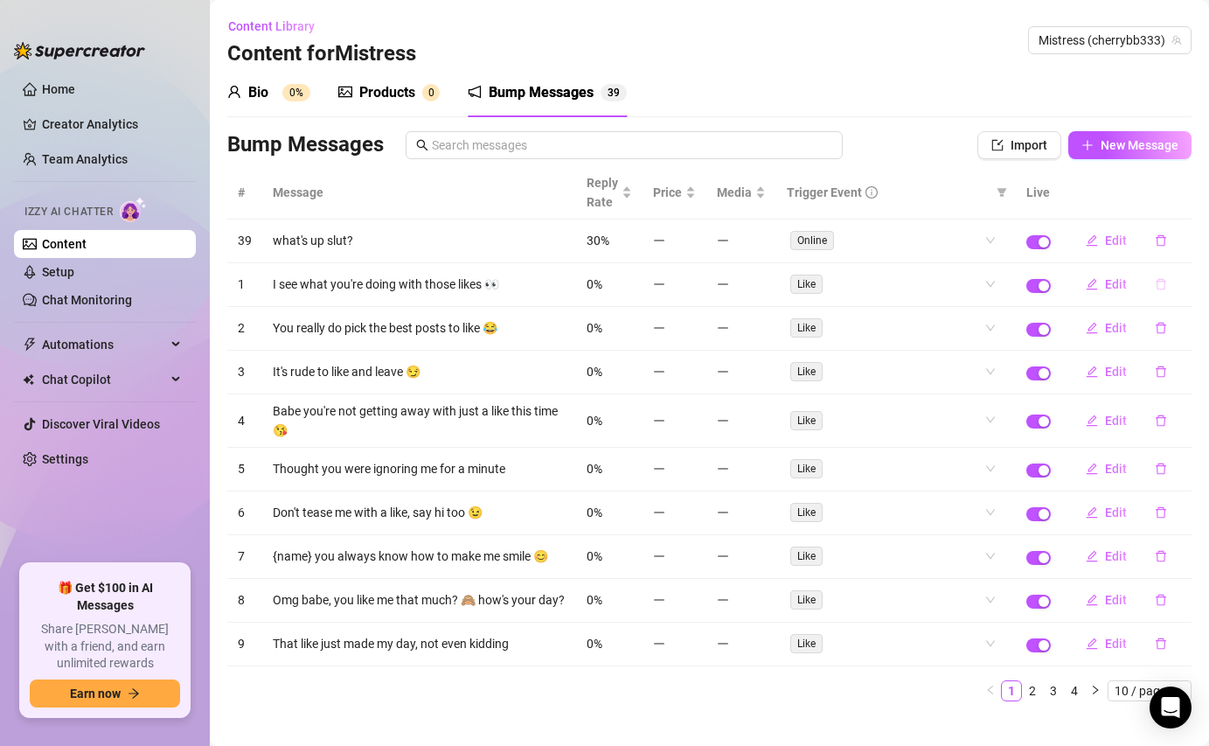
click at [1160, 287] on icon "delete" at bounding box center [1161, 284] width 12 height 12
click at [1180, 241] on span "Yes" at bounding box center [1179, 239] width 21 height 14
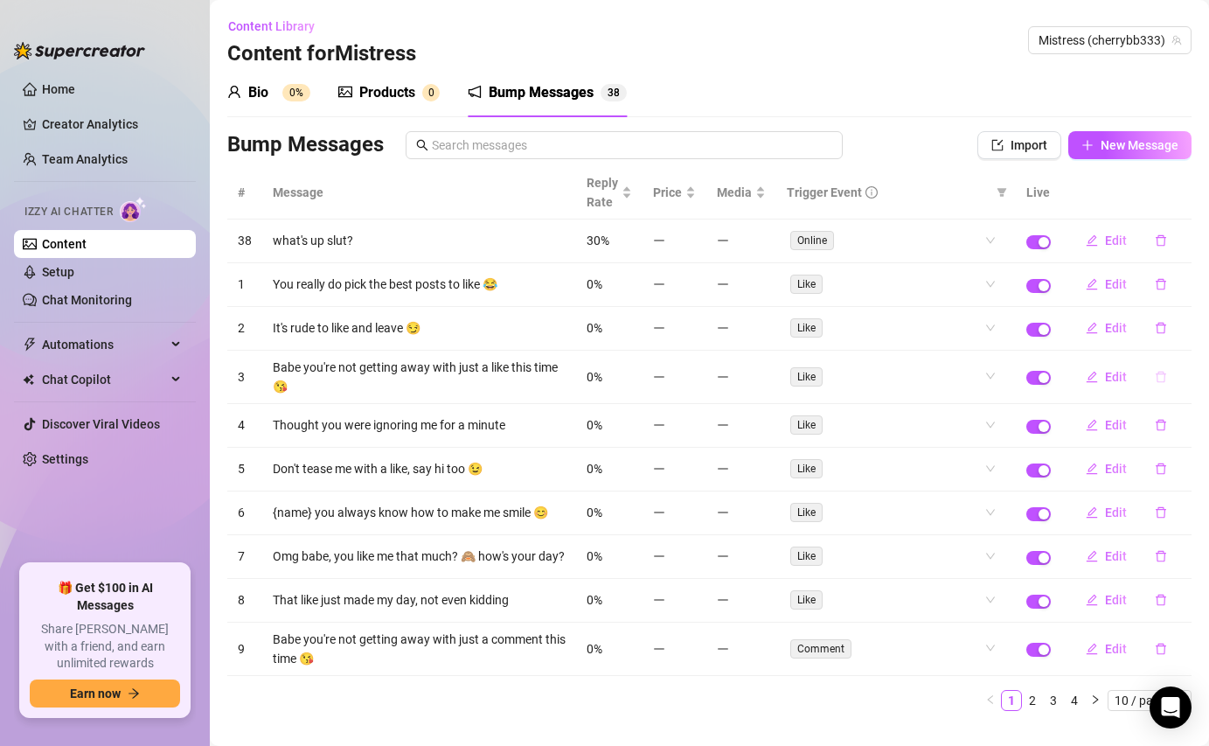
click at [1159, 381] on icon "delete" at bounding box center [1161, 377] width 12 height 12
click at [1180, 325] on span "Yes" at bounding box center [1179, 331] width 21 height 14
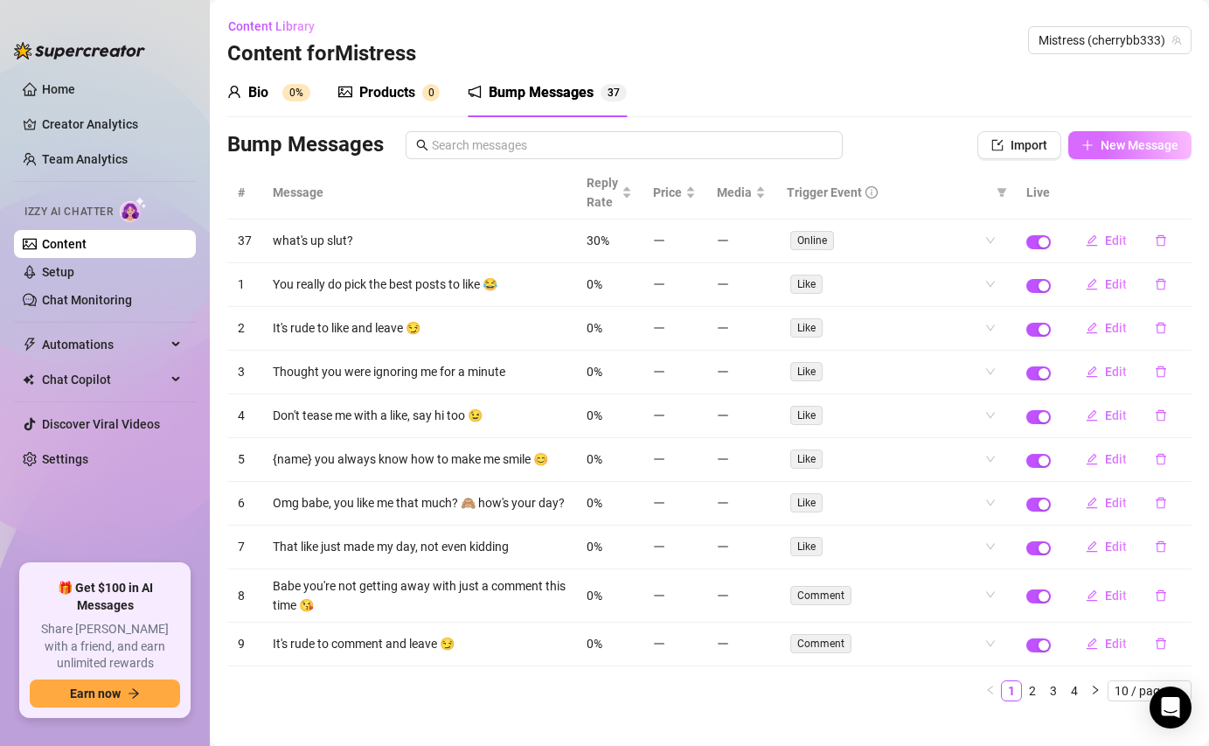
click at [1139, 153] on button "New Message" at bounding box center [1130, 145] width 123 height 28
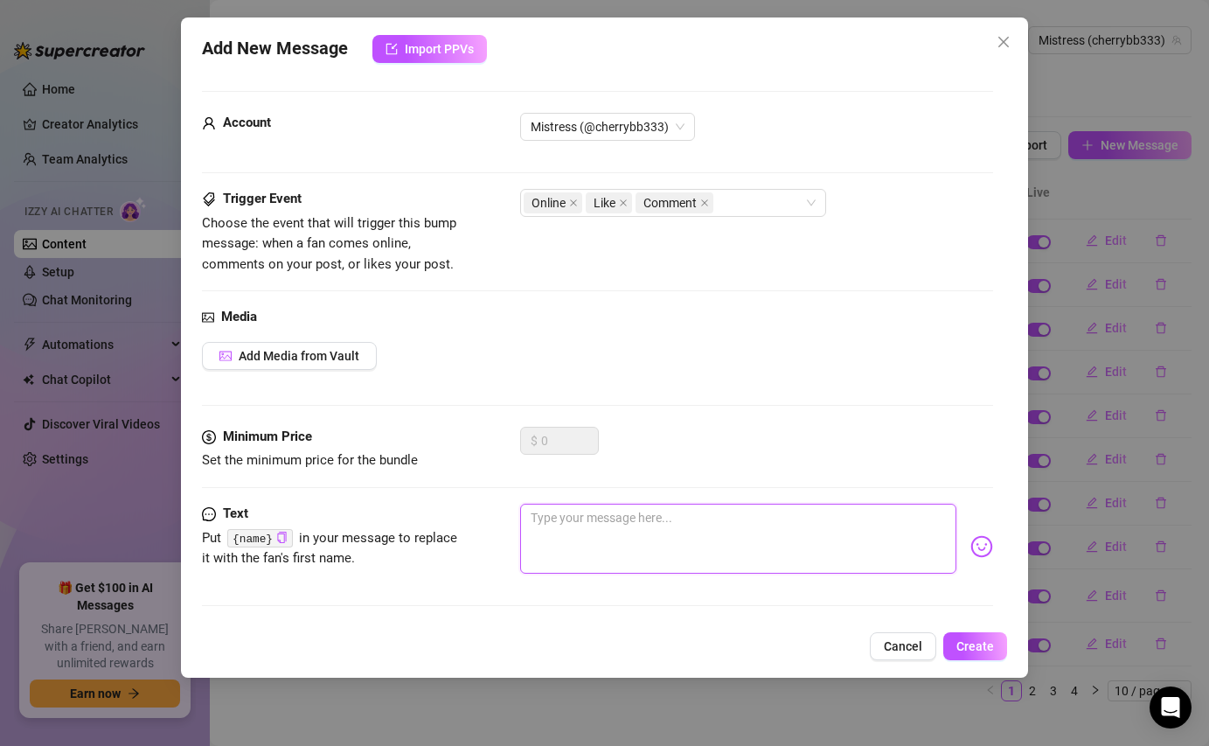
click at [573, 523] on textarea at bounding box center [738, 539] width 436 height 70
type textarea "s"
type textarea "Type your message here..."
type textarea "t"
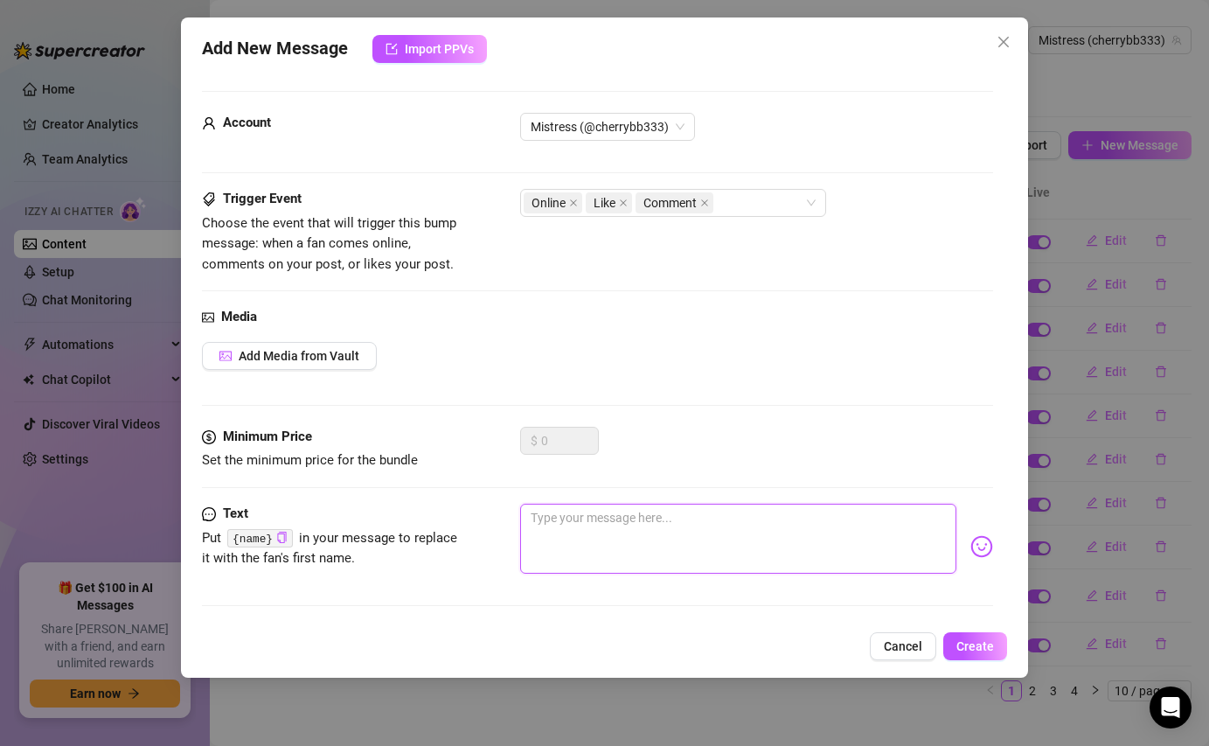
type textarea "t"
type textarea "ti"
type textarea "[PERSON_NAME]"
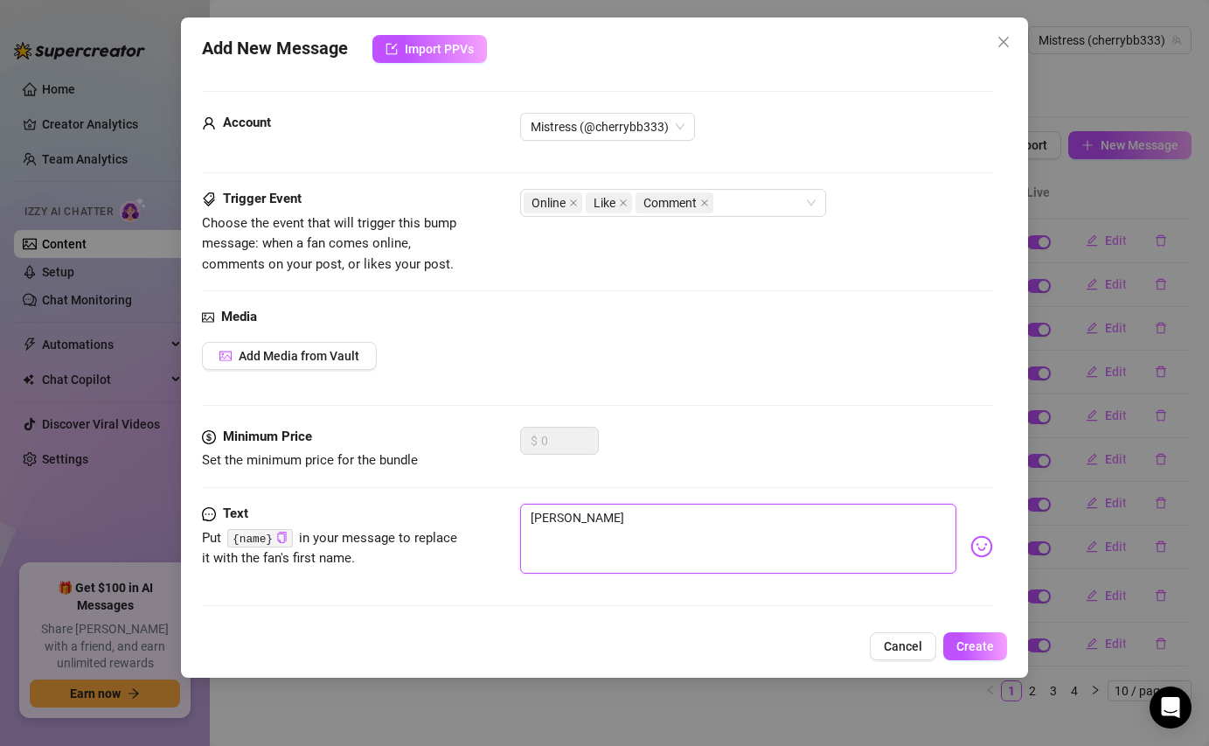
type textarea "time"
type textarea "time t"
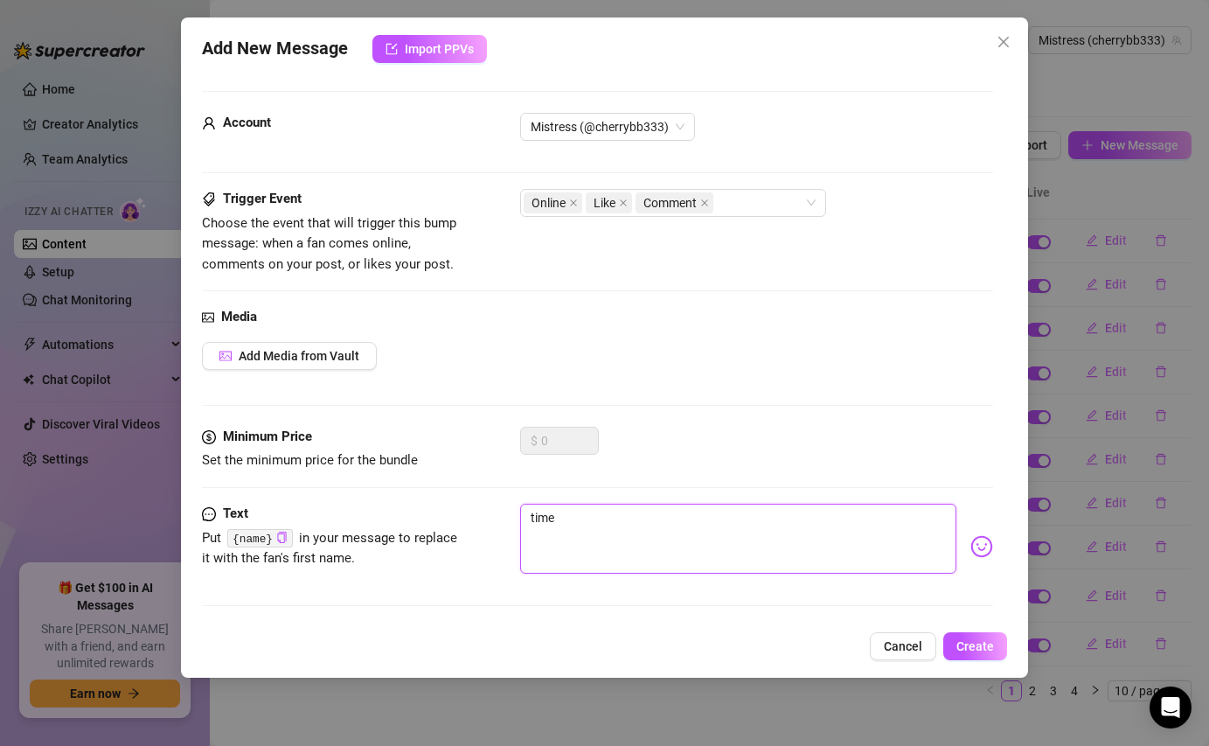
type textarea "time t"
click at [952, 624] on div "Add New Message Import PPVs Account Mistress (@cherrybb333) Trigger Event Choos…" at bounding box center [604, 347] width 847 height 660
click at [972, 637] on button "Create" at bounding box center [976, 646] width 64 height 28
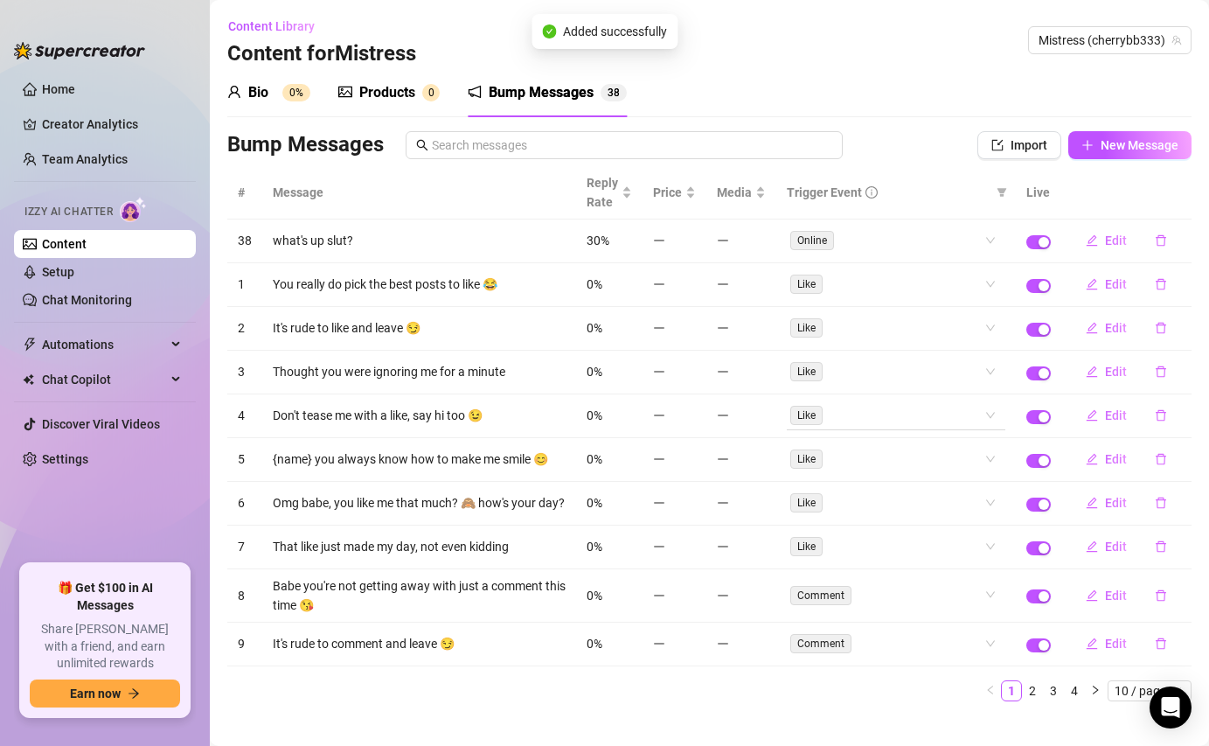
scroll to position [22, 0]
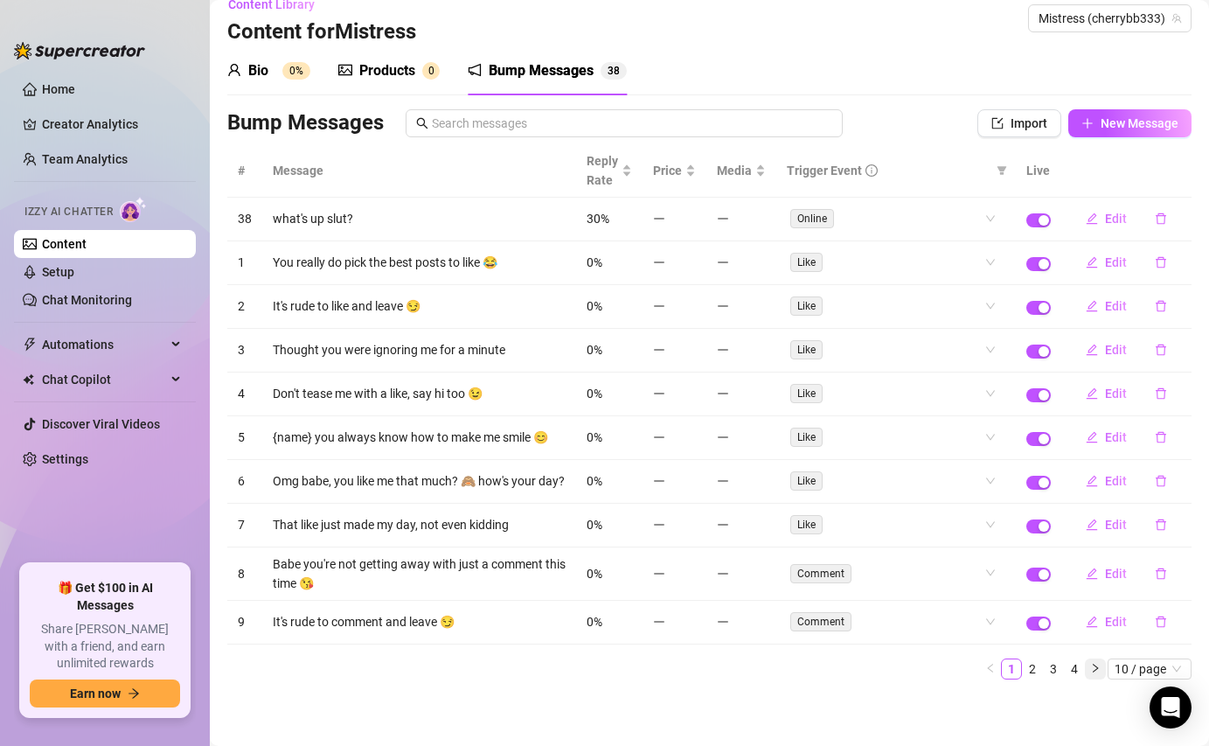
click at [1086, 670] on button "button" at bounding box center [1095, 669] width 21 height 21
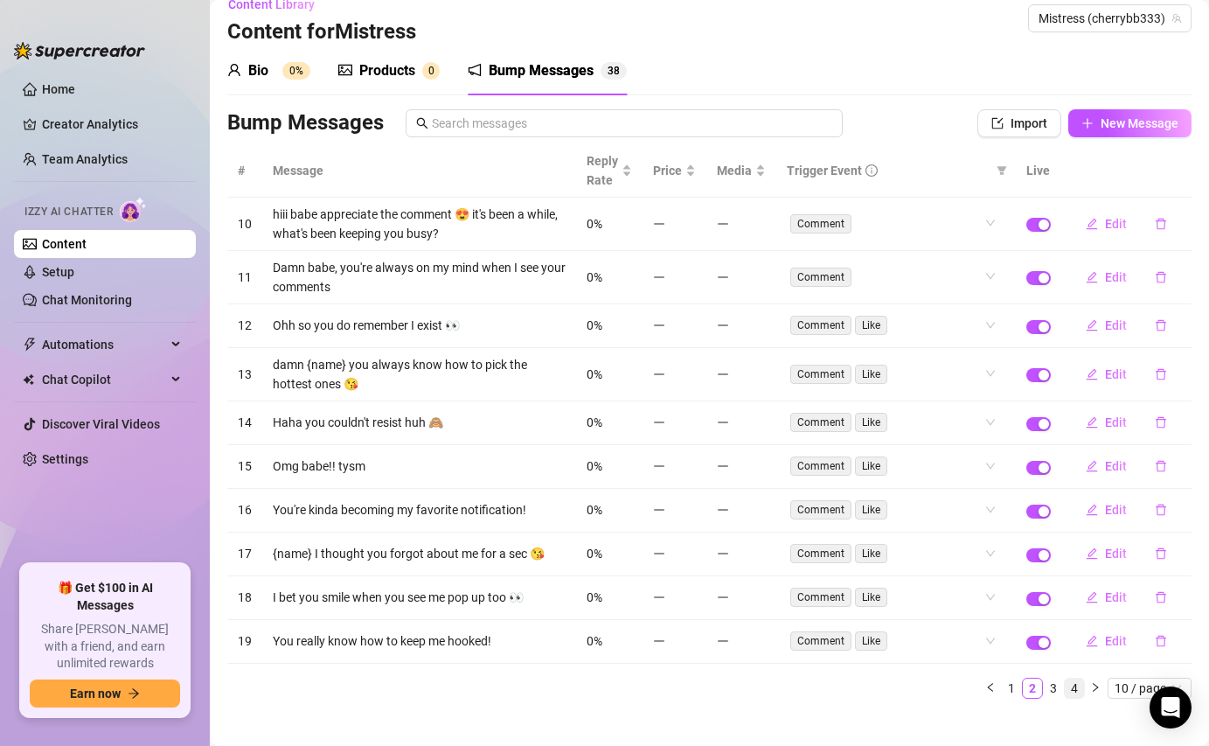
click at [1077, 685] on link "4" at bounding box center [1074, 688] width 19 height 19
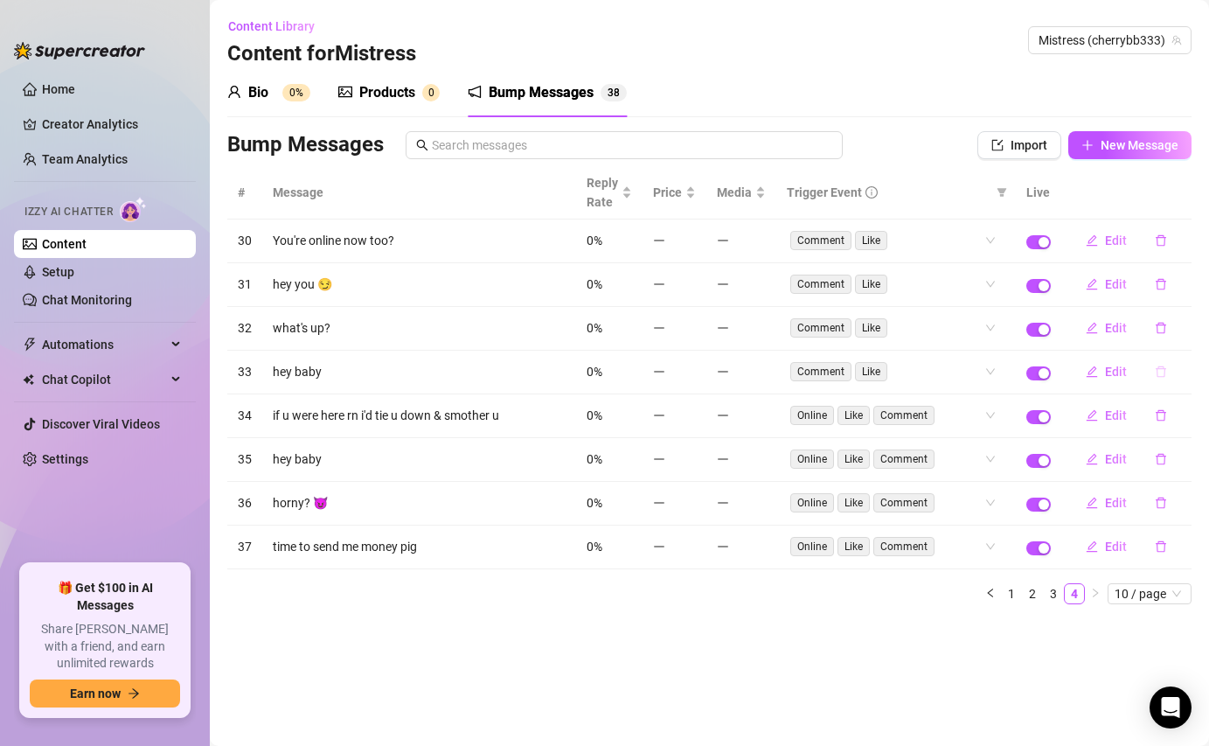
click at [1160, 370] on icon "delete" at bounding box center [1161, 372] width 12 height 12
click at [1185, 326] on span "Yes" at bounding box center [1179, 326] width 21 height 14
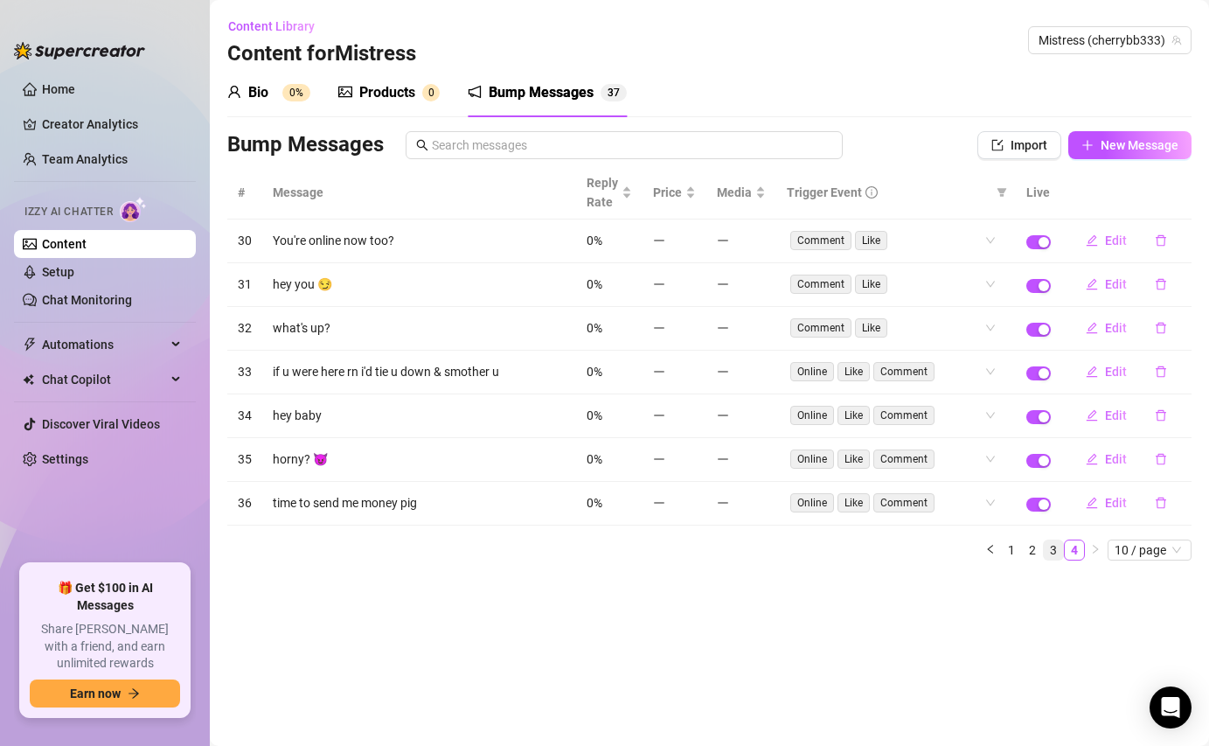
click at [1049, 551] on link "3" at bounding box center [1053, 549] width 19 height 19
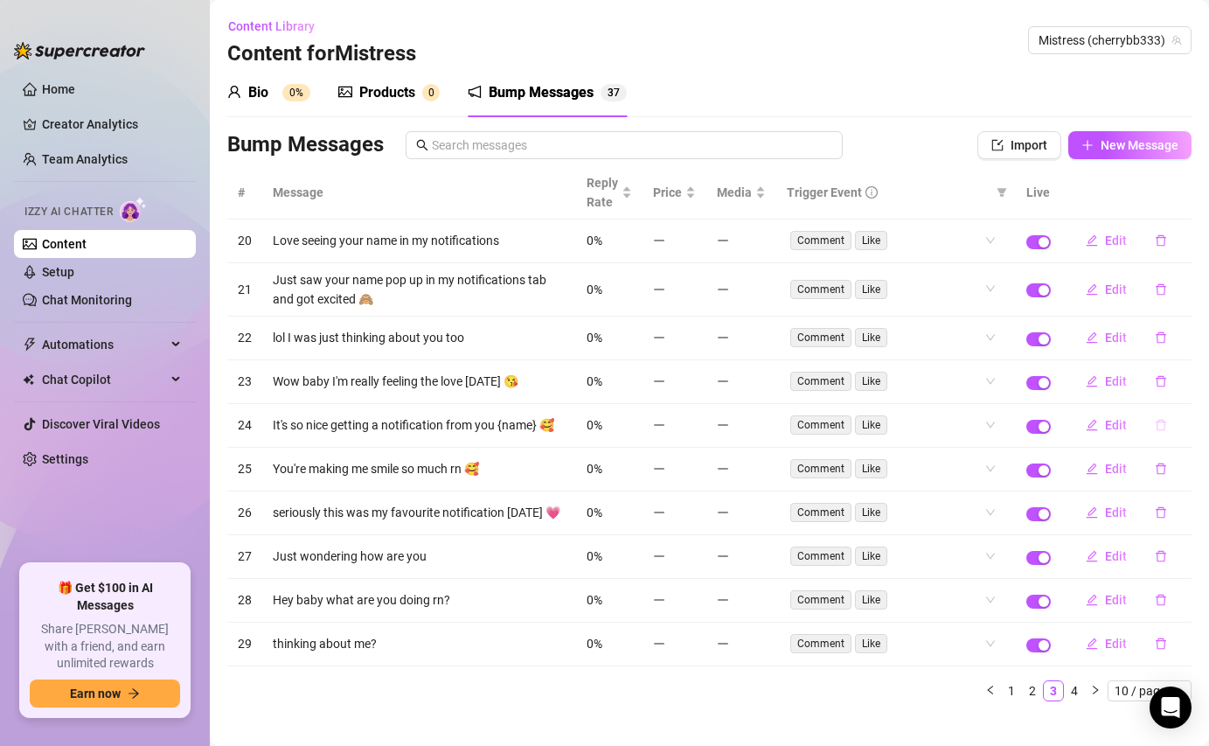
click at [1164, 423] on icon "delete" at bounding box center [1161, 425] width 12 height 12
click at [1188, 380] on span "Yes" at bounding box center [1179, 380] width 21 height 14
click at [1163, 429] on icon "delete" at bounding box center [1161, 425] width 10 height 11
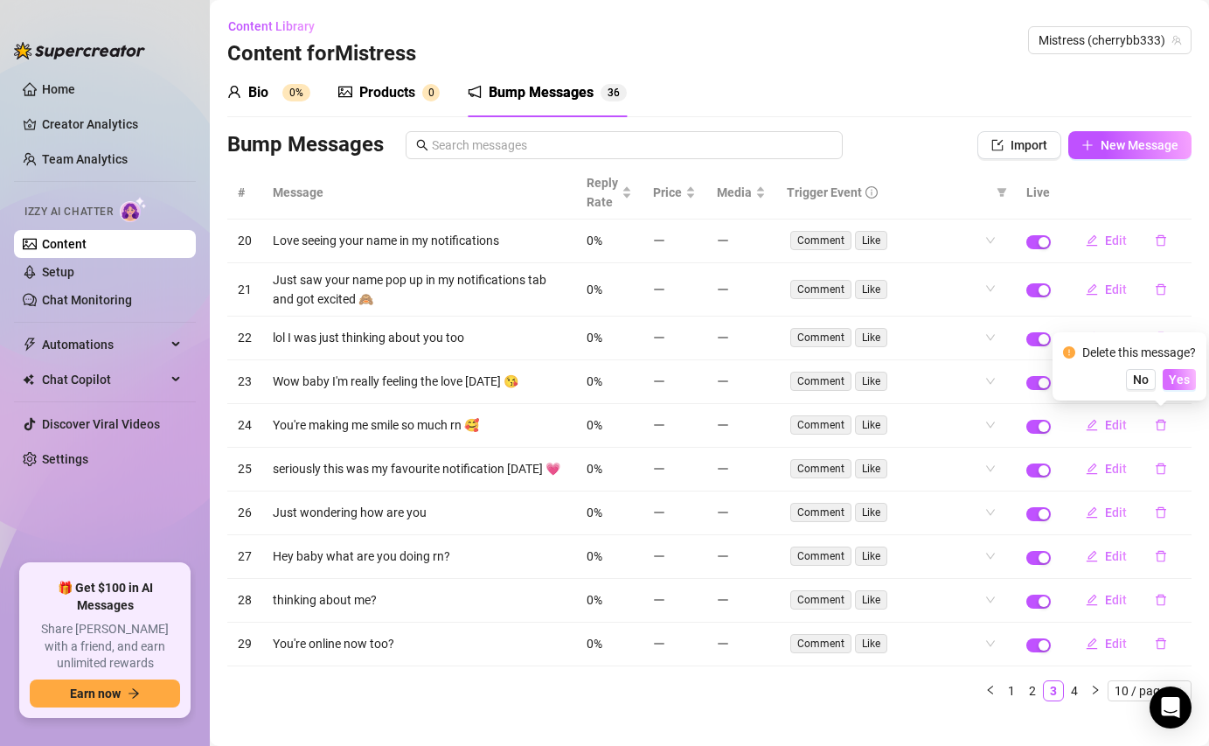
click at [1181, 372] on button "Yes" at bounding box center [1179, 379] width 33 height 21
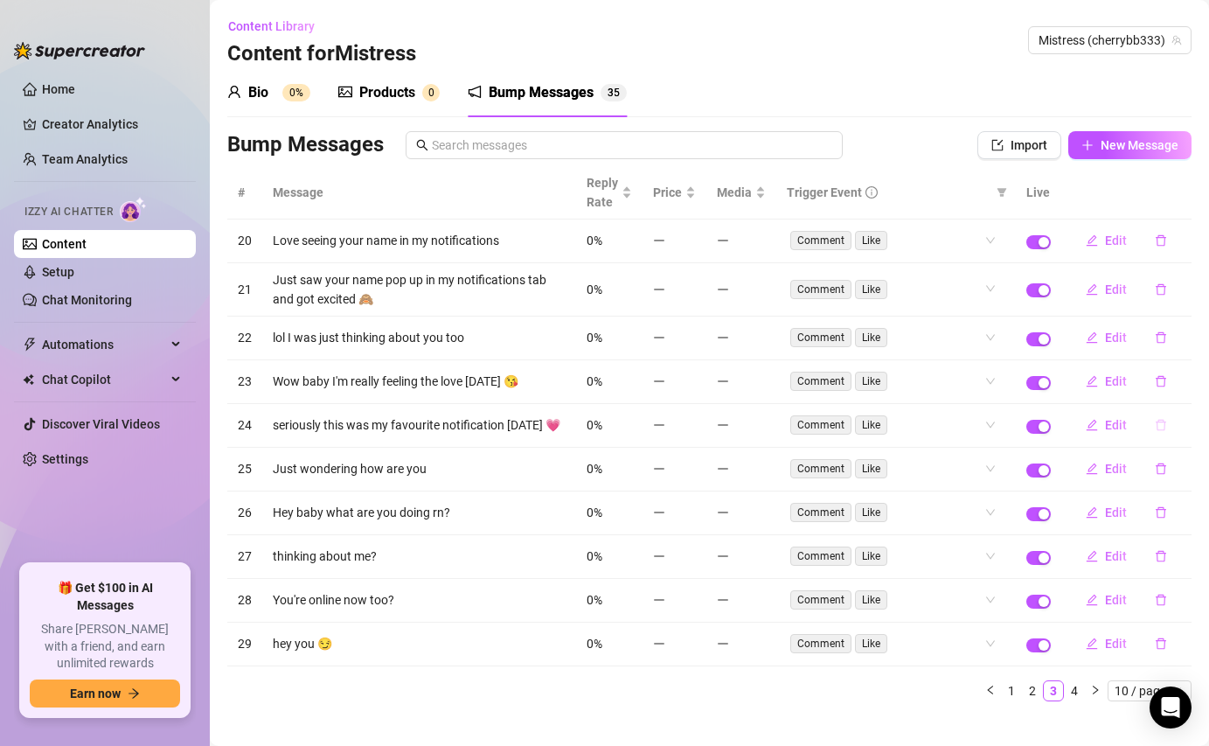
click at [1165, 421] on icon "delete" at bounding box center [1161, 425] width 12 height 12
click at [1180, 388] on button "Yes" at bounding box center [1179, 379] width 33 height 21
click at [1169, 237] on button "button" at bounding box center [1161, 241] width 40 height 28
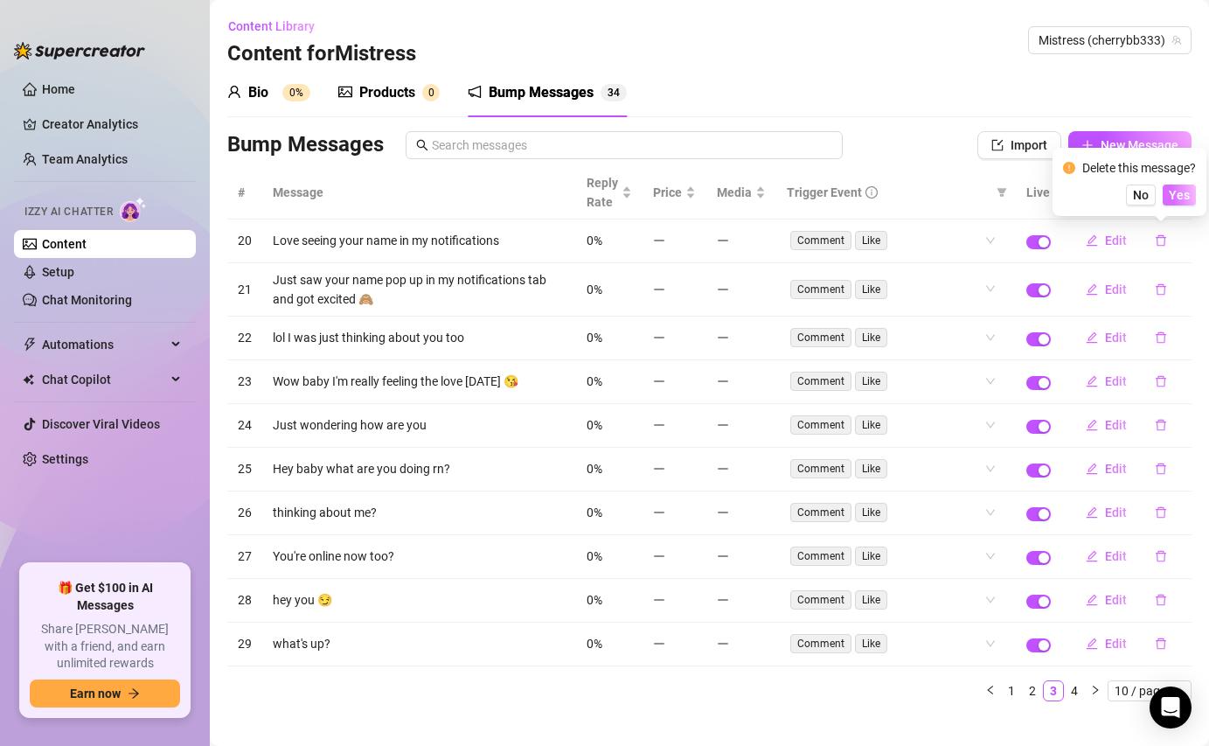
click at [1184, 191] on span "Yes" at bounding box center [1179, 195] width 21 height 14
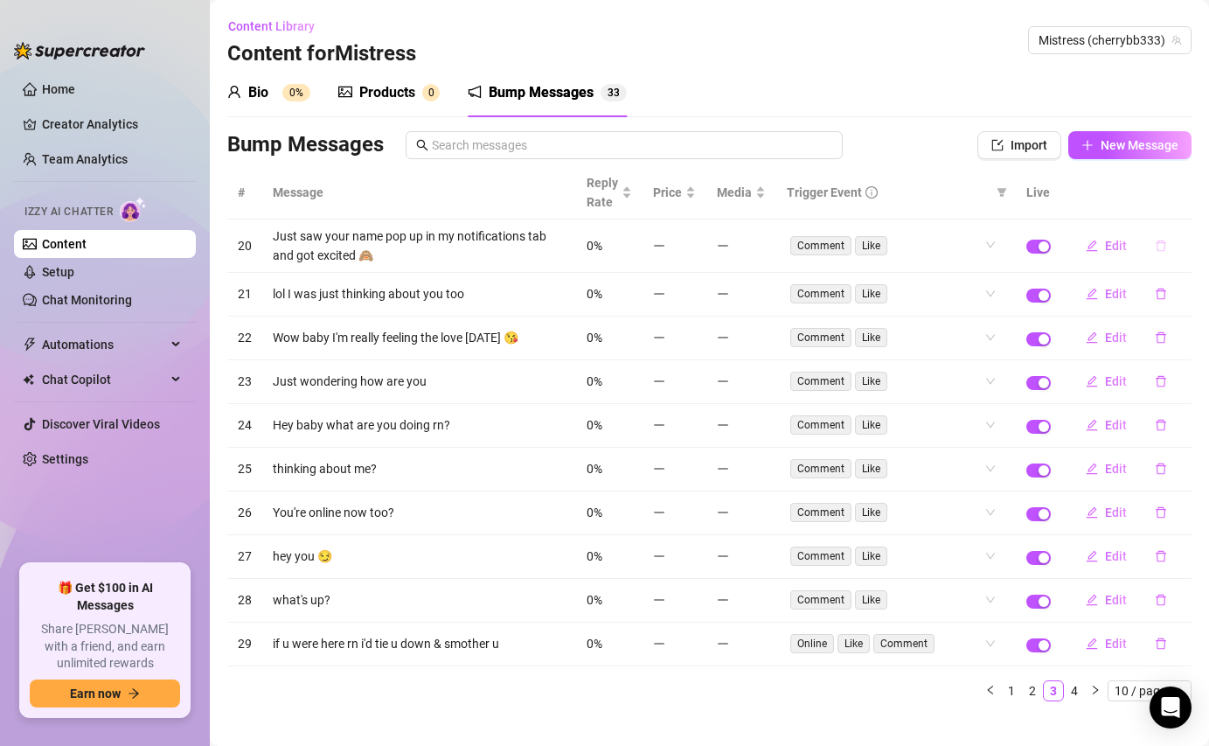
click at [1161, 247] on icon "delete" at bounding box center [1161, 246] width 12 height 12
click at [1179, 205] on span "Yes" at bounding box center [1179, 200] width 21 height 14
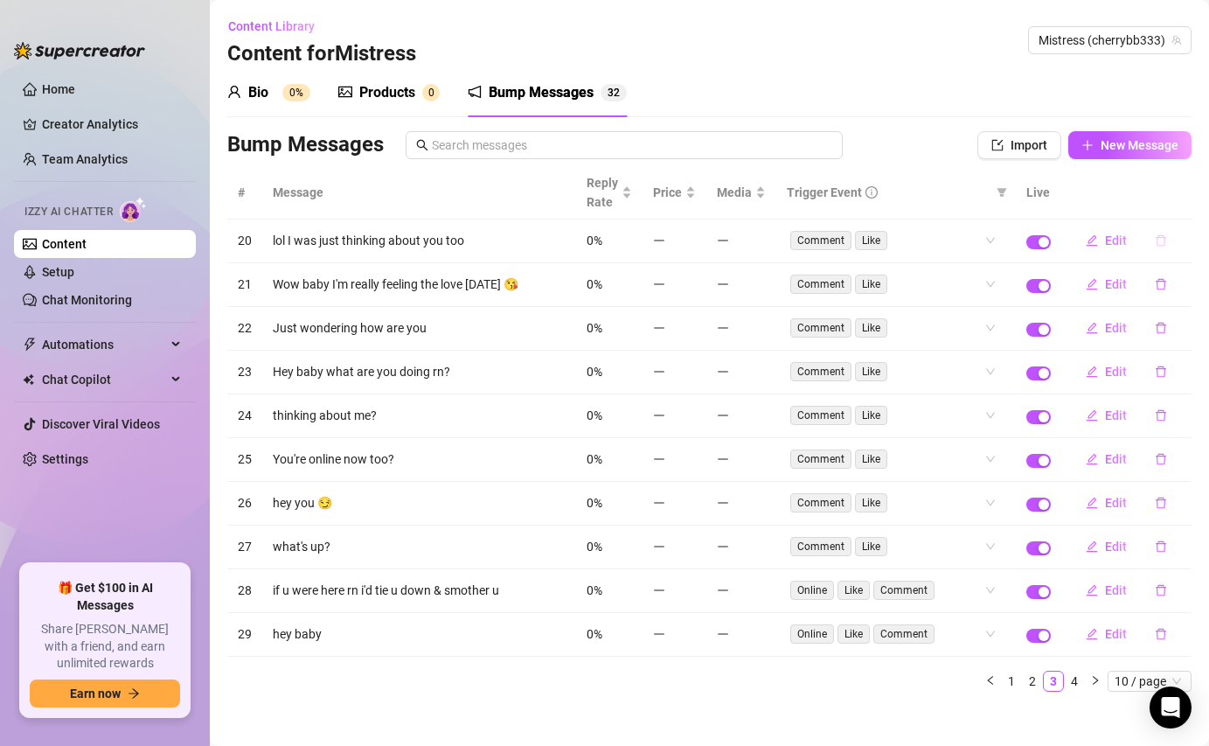
click at [1162, 236] on icon "delete" at bounding box center [1161, 240] width 10 height 11
click at [1188, 193] on span "Yes" at bounding box center [1179, 195] width 21 height 14
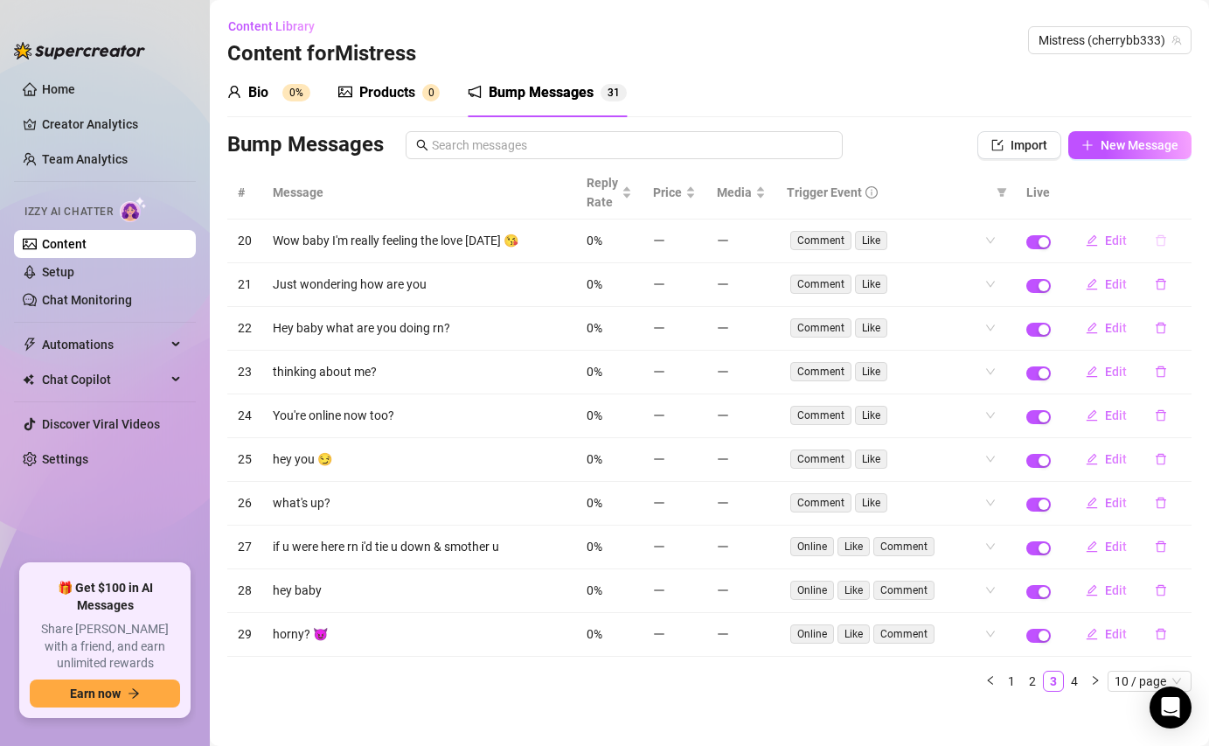
click at [1165, 232] on button "button" at bounding box center [1161, 241] width 40 height 28
click at [1182, 206] on div "Delete this message? No Yes" at bounding box center [1130, 182] width 154 height 68
click at [1106, 245] on span "Edit" at bounding box center [1116, 240] width 22 height 14
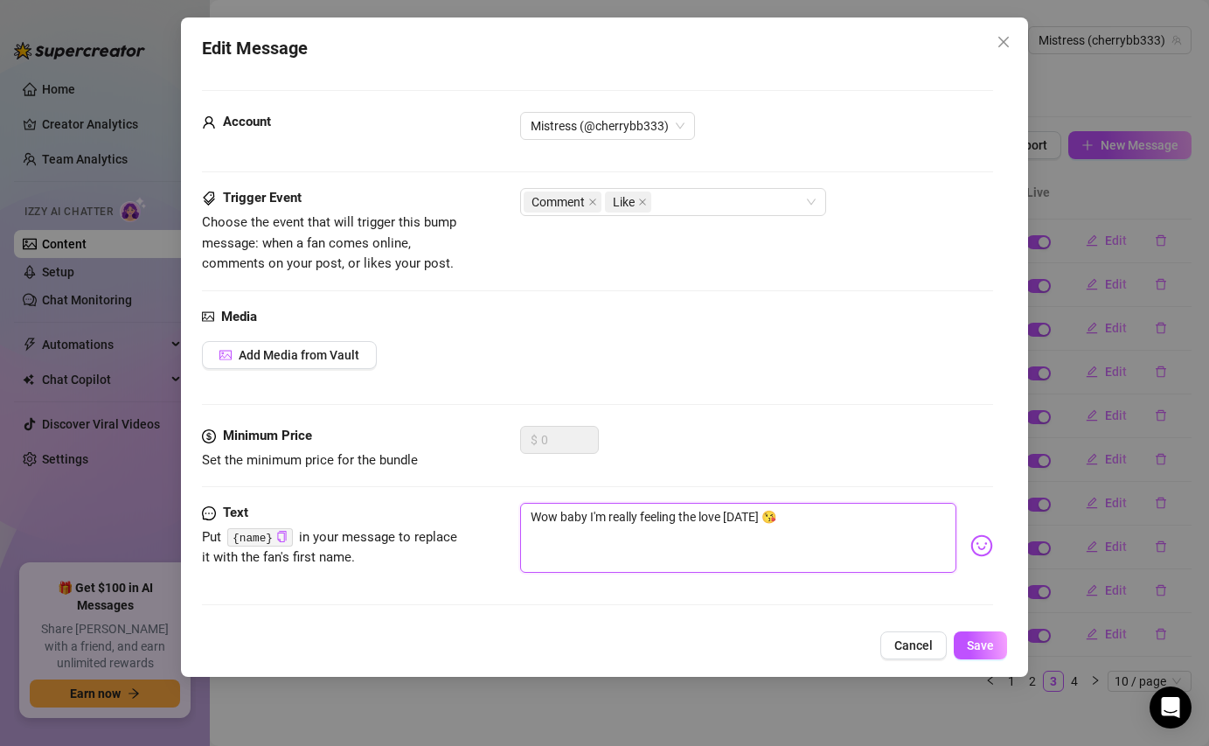
click at [578, 518] on textarea "Wow baby I'm really feeling the love [DATE] 😘" at bounding box center [738, 538] width 436 height 70
click at [542, 516] on textarea "Wow bitch I'm really feeling the love [DATE] 😘" at bounding box center [738, 538] width 436 height 70
click at [779, 517] on textarea "wow bitch I'm really feeling the love [DATE] 😘" at bounding box center [738, 538] width 436 height 70
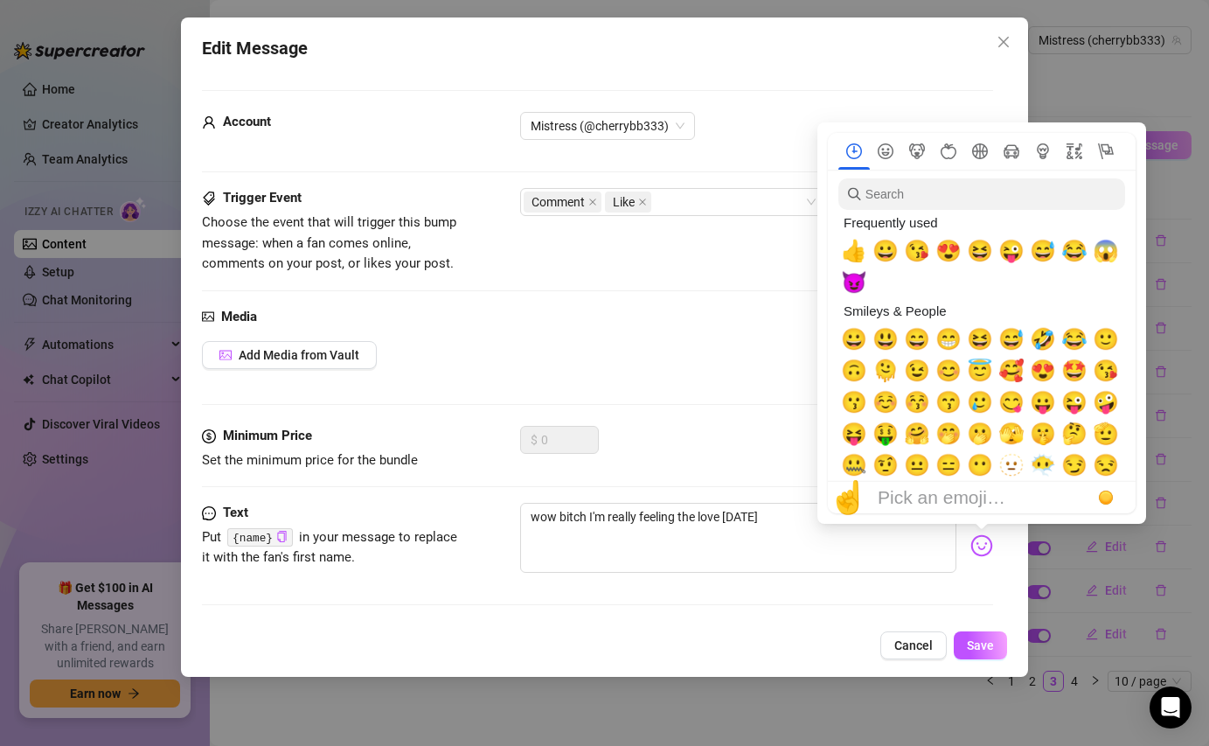
click at [978, 545] on img at bounding box center [982, 545] width 23 height 23
click at [861, 275] on span "😈" at bounding box center [854, 282] width 26 height 24
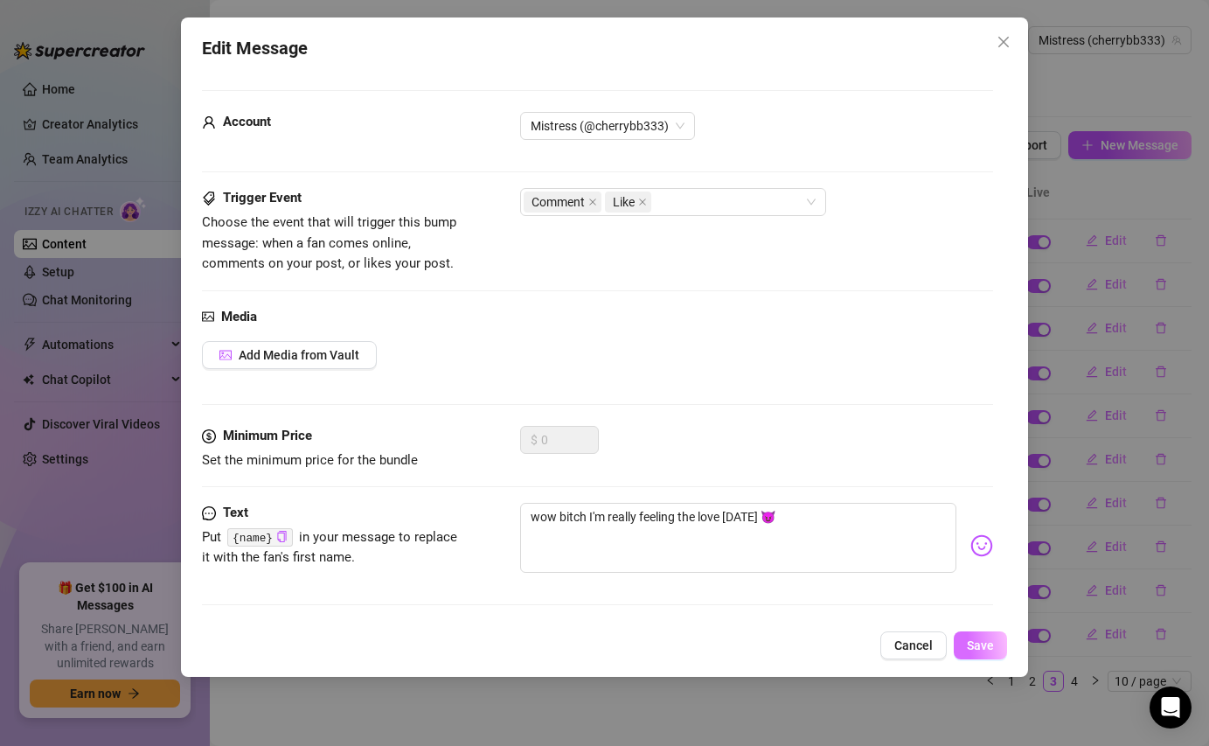
click at [982, 637] on button "Save" at bounding box center [980, 645] width 53 height 28
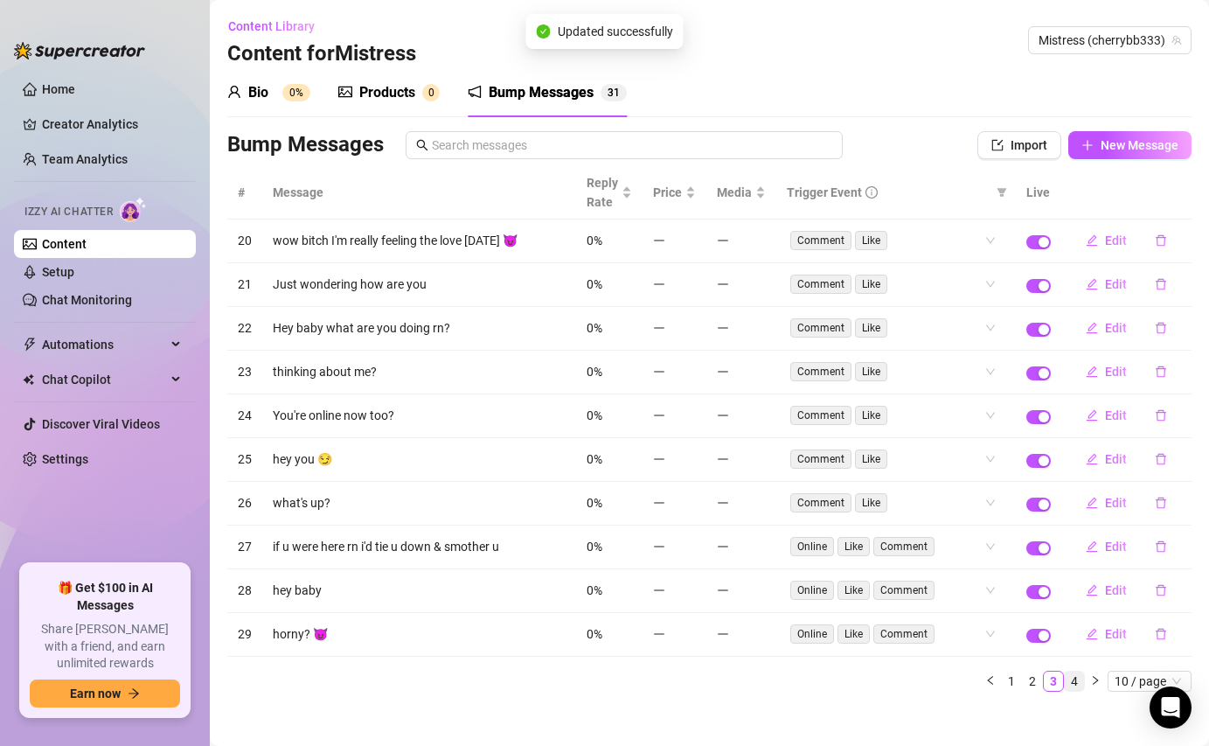
click at [1076, 681] on link "4" at bounding box center [1074, 681] width 19 height 19
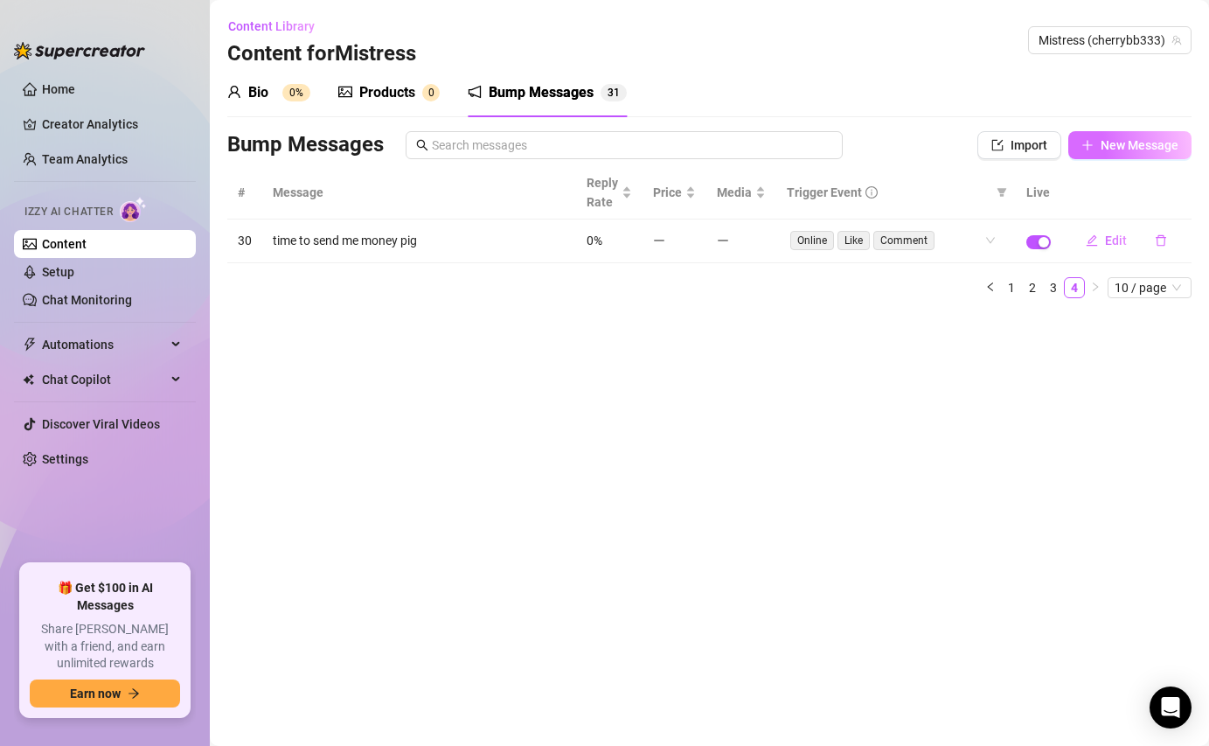
click at [1112, 145] on span "New Message" at bounding box center [1140, 145] width 78 height 14
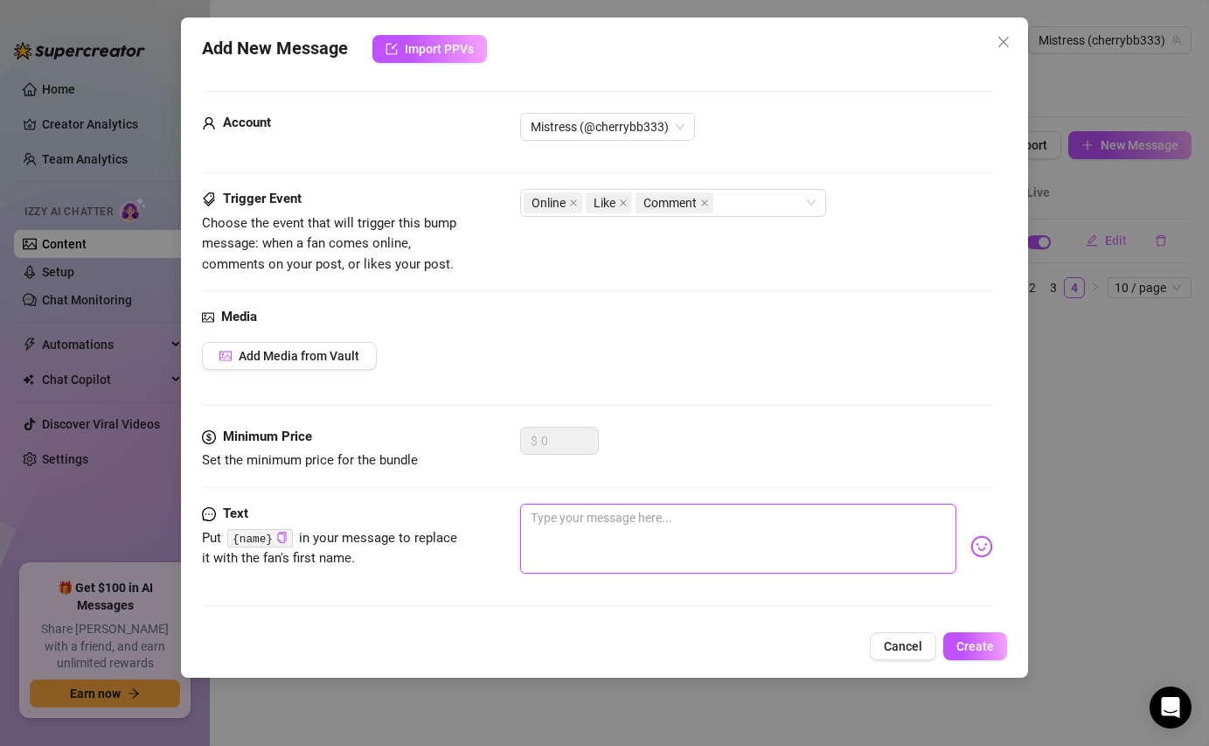
click at [603, 558] on textarea at bounding box center [738, 539] width 436 height 70
click at [540, 513] on textarea "hi slave" at bounding box center [738, 539] width 436 height 70
click at [543, 518] on textarea "hi slave" at bounding box center [738, 539] width 436 height 70
click at [947, 635] on button "Create" at bounding box center [976, 646] width 64 height 28
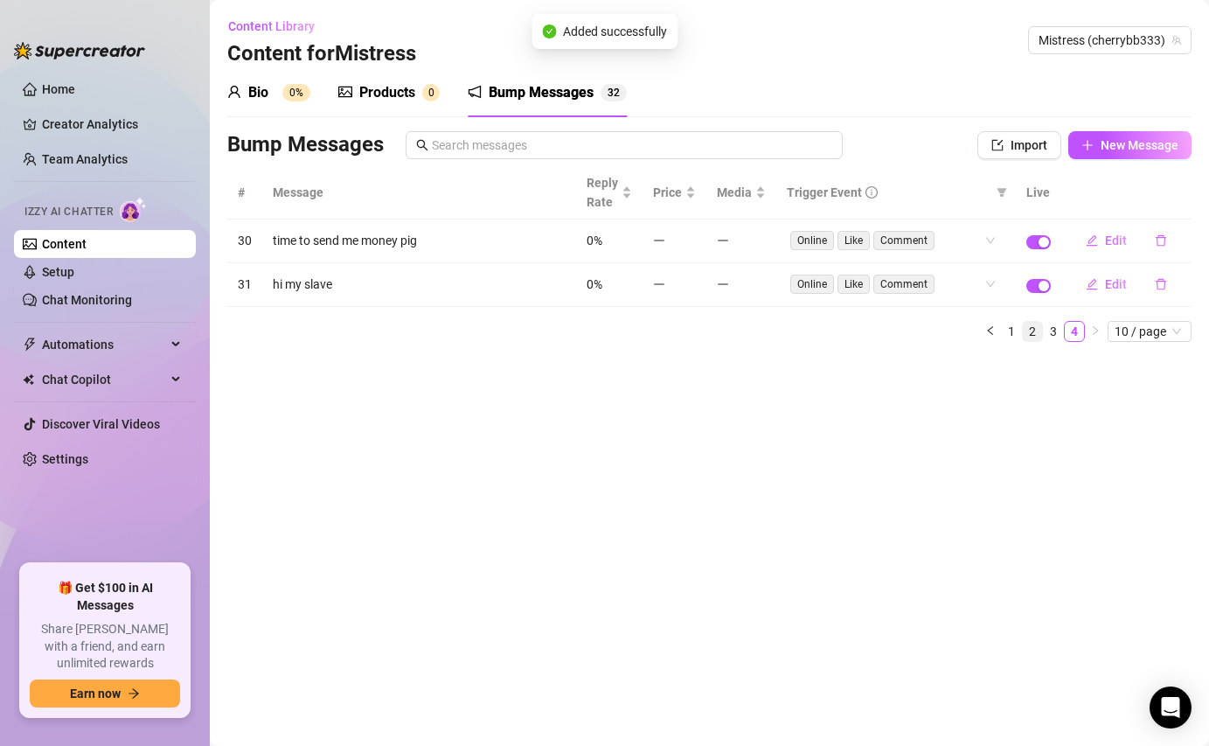
click at [1028, 334] on link "2" at bounding box center [1032, 331] width 19 height 19
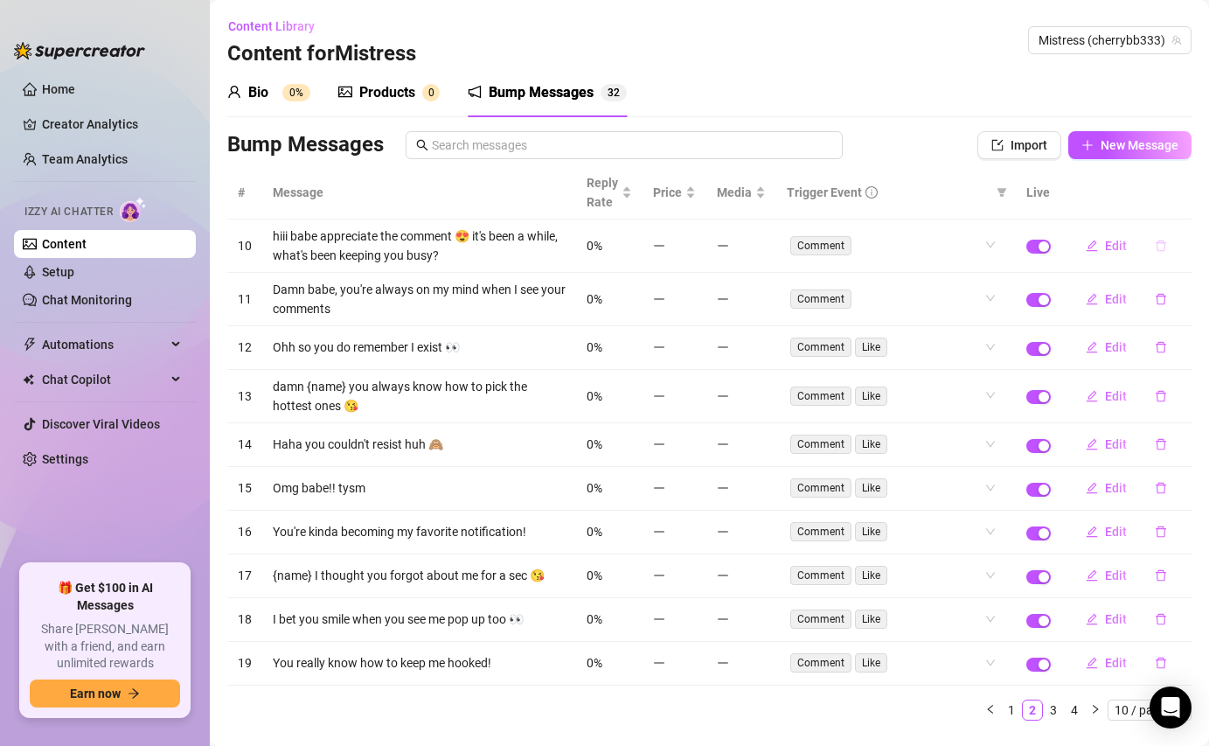
click at [1163, 250] on icon "delete" at bounding box center [1161, 246] width 12 height 12
click at [1173, 201] on span "Yes" at bounding box center [1179, 200] width 21 height 14
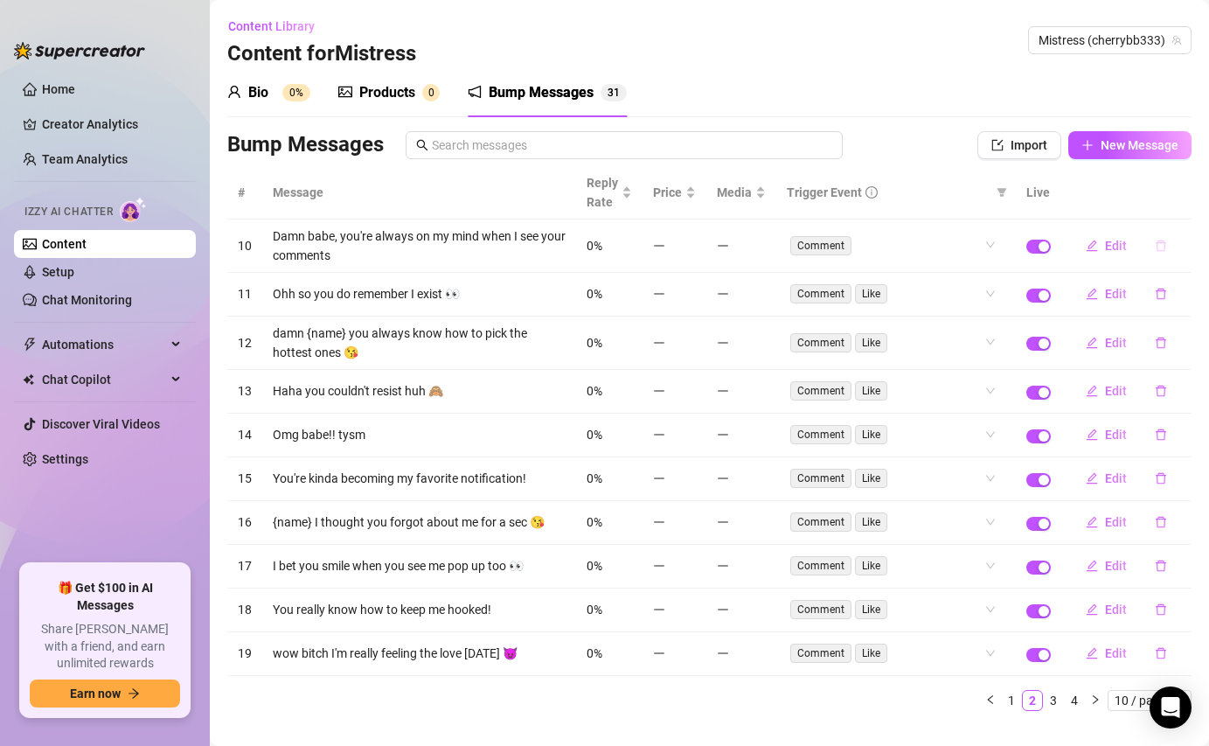
click at [1165, 247] on icon "delete" at bounding box center [1161, 245] width 10 height 11
click at [1176, 194] on span "Yes" at bounding box center [1179, 200] width 21 height 14
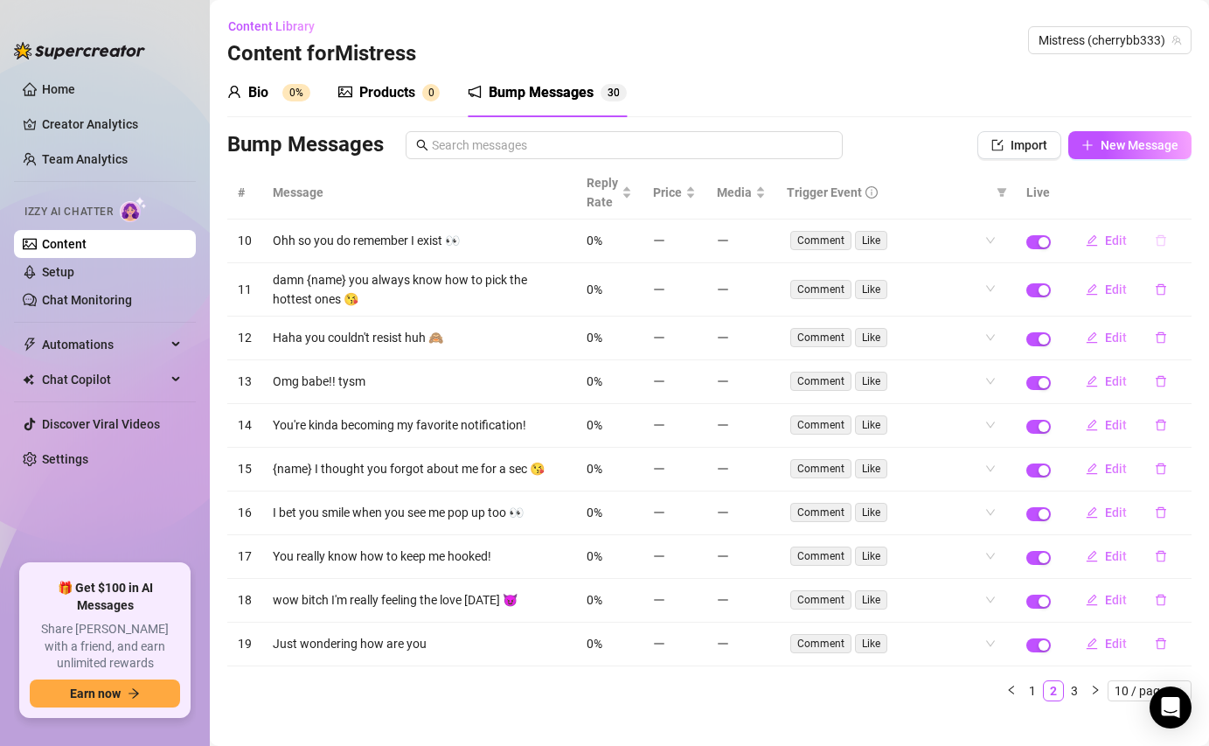
click at [1167, 230] on button "button" at bounding box center [1161, 241] width 40 height 28
click at [1179, 189] on span "Yes" at bounding box center [1179, 195] width 21 height 14
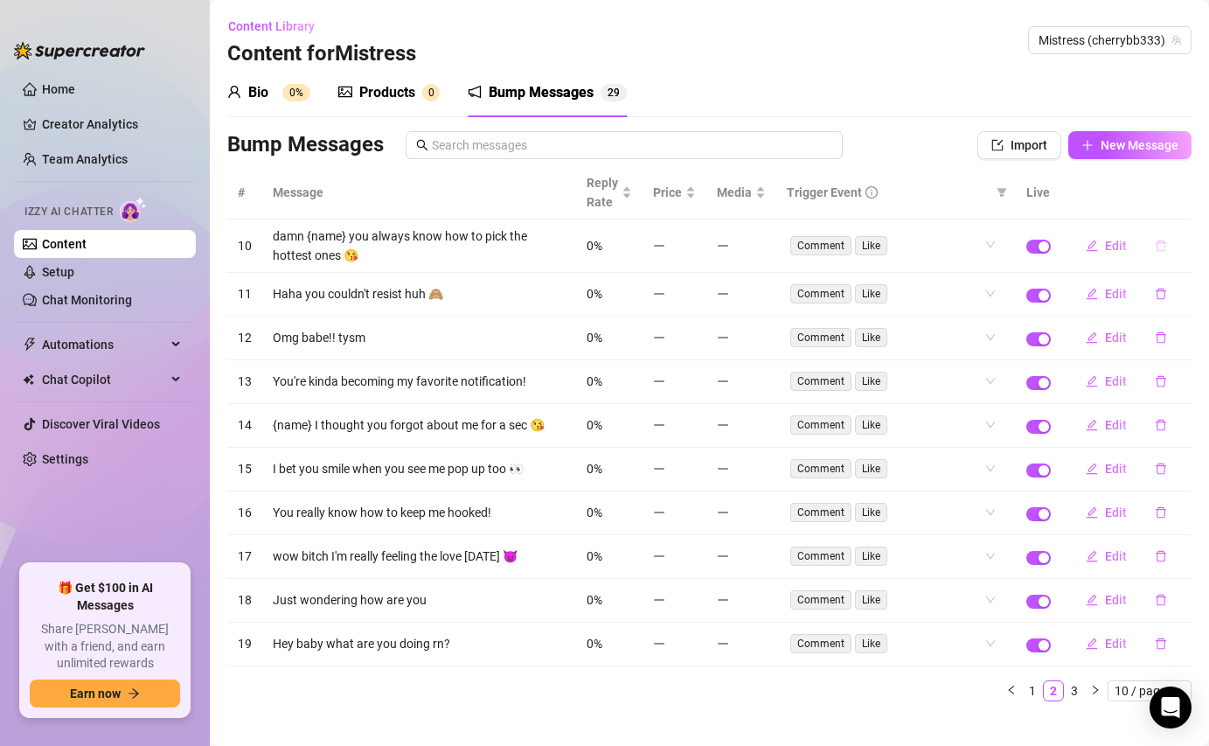
click at [1167, 248] on button "button" at bounding box center [1161, 246] width 40 height 28
click at [1172, 202] on span "Yes" at bounding box center [1179, 200] width 21 height 14
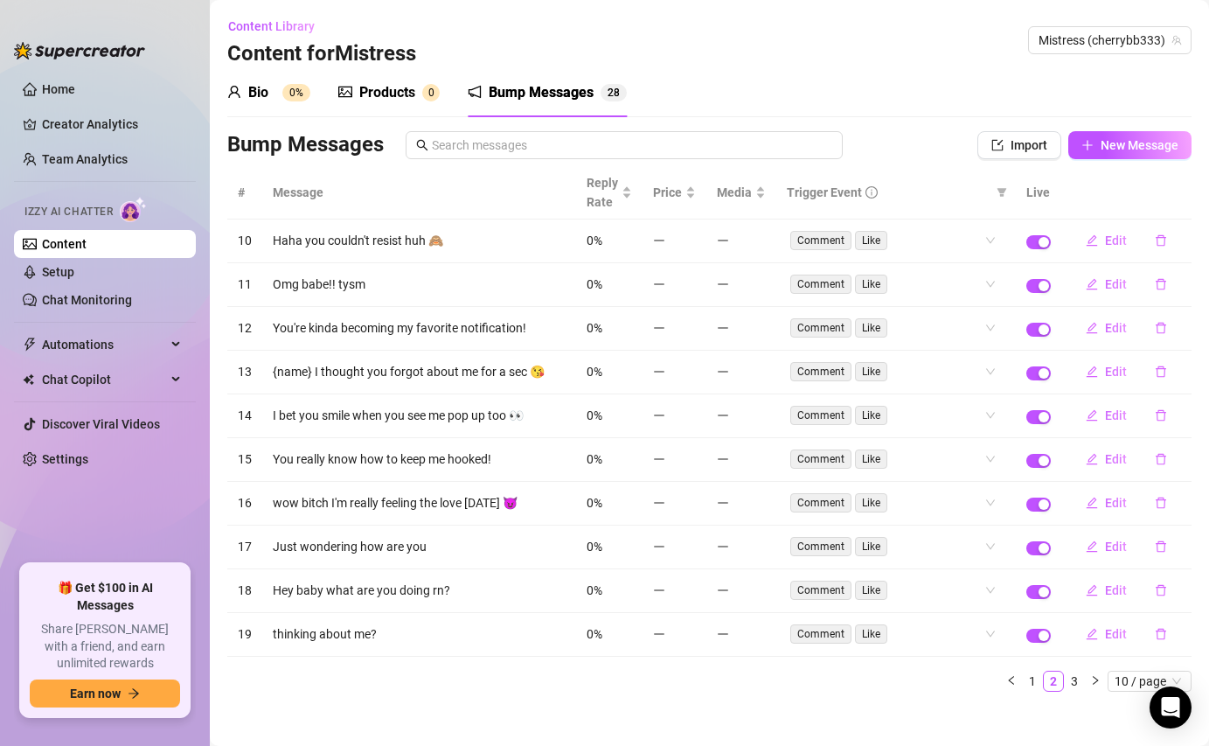
click at [1172, 202] on th at bounding box center [1127, 192] width 130 height 53
click at [1162, 249] on button "button" at bounding box center [1161, 241] width 40 height 28
click at [1168, 202] on button "Yes" at bounding box center [1179, 195] width 33 height 21
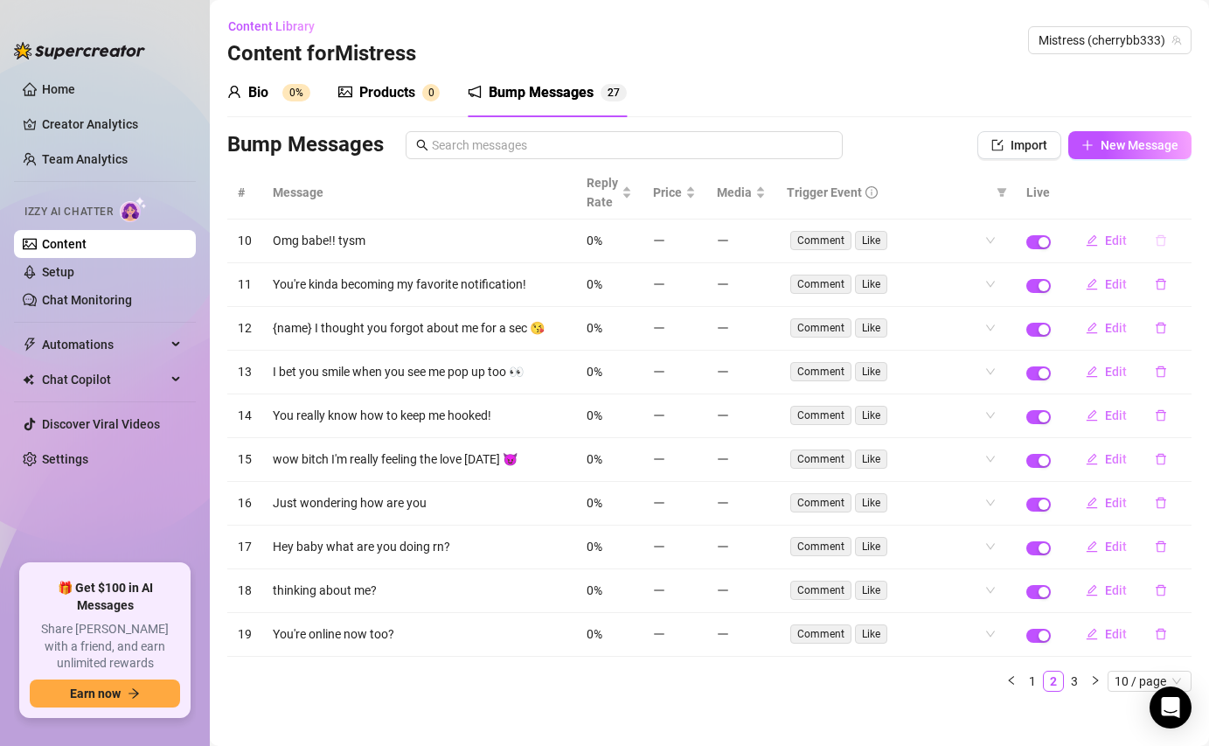
click at [1162, 239] on icon "delete" at bounding box center [1161, 240] width 12 height 12
click at [1190, 199] on span "Yes" at bounding box center [1179, 195] width 21 height 14
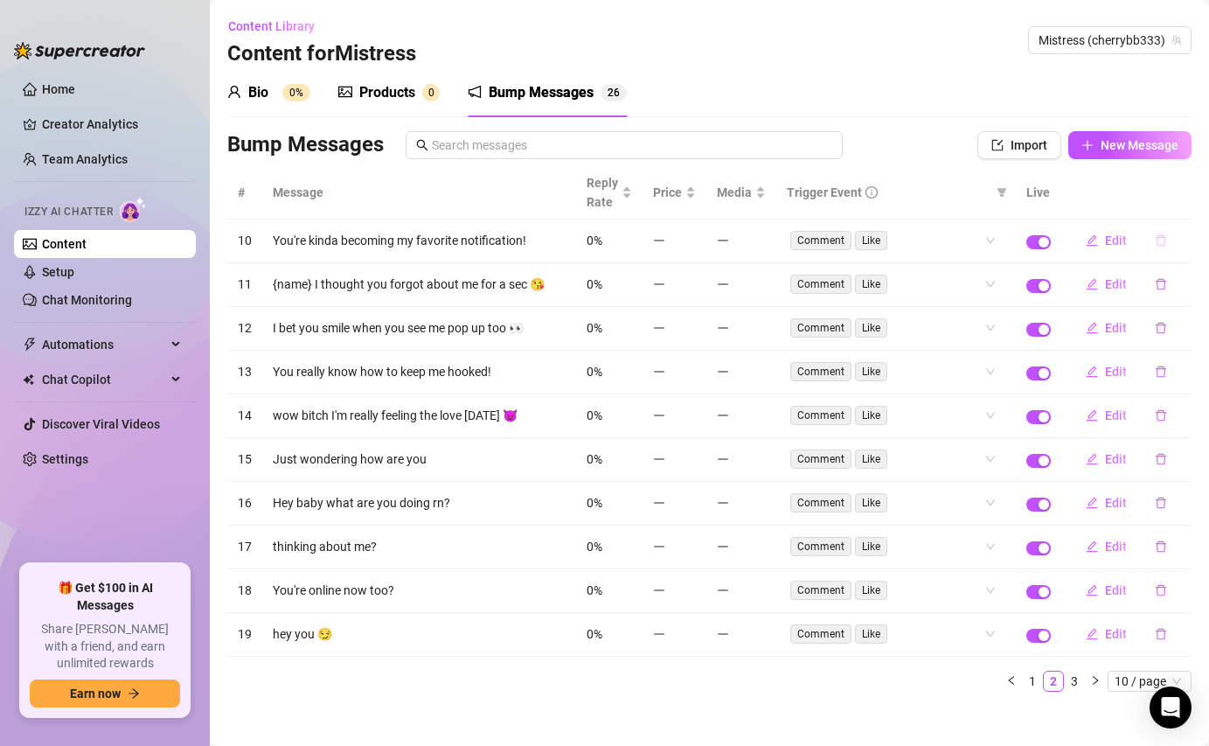
click at [1166, 238] on icon "delete" at bounding box center [1161, 240] width 10 height 11
click at [1176, 195] on span "Yes" at bounding box center [1179, 195] width 21 height 14
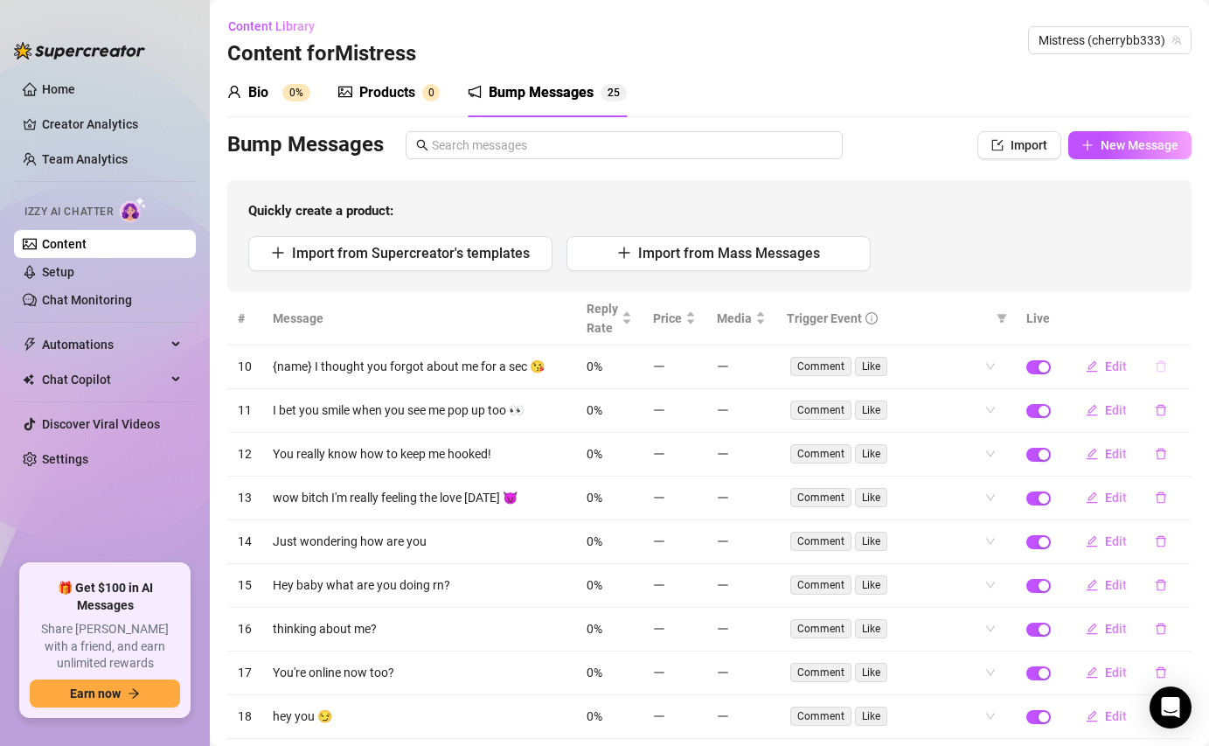
click at [1161, 366] on icon "delete" at bounding box center [1161, 366] width 12 height 12
click at [1181, 319] on span "Yes" at bounding box center [1179, 321] width 21 height 14
click at [1162, 415] on icon "delete" at bounding box center [1161, 410] width 10 height 11
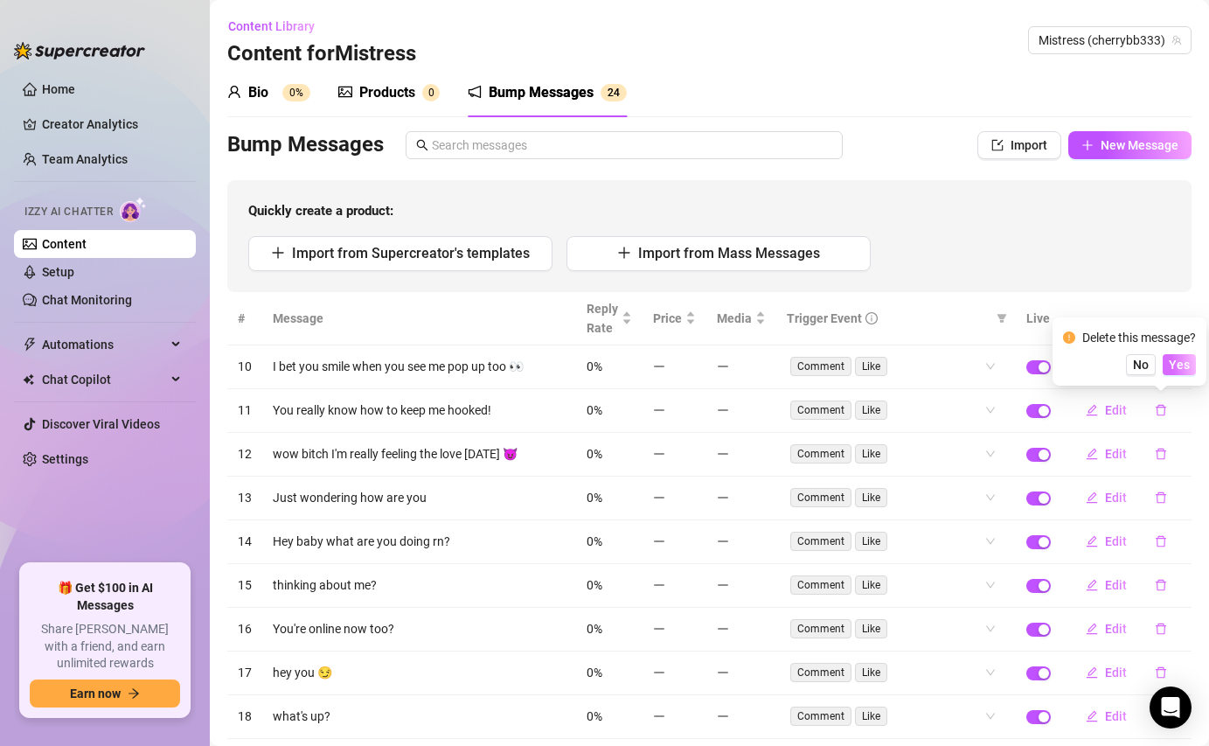
click at [1173, 366] on span "Yes" at bounding box center [1179, 365] width 21 height 14
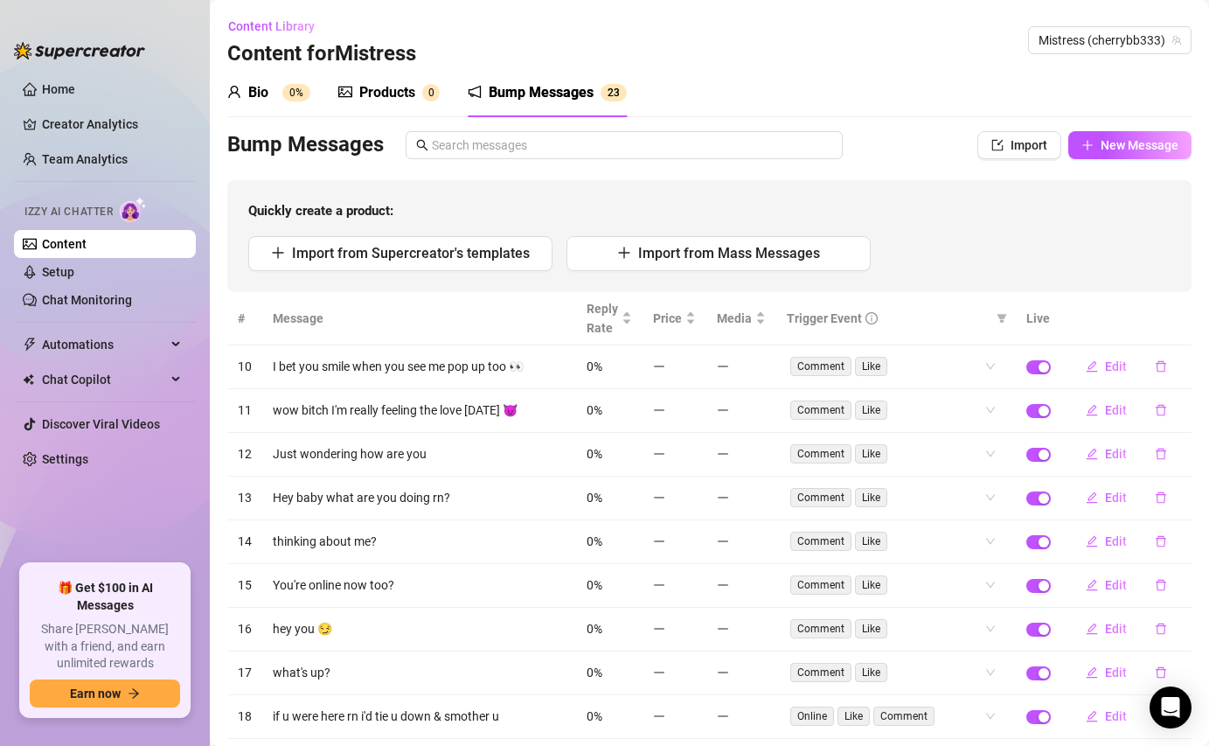
click at [1167, 381] on td "Edit" at bounding box center [1127, 367] width 130 height 44
click at [1162, 374] on button "button" at bounding box center [1161, 366] width 40 height 28
click at [1193, 319] on button "Yes" at bounding box center [1179, 320] width 33 height 21
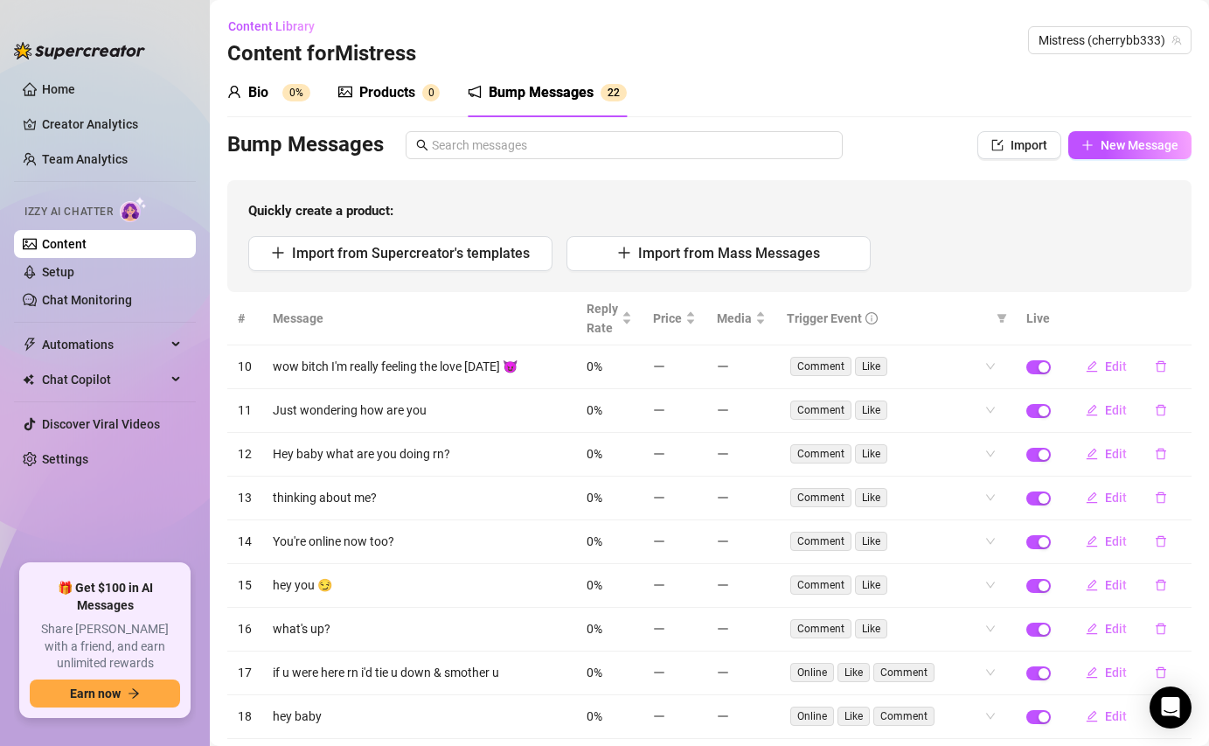
scroll to position [137, 0]
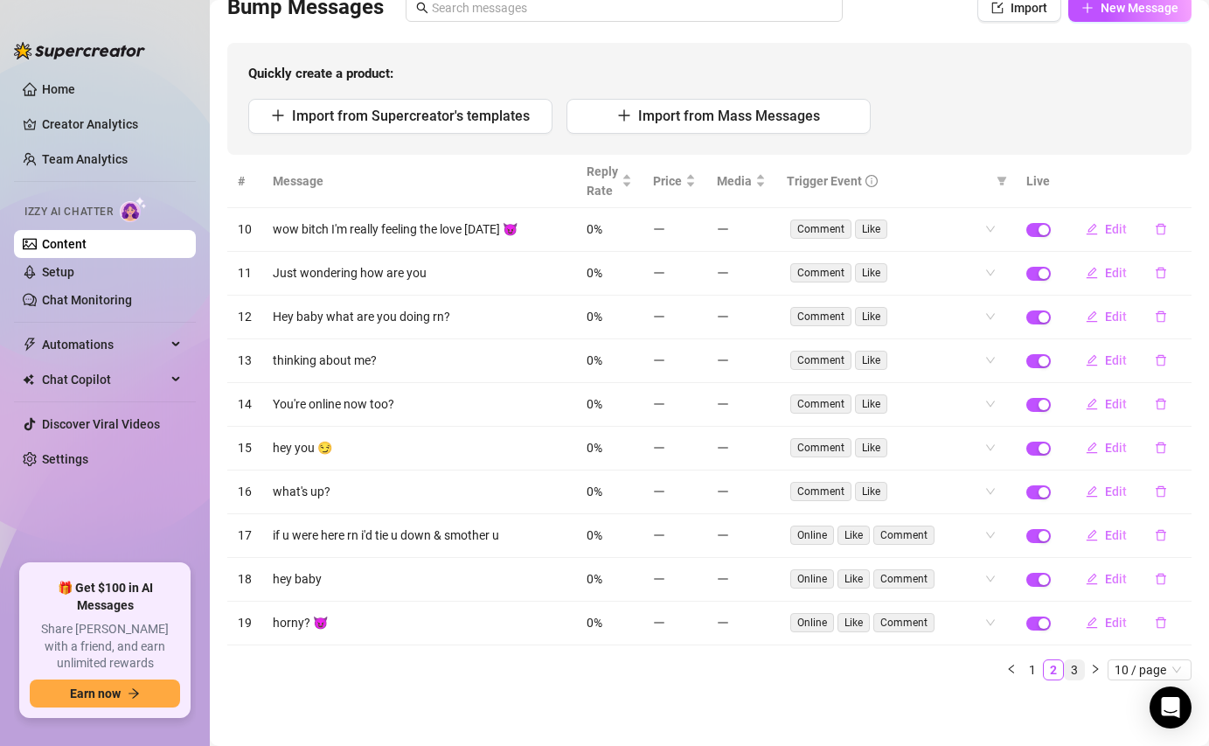
click at [1077, 665] on link "3" at bounding box center [1074, 669] width 19 height 19
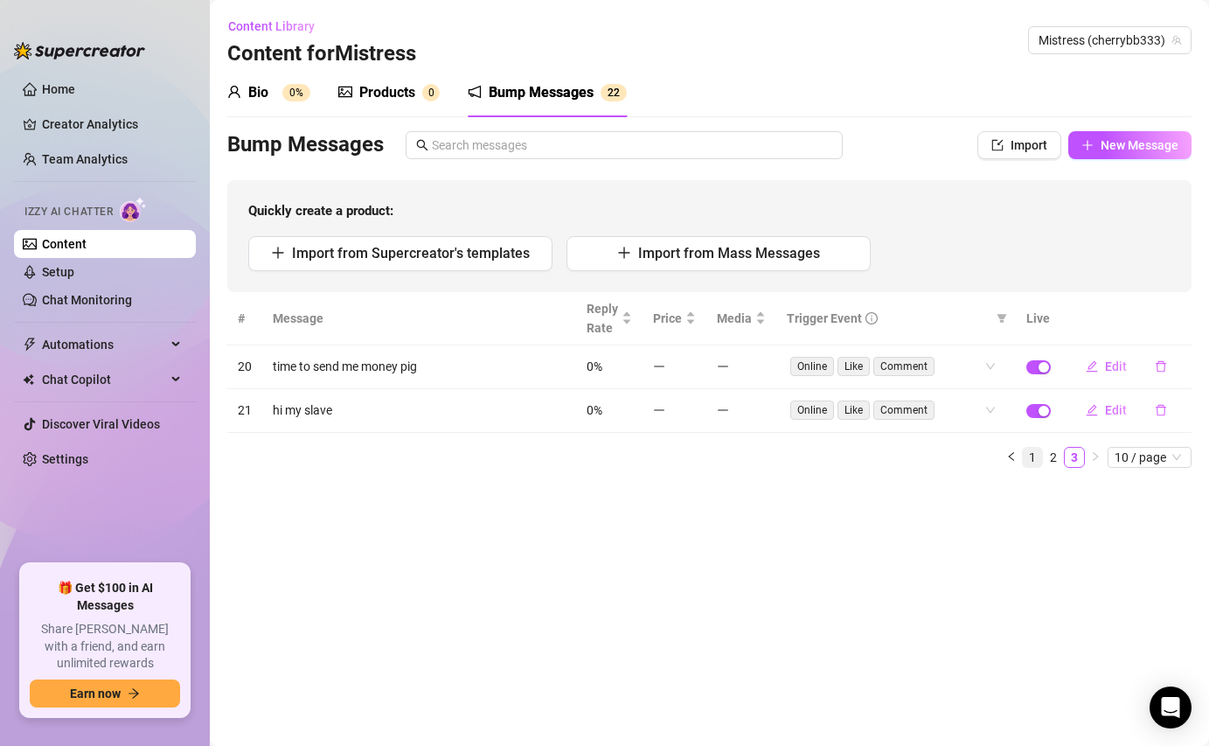
click at [1029, 456] on link "1" at bounding box center [1032, 457] width 19 height 19
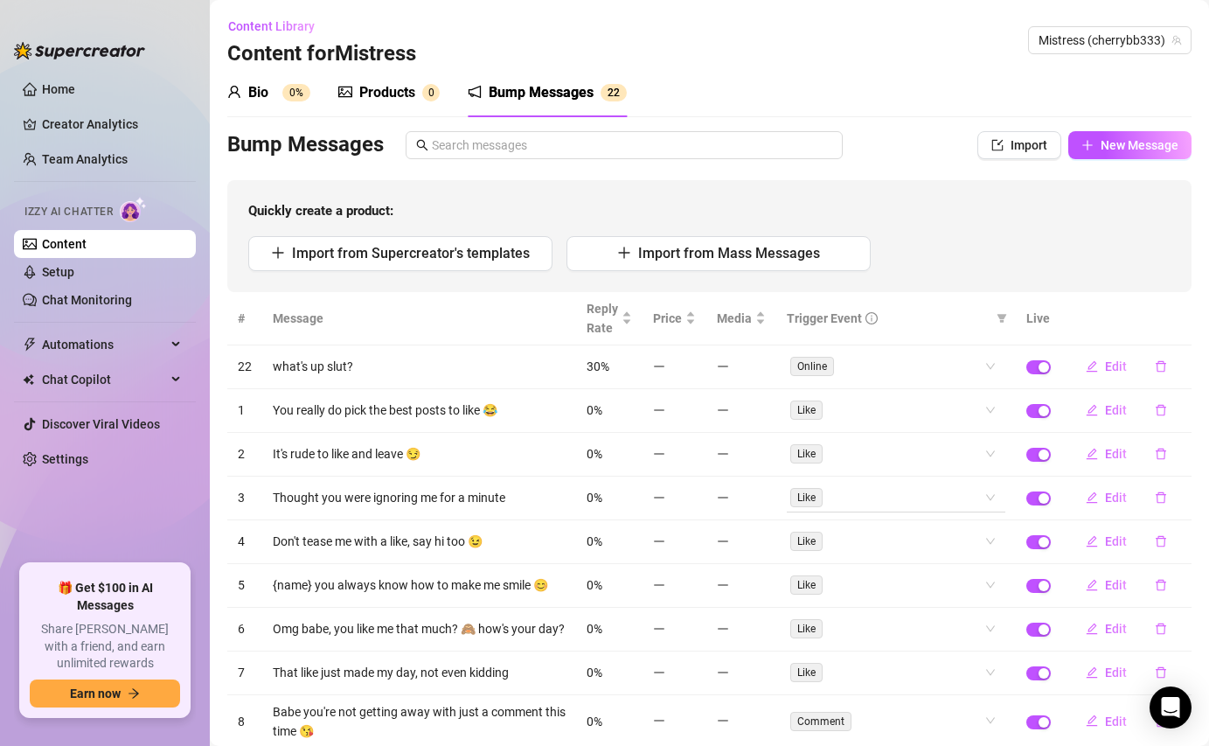
scroll to position [66, 0]
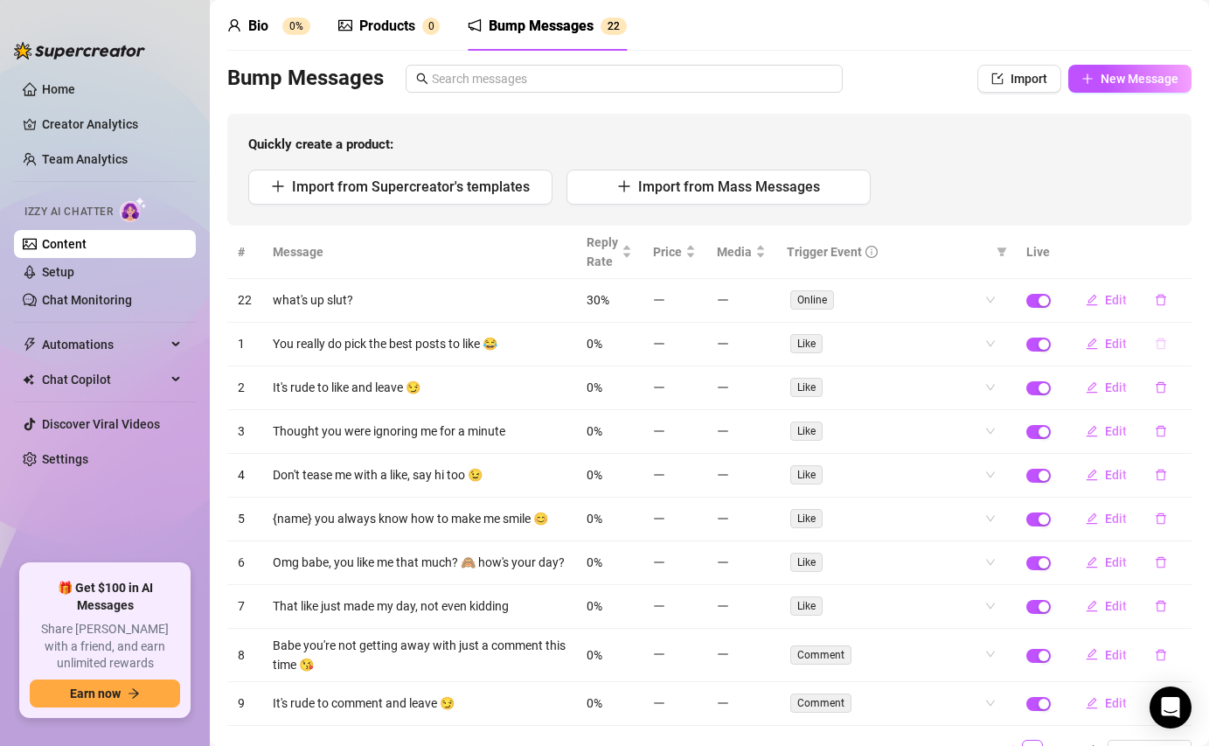
click at [1169, 345] on button "button" at bounding box center [1161, 344] width 40 height 28
click at [1182, 299] on span "Yes" at bounding box center [1179, 298] width 21 height 14
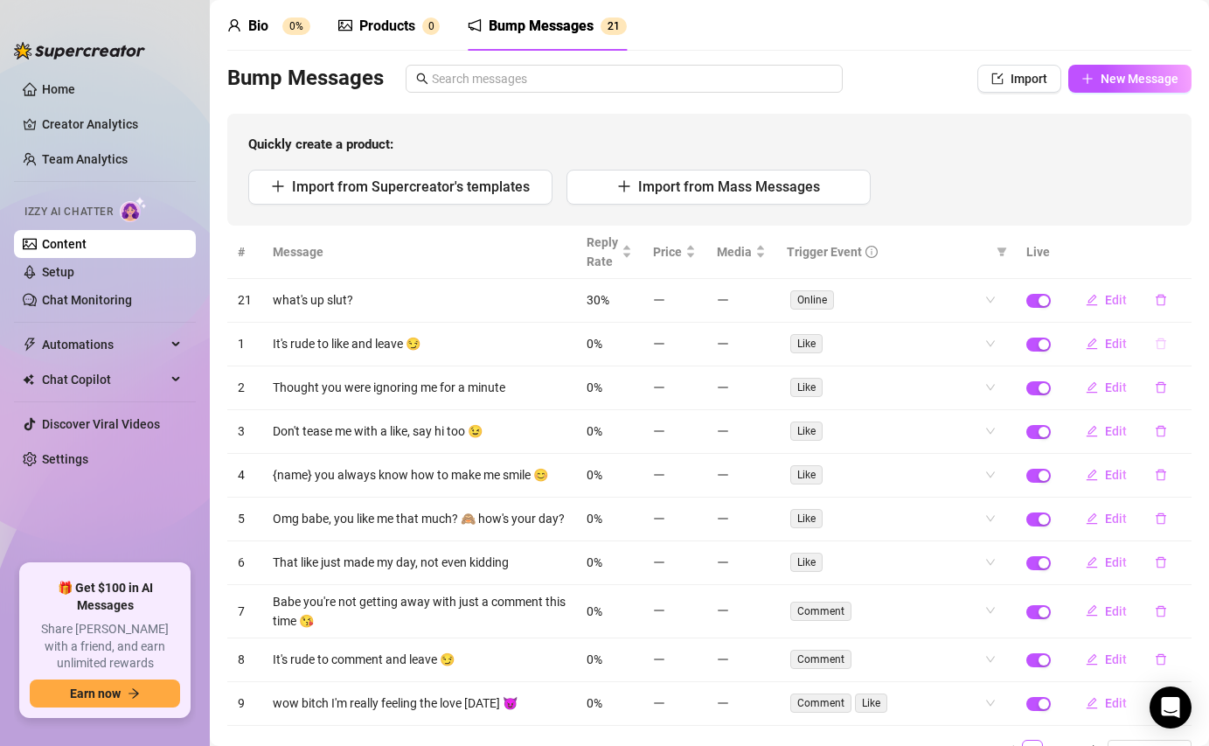
click at [1163, 346] on icon "delete" at bounding box center [1161, 344] width 12 height 12
click at [1182, 295] on span "Yes" at bounding box center [1179, 298] width 21 height 14
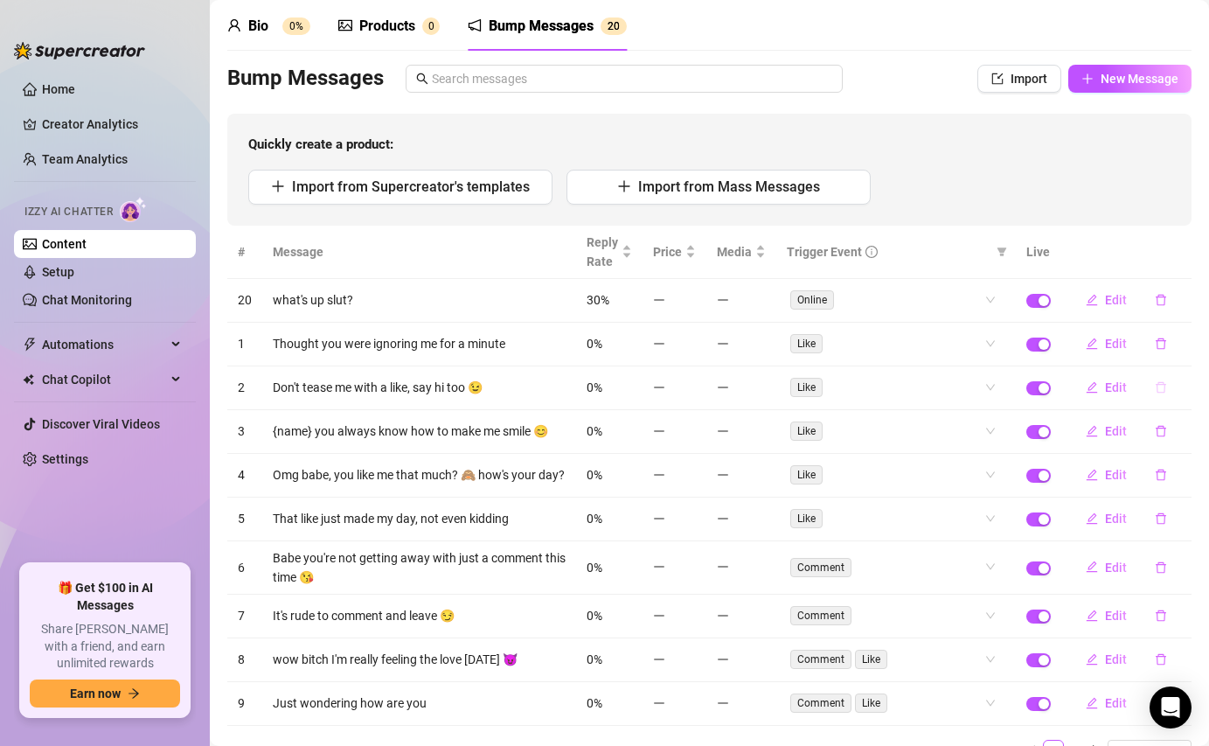
click at [1166, 389] on icon "delete" at bounding box center [1161, 387] width 12 height 12
click at [1172, 342] on button "Yes" at bounding box center [1179, 341] width 33 height 21
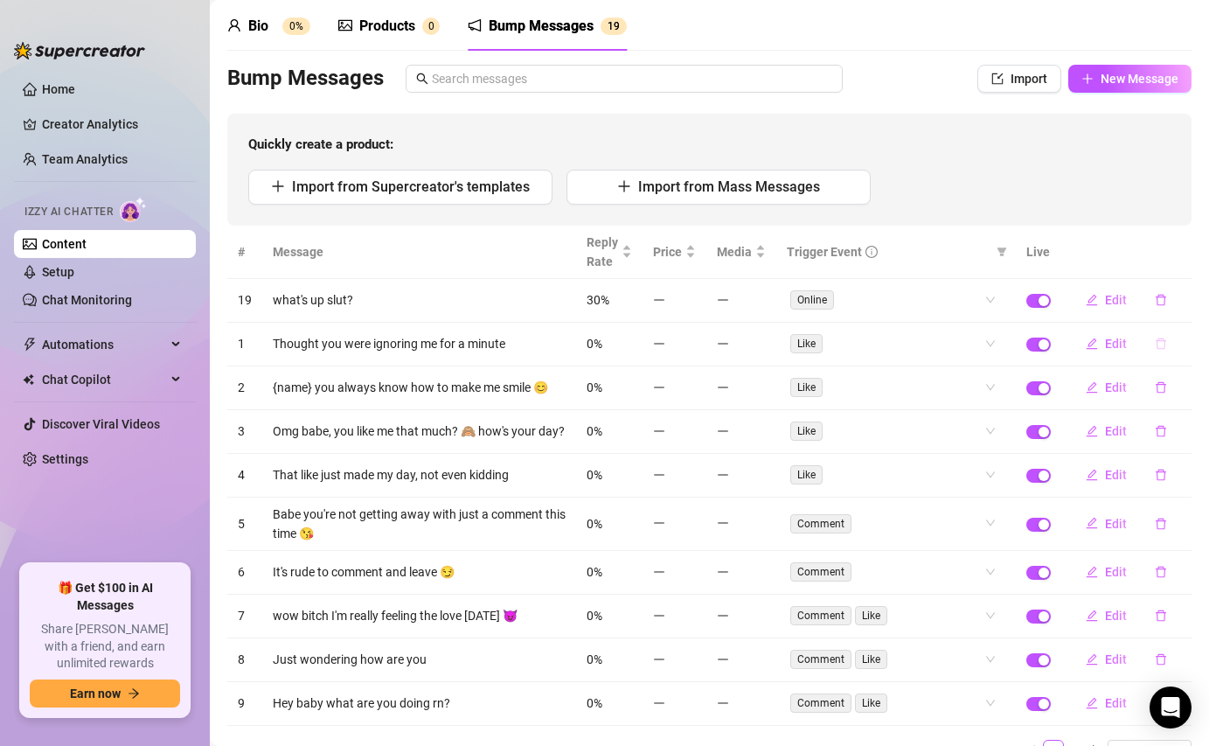
click at [1164, 345] on icon "delete" at bounding box center [1161, 344] width 12 height 12
click at [1185, 297] on span "Yes" at bounding box center [1179, 298] width 21 height 14
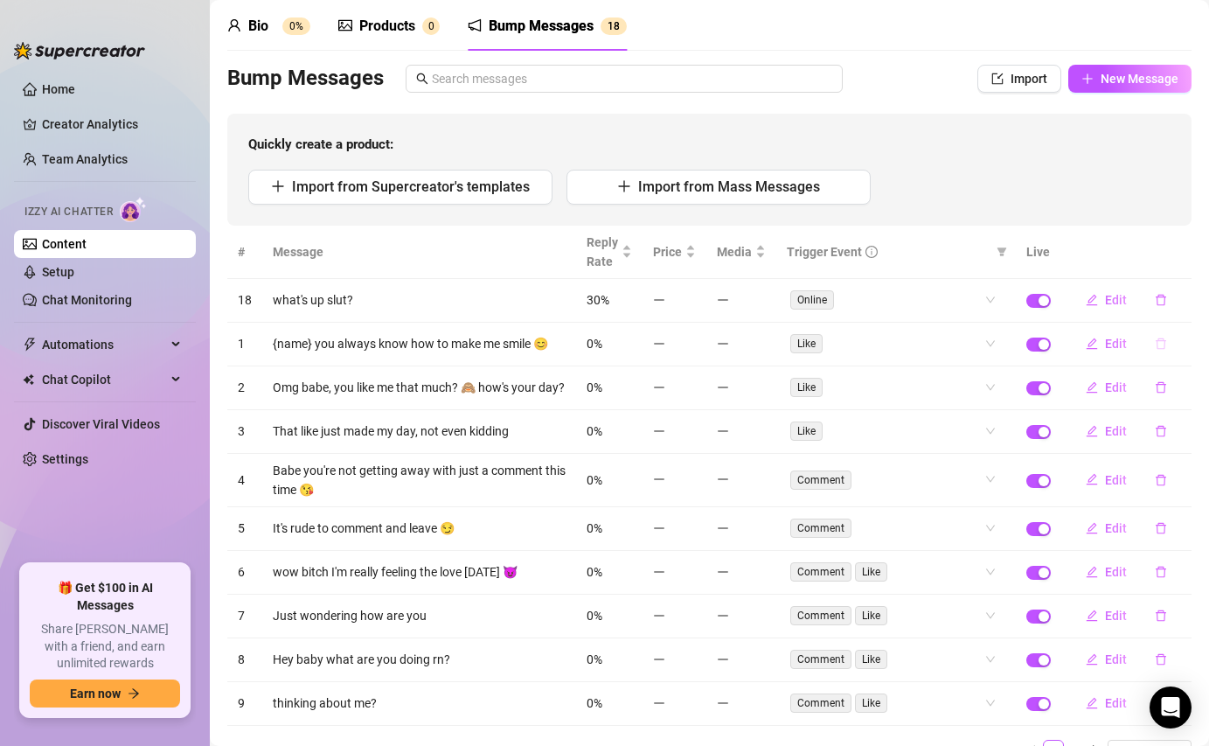
click at [1156, 350] on button "button" at bounding box center [1161, 344] width 40 height 28
click at [1195, 296] on button "Yes" at bounding box center [1179, 298] width 33 height 21
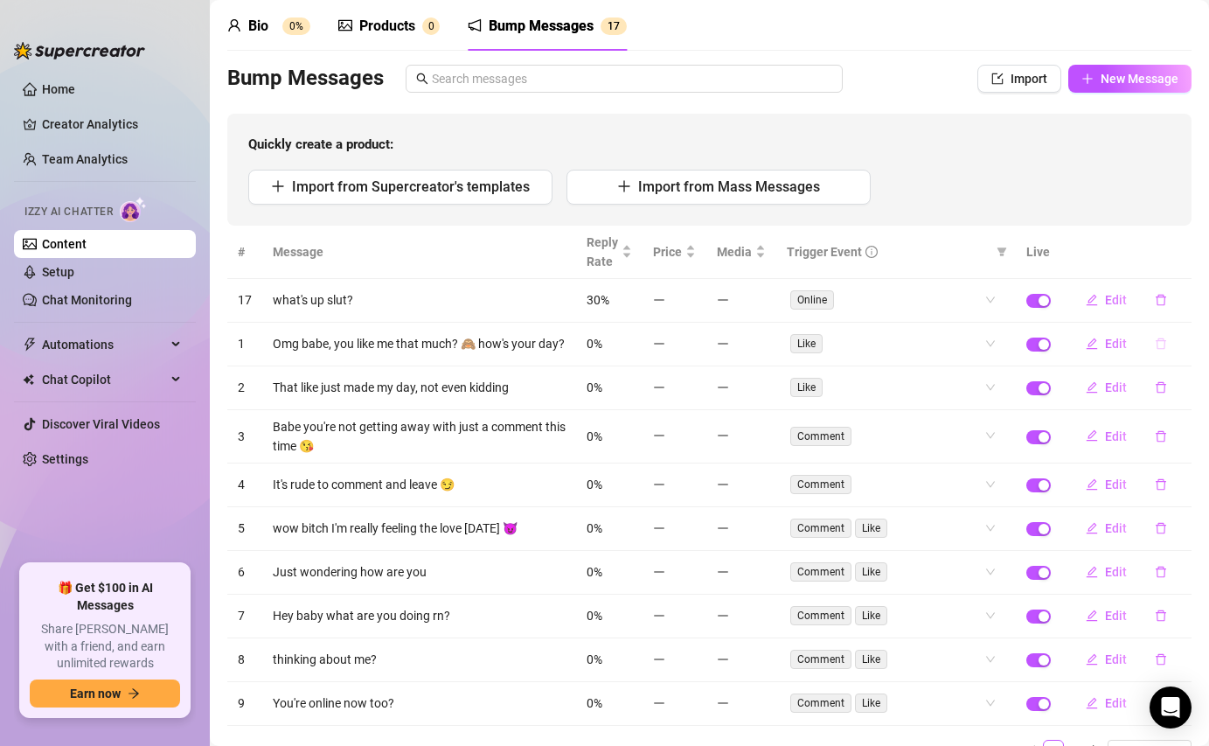
click at [1163, 338] on icon "delete" at bounding box center [1161, 343] width 10 height 11
click at [1185, 298] on span "Yes" at bounding box center [1179, 298] width 21 height 14
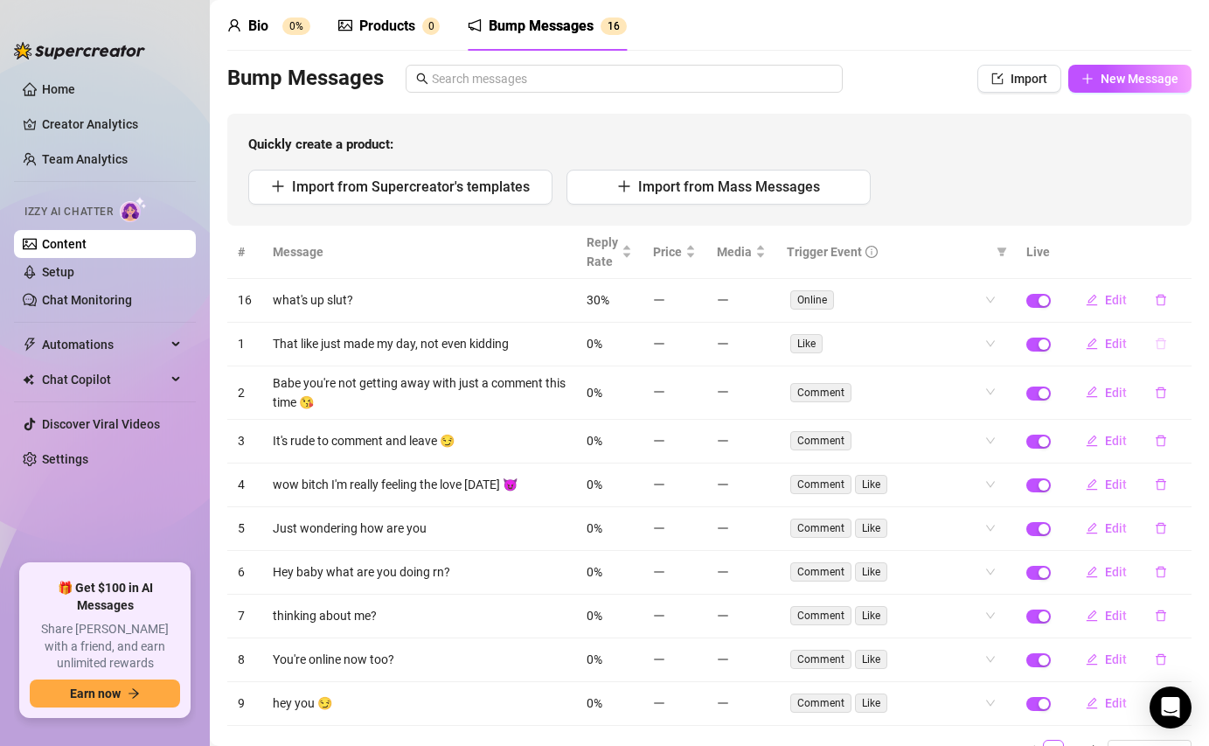
click at [1157, 345] on icon "delete" at bounding box center [1161, 343] width 10 height 11
click at [1181, 304] on span "Yes" at bounding box center [1179, 298] width 21 height 14
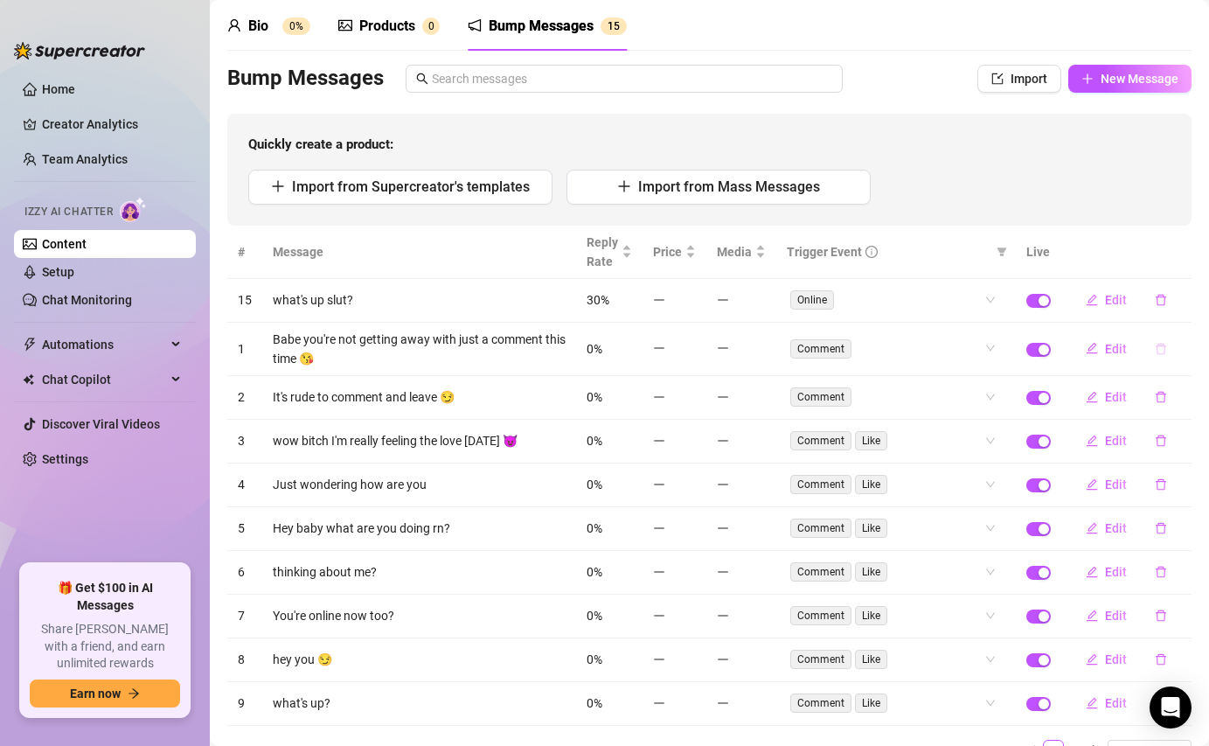
click at [1158, 350] on icon "delete" at bounding box center [1161, 349] width 12 height 12
click at [1179, 308] on span "Yes" at bounding box center [1179, 303] width 21 height 14
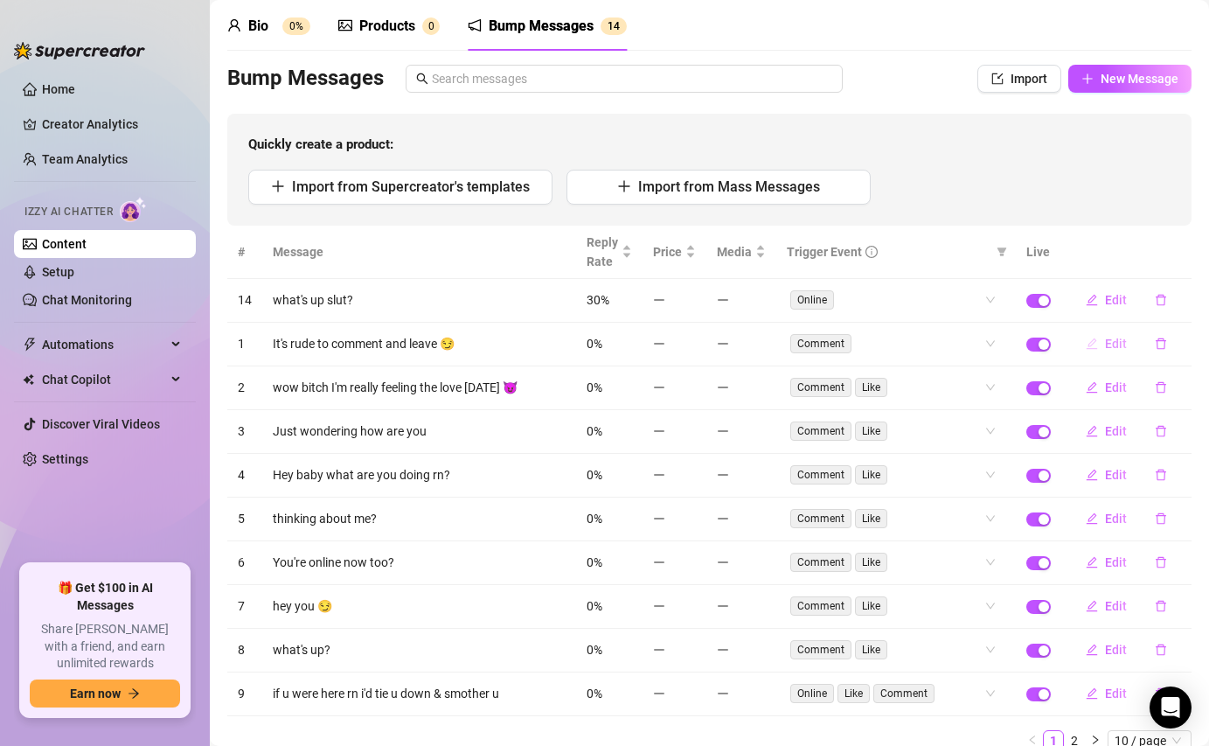
click at [1115, 352] on button "Edit" at bounding box center [1106, 344] width 69 height 28
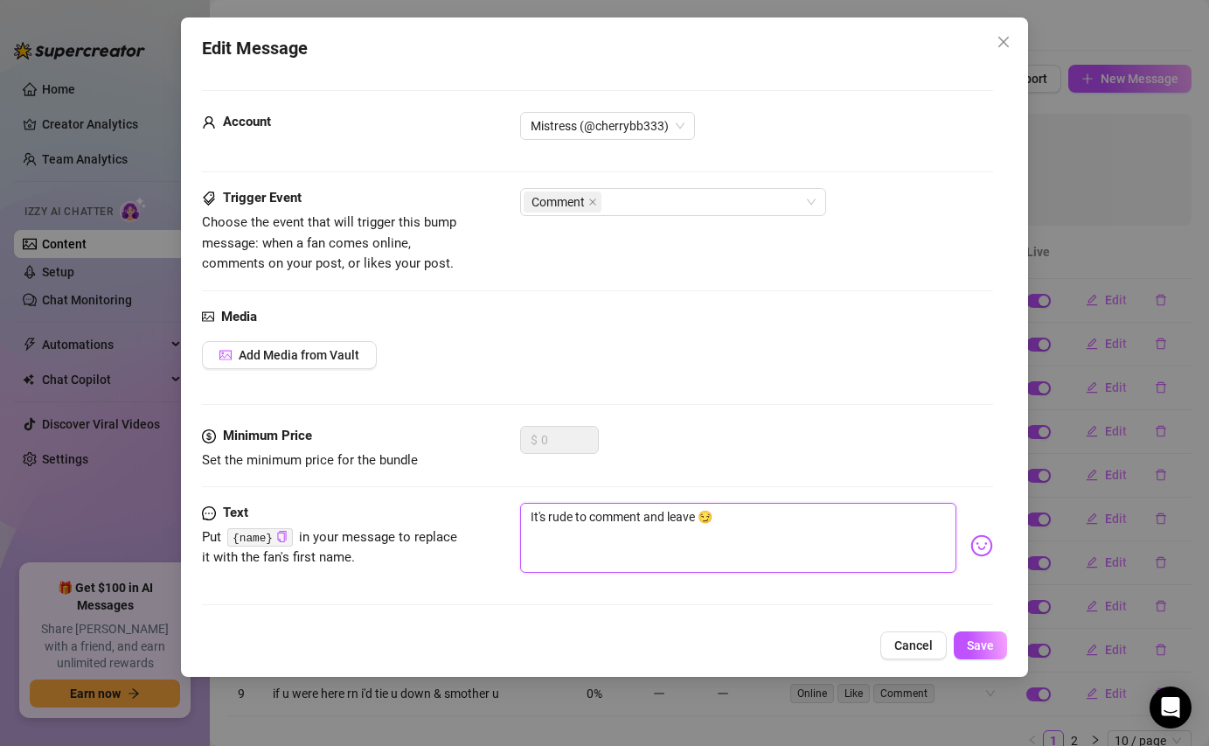
click at [534, 522] on textarea "It's rude to comment and leave 😏" at bounding box center [738, 538] width 436 height 70
click at [550, 524] on textarea "it's rude to comment and leave 😏" at bounding box center [738, 538] width 436 height 70
click at [780, 527] on textarea "it's fucking rude to comment and leave 😏" at bounding box center [738, 538] width 436 height 70
click at [965, 636] on button "Save" at bounding box center [980, 645] width 53 height 28
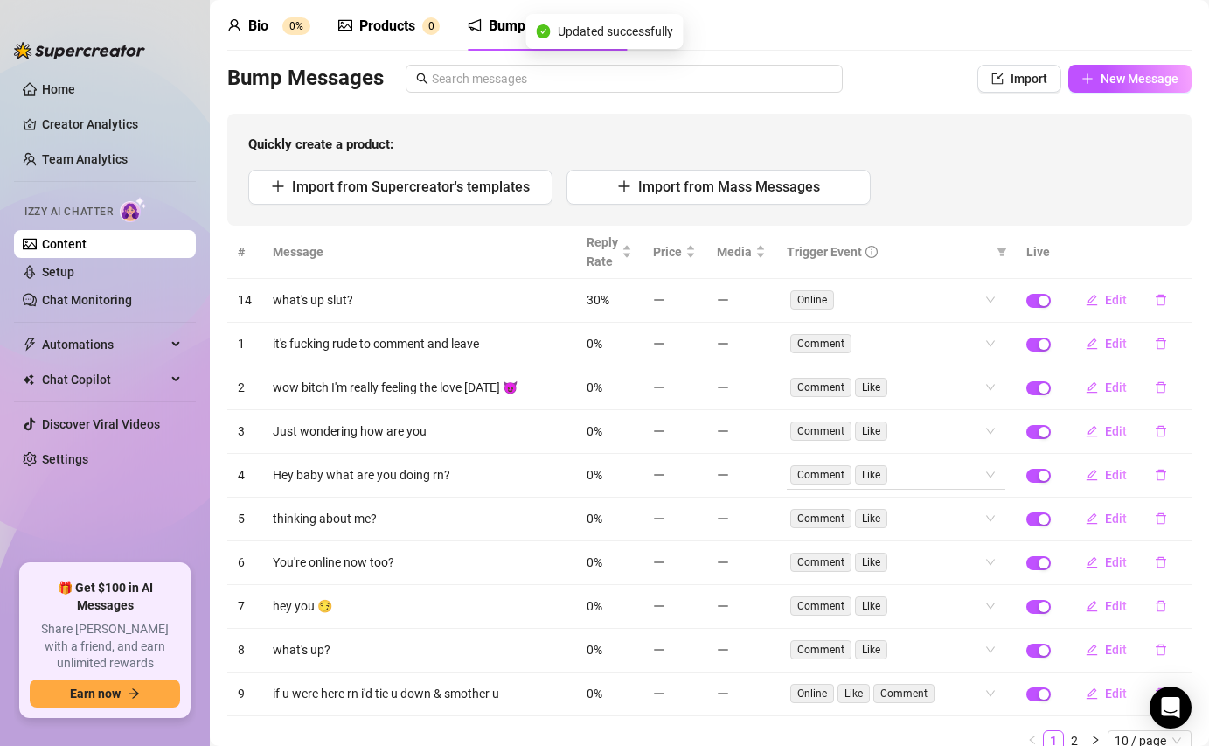
scroll to position [137, 0]
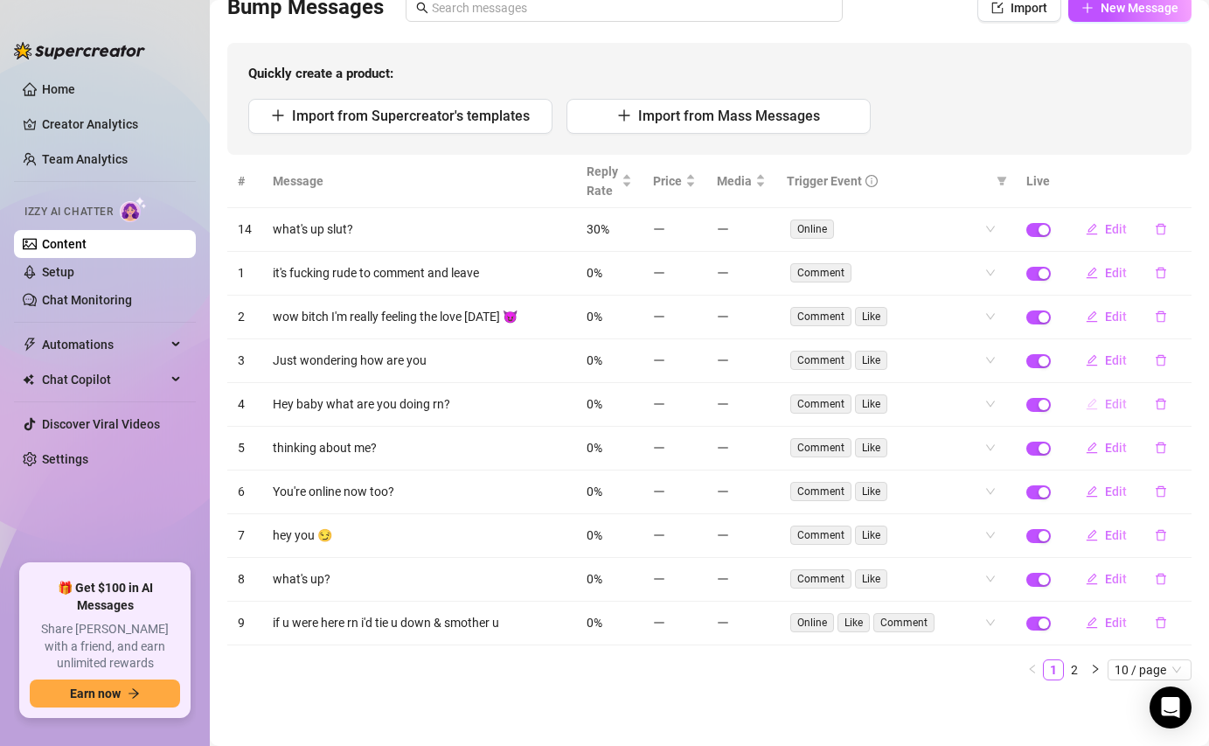
click at [1113, 414] on button "Edit" at bounding box center [1106, 404] width 69 height 28
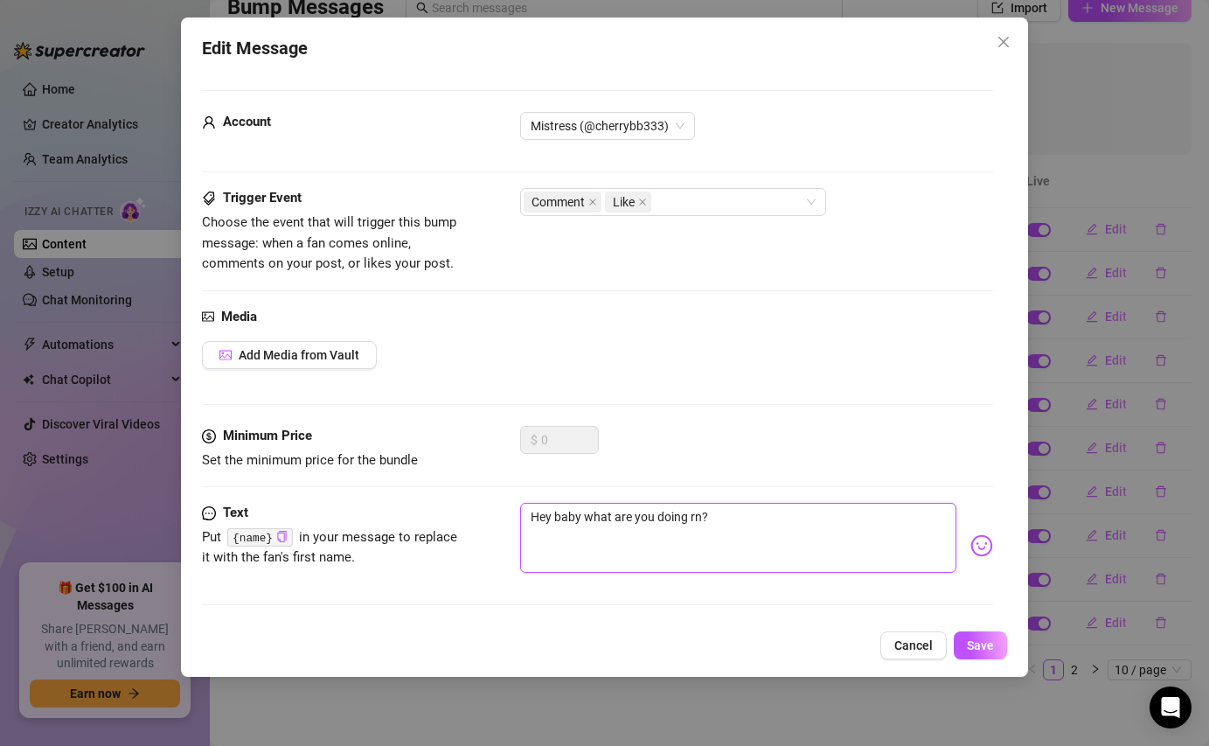
click at [541, 511] on textarea "Hey baby what are you doing rn?" at bounding box center [738, 538] width 436 height 70
click at [566, 514] on textarea "hey baby what are you doing rn?" at bounding box center [738, 538] width 436 height 70
click at [979, 646] on span "Save" at bounding box center [980, 645] width 27 height 14
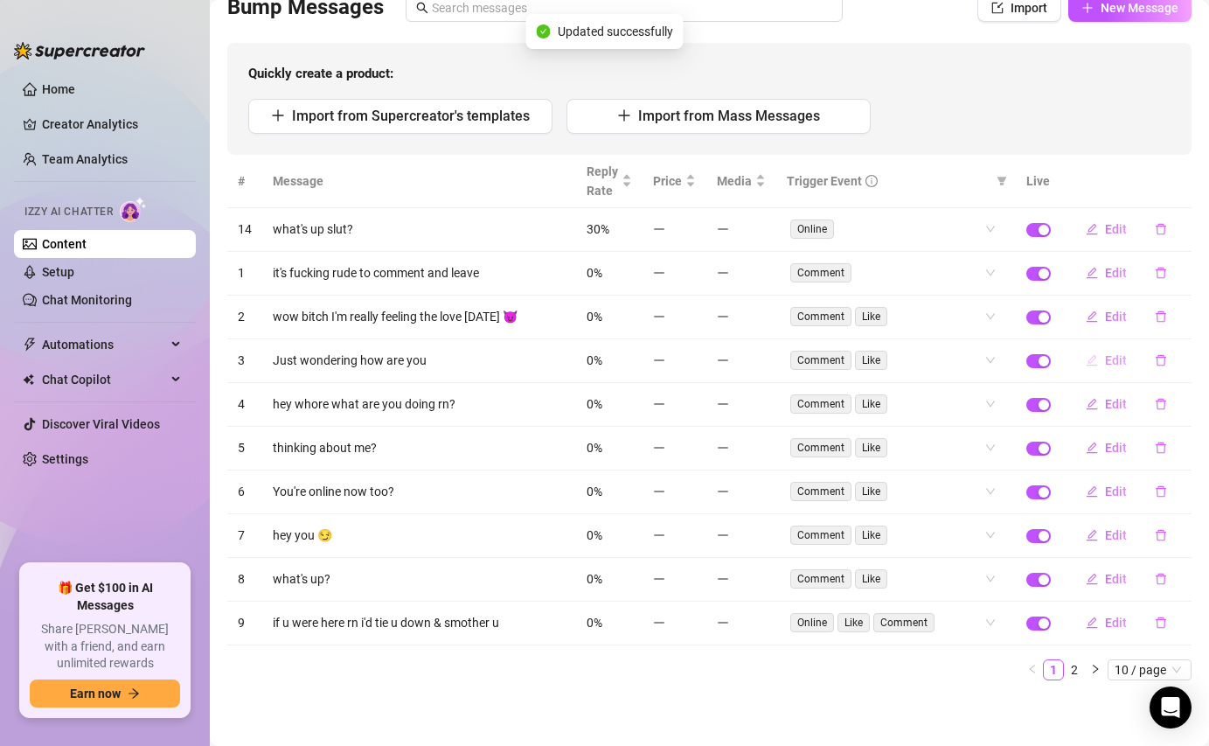
click at [1116, 353] on span "Edit" at bounding box center [1116, 360] width 22 height 14
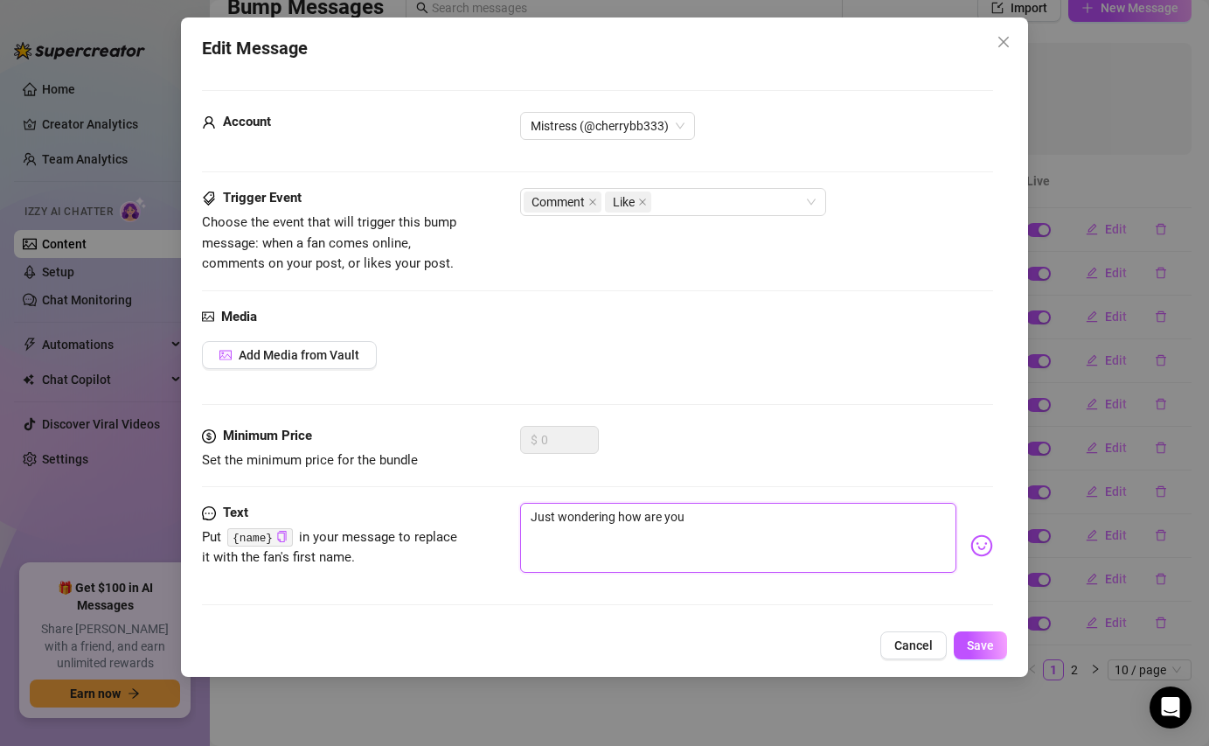
click at [535, 518] on textarea "Just wondering how are you" at bounding box center [738, 538] width 436 height 70
click at [574, 525] on textarea "just wondering how are you" at bounding box center [738, 538] width 436 height 70
click at [664, 525] on textarea "jw how are you" at bounding box center [738, 538] width 436 height 70
click at [972, 648] on span "Save" at bounding box center [980, 645] width 27 height 14
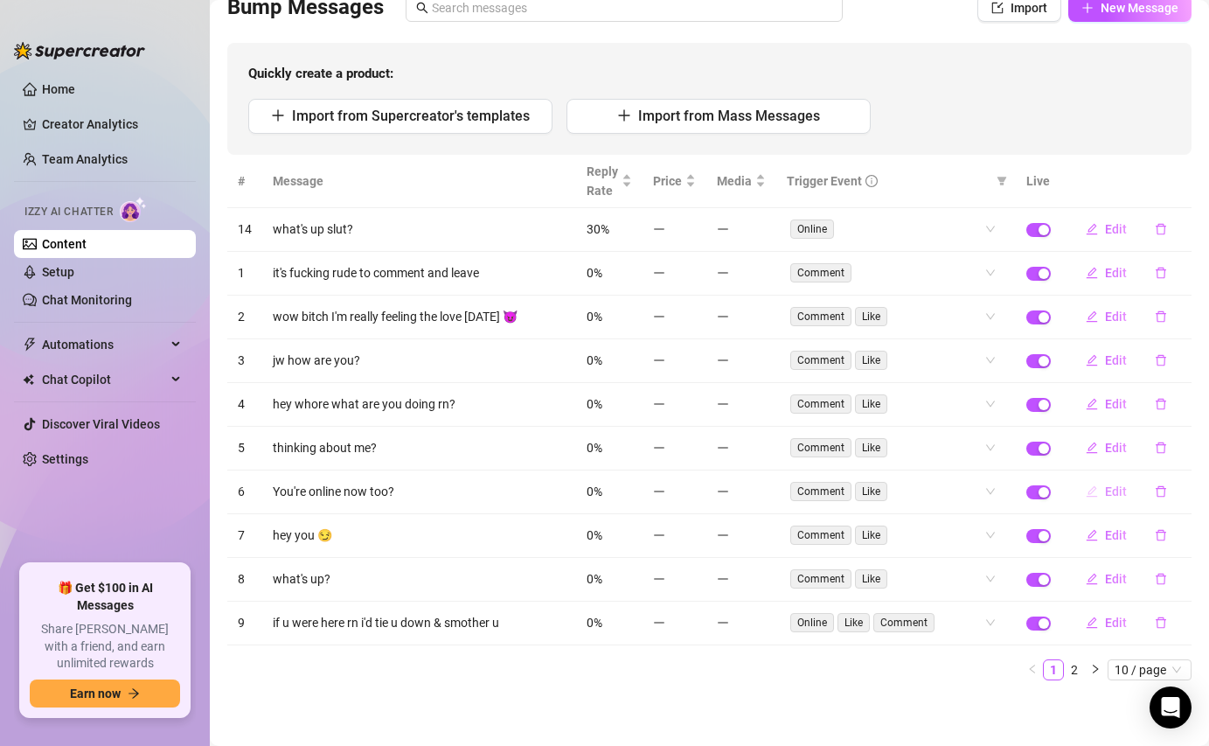
click at [1119, 487] on span "Edit" at bounding box center [1116, 491] width 22 height 14
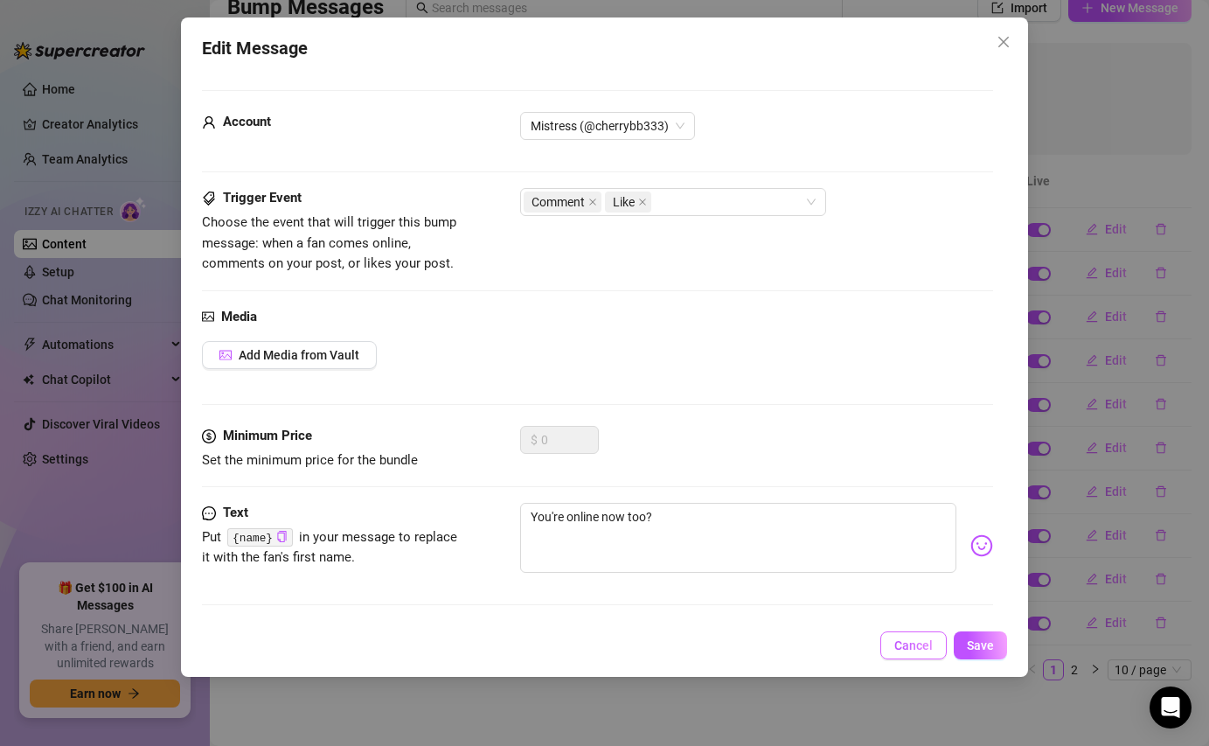
click at [902, 634] on button "Cancel" at bounding box center [914, 645] width 66 height 28
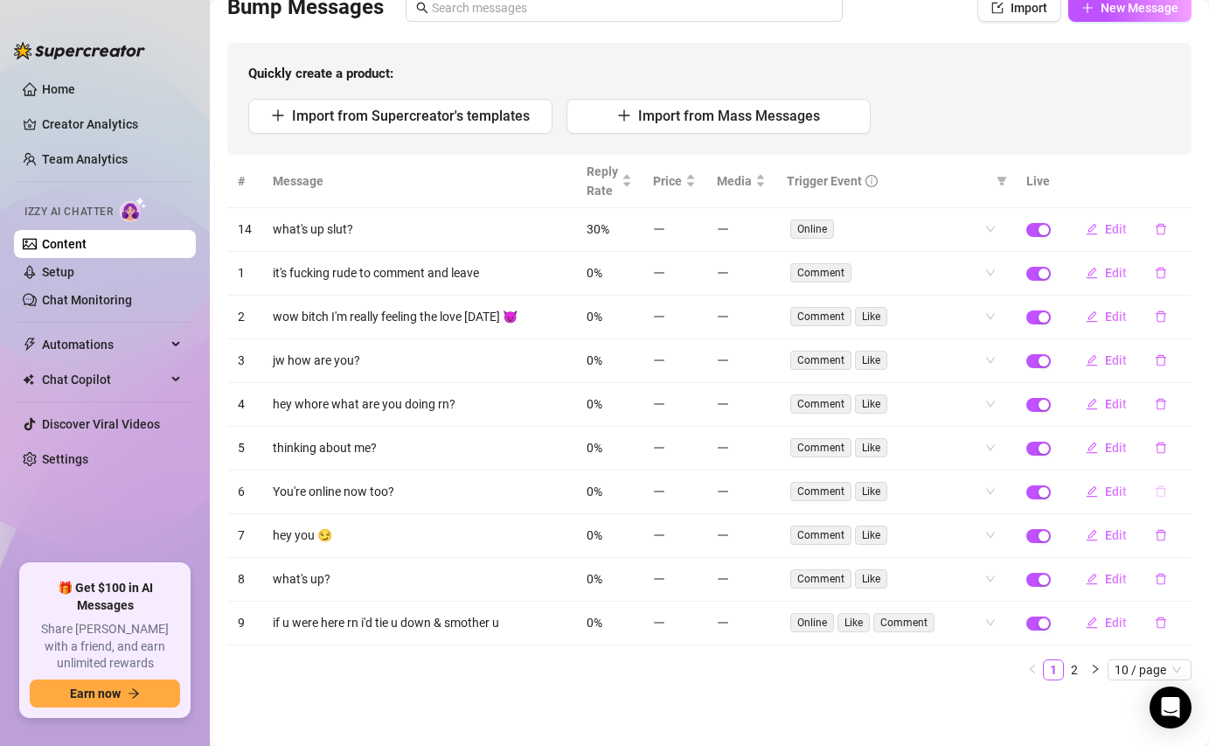
click at [1168, 489] on button "button" at bounding box center [1161, 491] width 40 height 28
click at [1185, 450] on span "Yes" at bounding box center [1179, 446] width 21 height 14
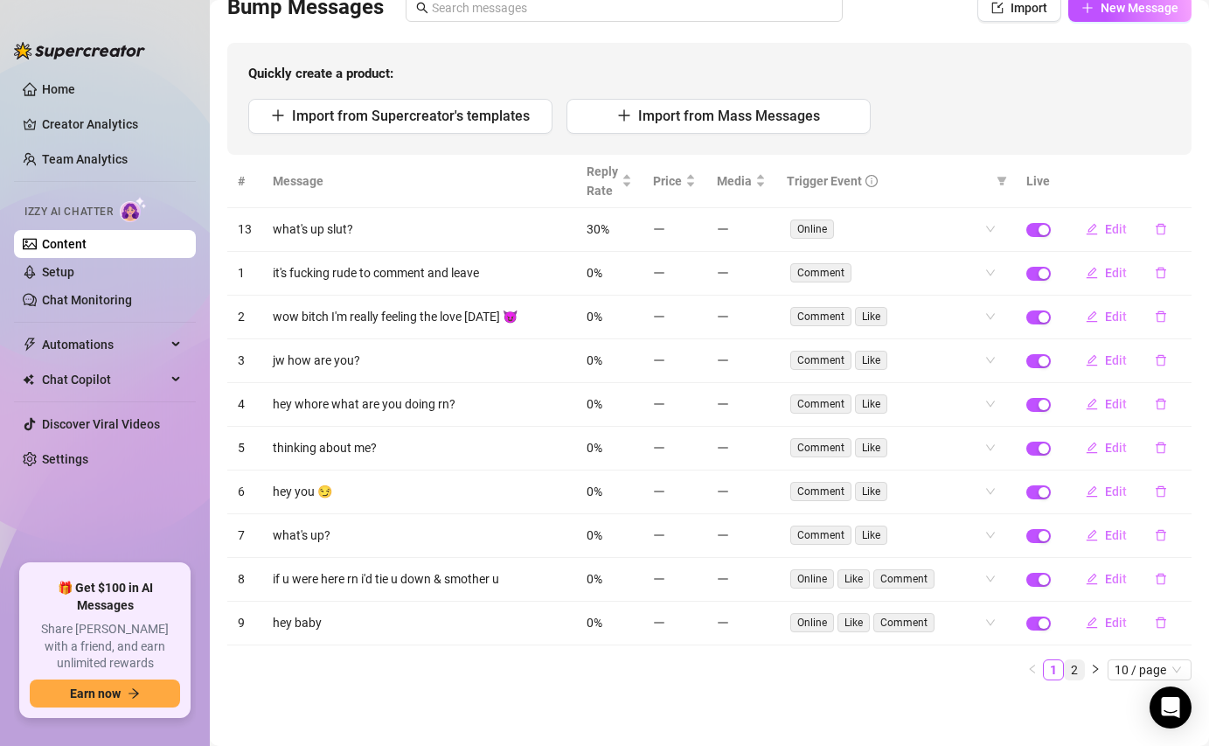
click at [1073, 666] on link "2" at bounding box center [1074, 669] width 19 height 19
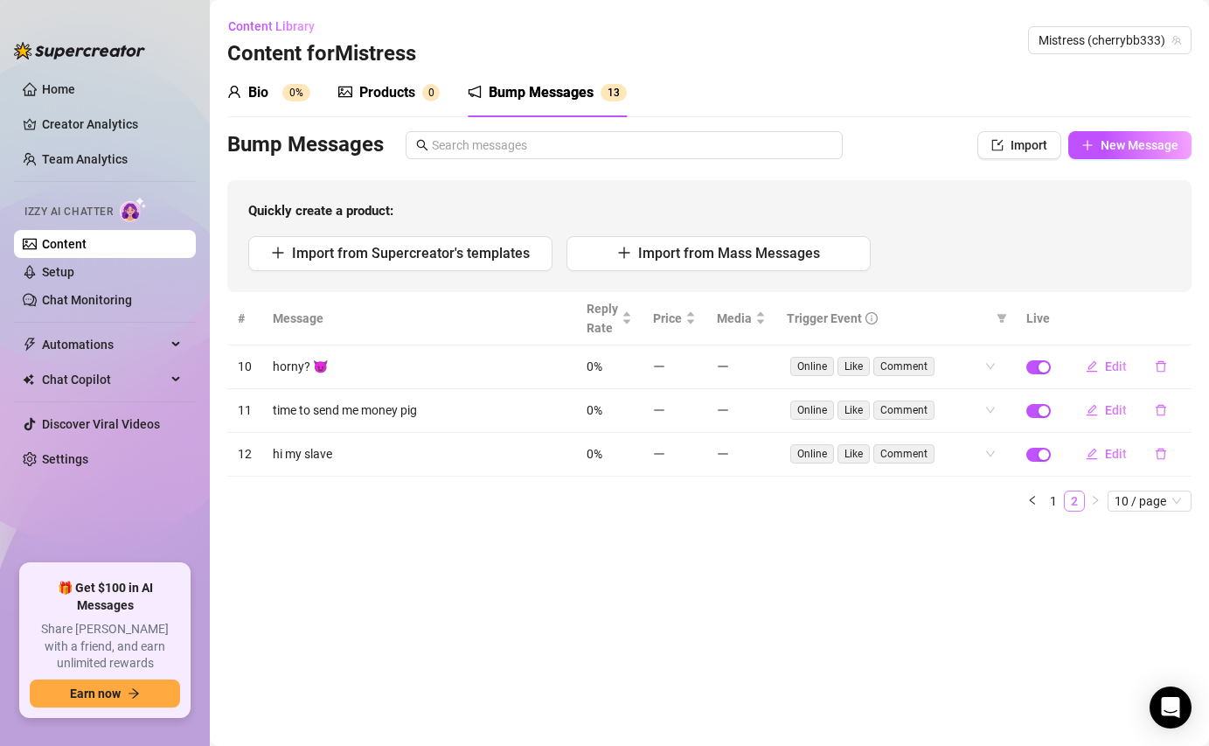
scroll to position [0, 0]
click at [75, 82] on link "Home" at bounding box center [58, 89] width 33 height 14
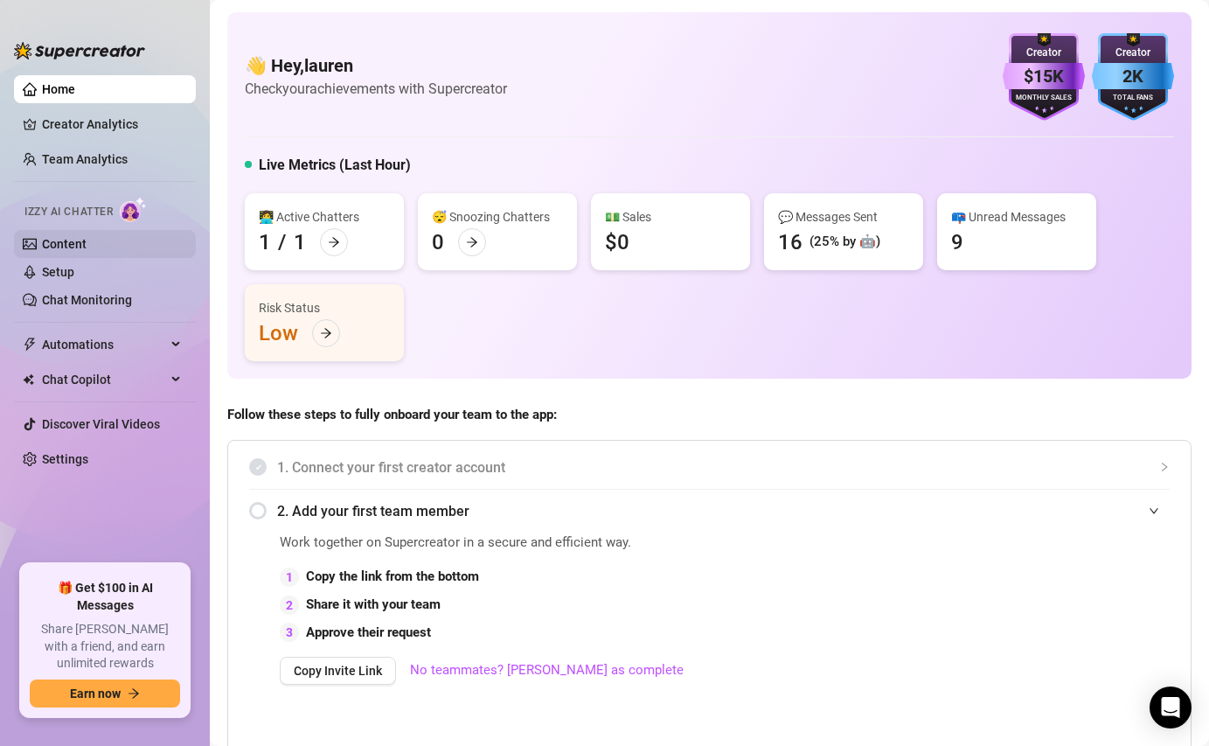
click at [81, 241] on link "Content" at bounding box center [64, 244] width 45 height 14
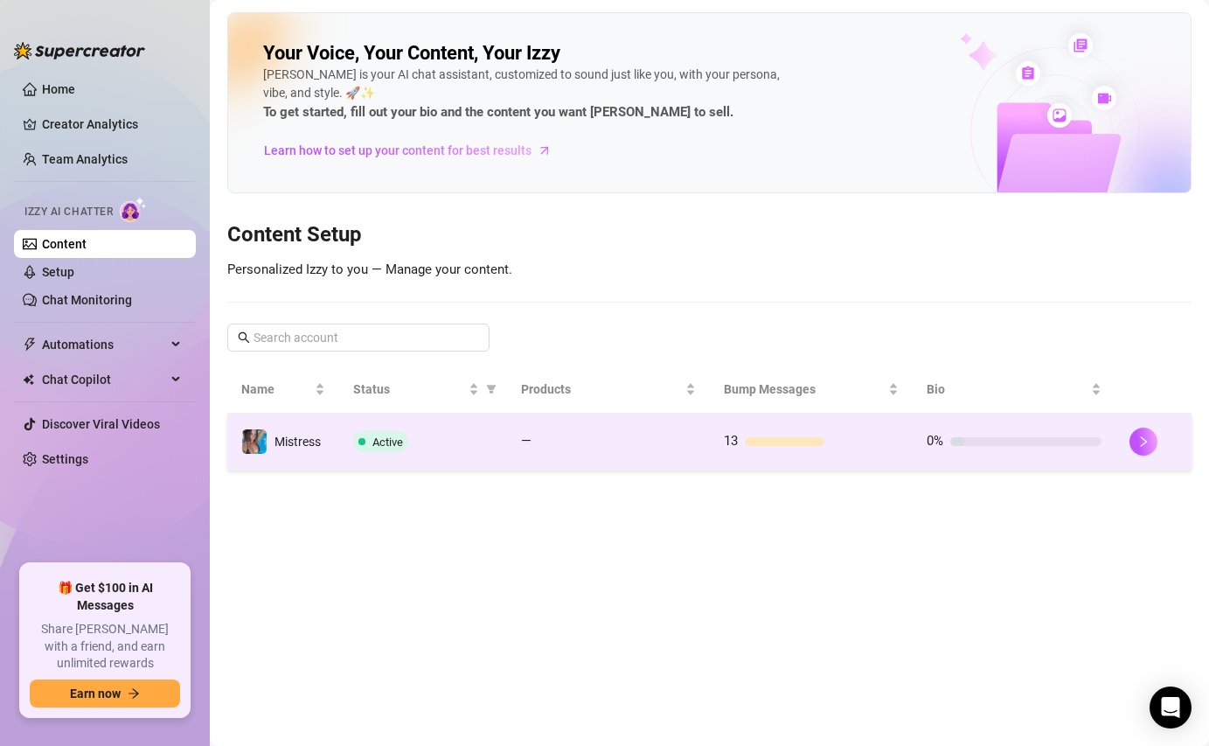
click at [289, 444] on span "Mistress" at bounding box center [298, 442] width 46 height 14
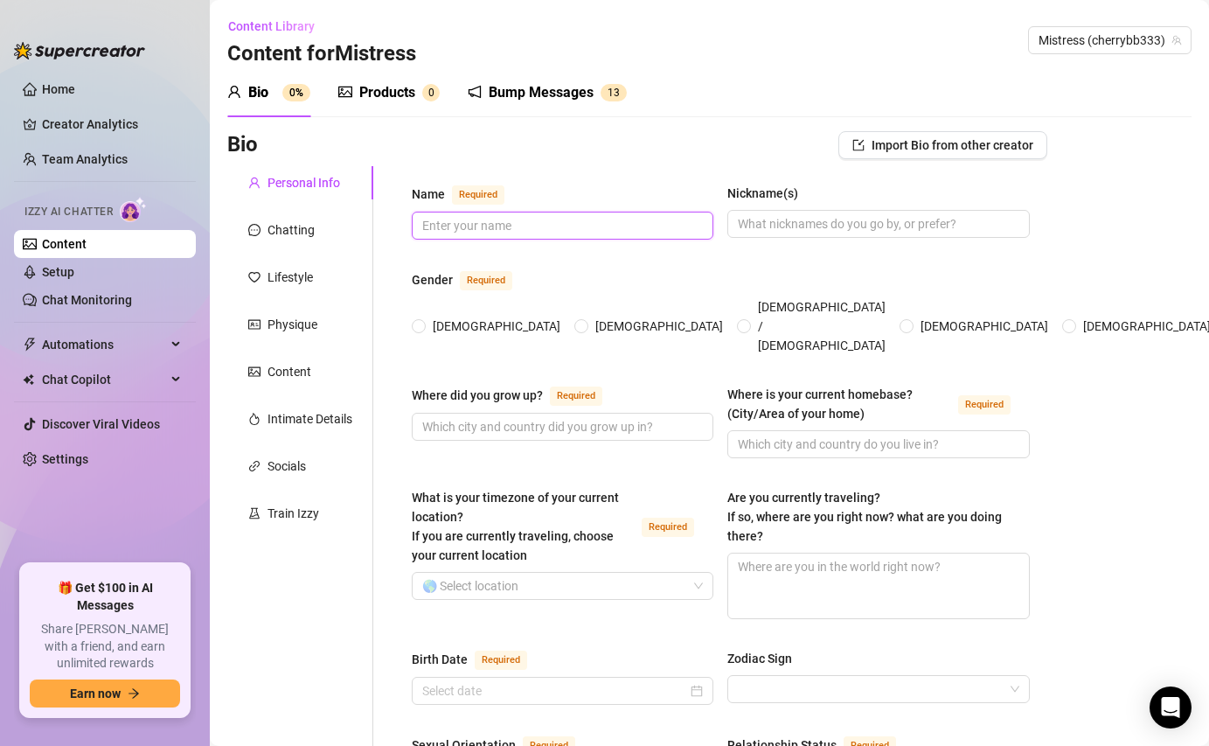
click at [486, 222] on input "Name Required" at bounding box center [560, 225] width 277 height 19
click at [290, 239] on div "Chatting" at bounding box center [291, 229] width 47 height 19
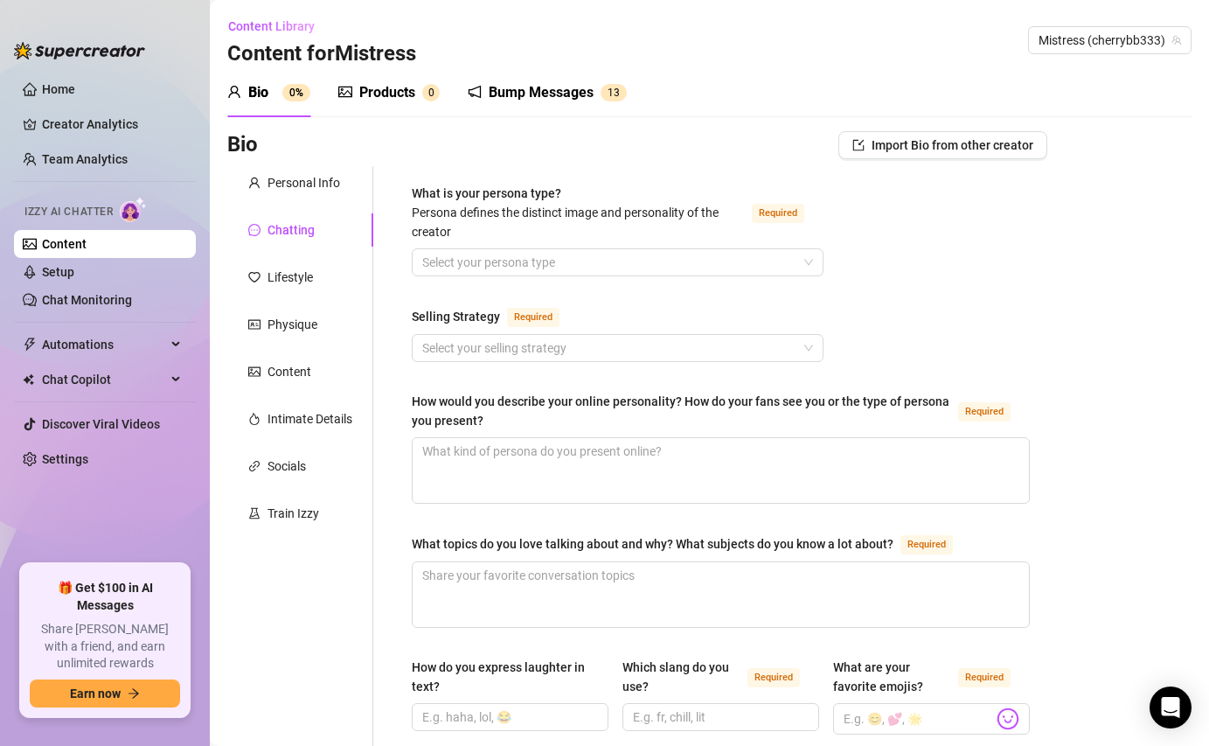
click at [394, 82] on div "Products" at bounding box center [387, 92] width 56 height 21
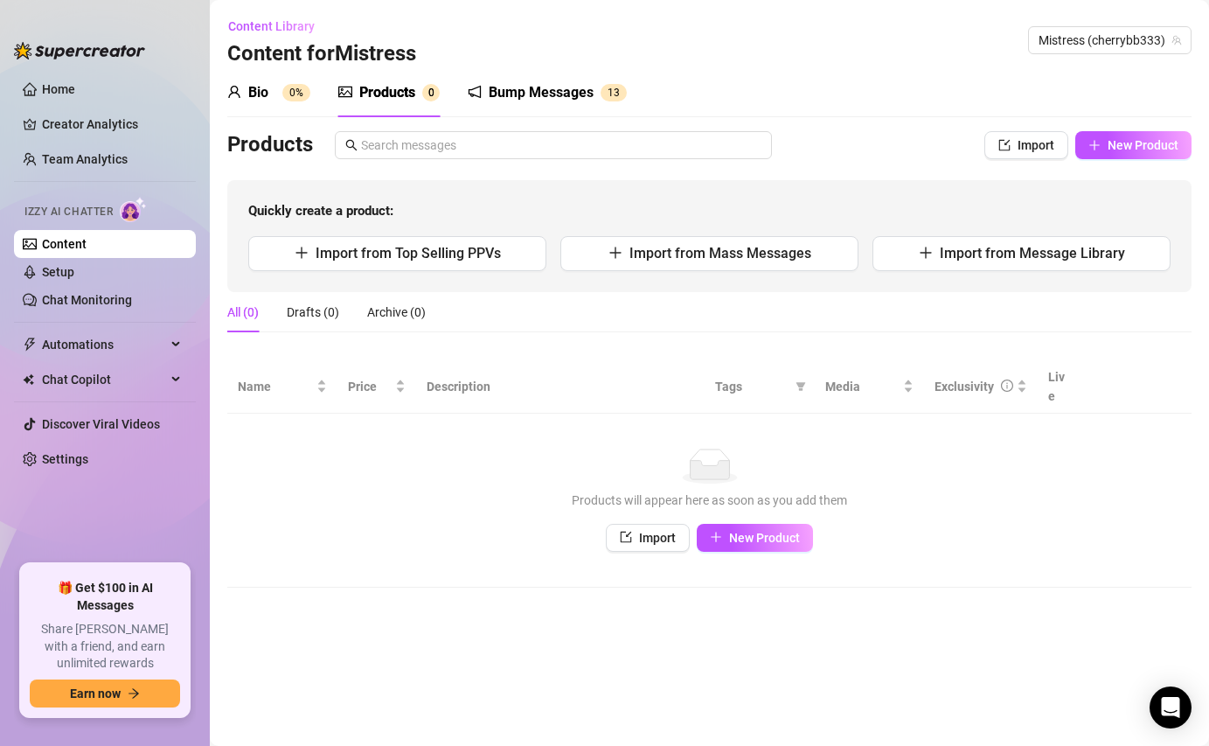
click at [523, 94] on div "Bump Messages" at bounding box center [541, 92] width 105 height 21
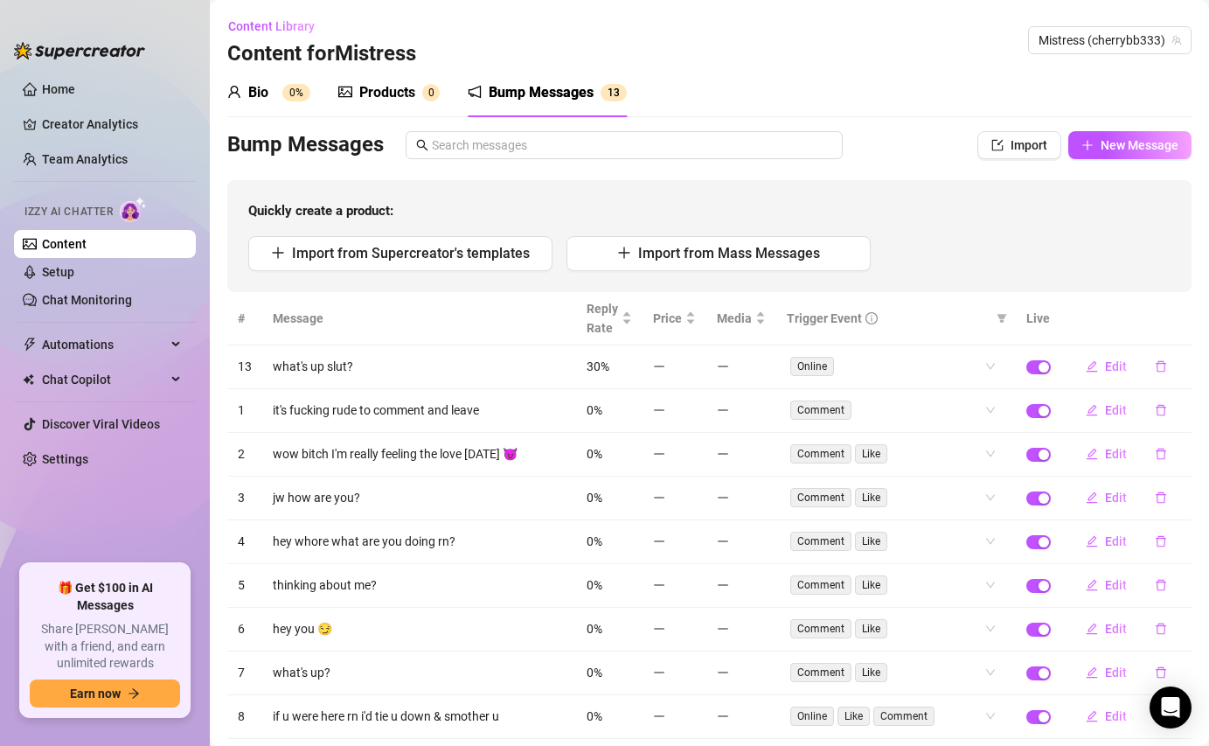
click at [259, 98] on div "Bio" at bounding box center [258, 92] width 20 height 21
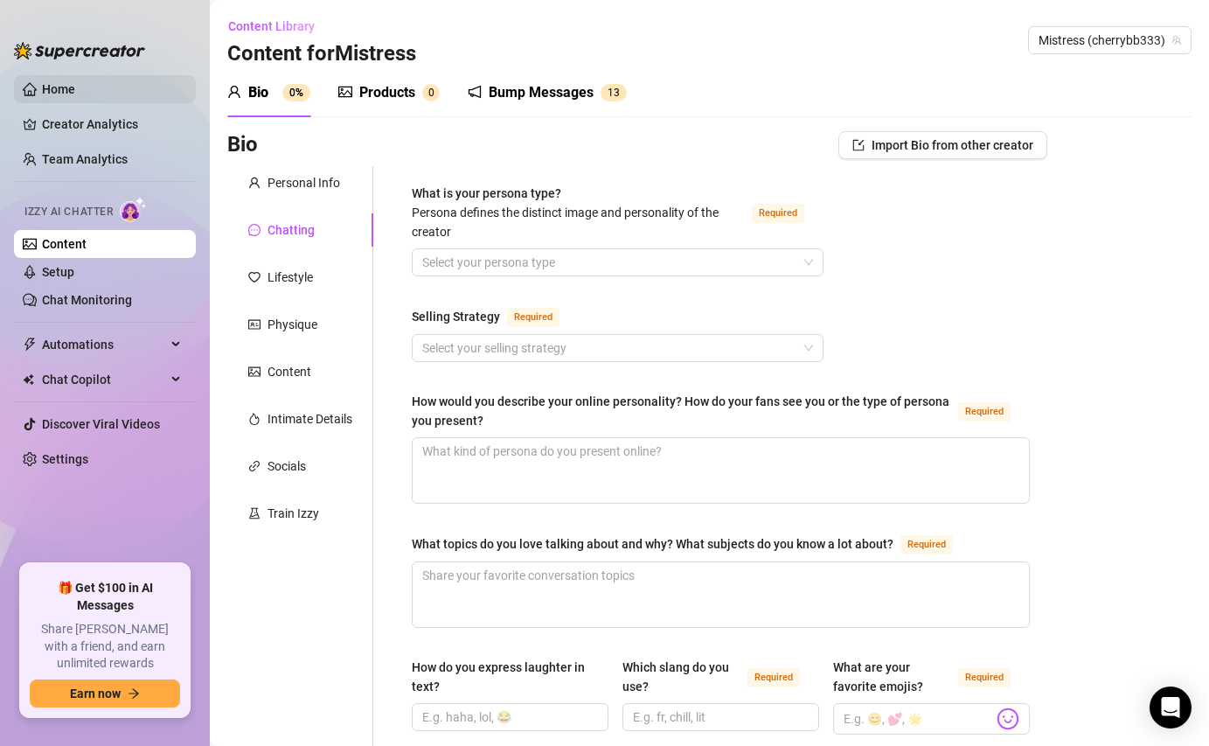
click at [75, 96] on link "Home" at bounding box center [58, 89] width 33 height 14
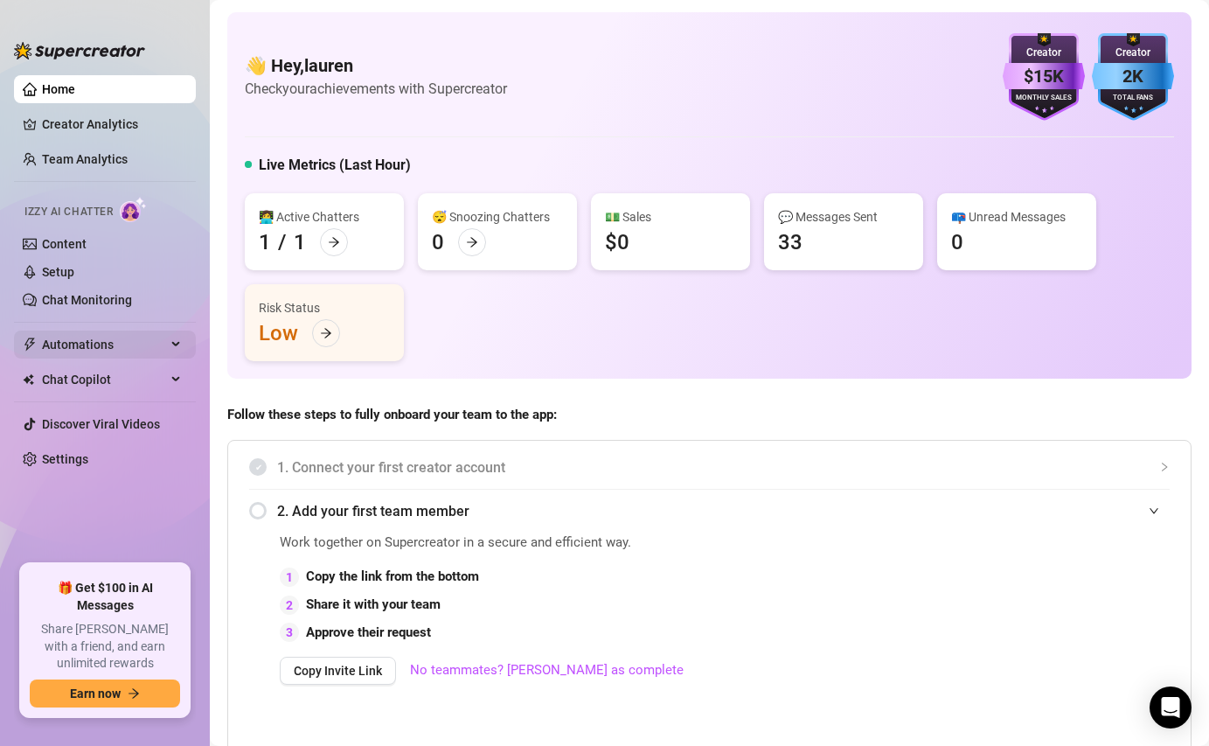
click at [68, 348] on span "Automations" at bounding box center [104, 345] width 124 height 28
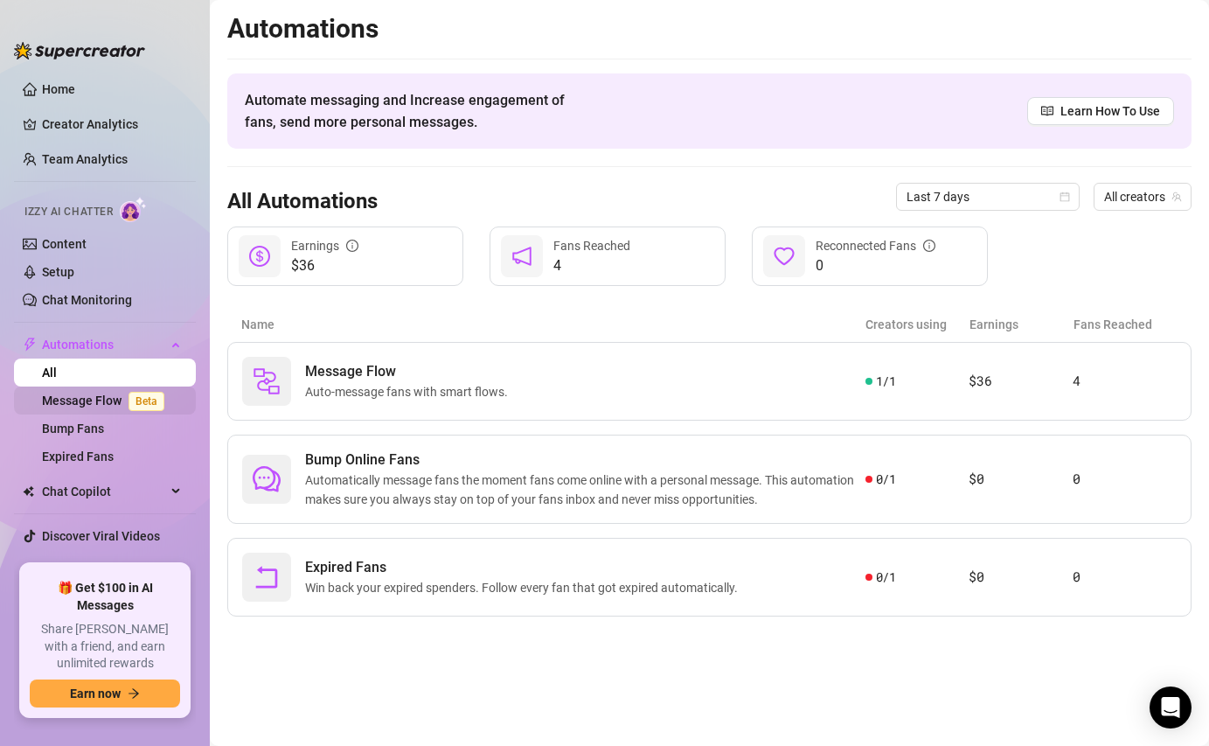
click at [68, 397] on link "Message Flow Beta" at bounding box center [106, 401] width 129 height 14
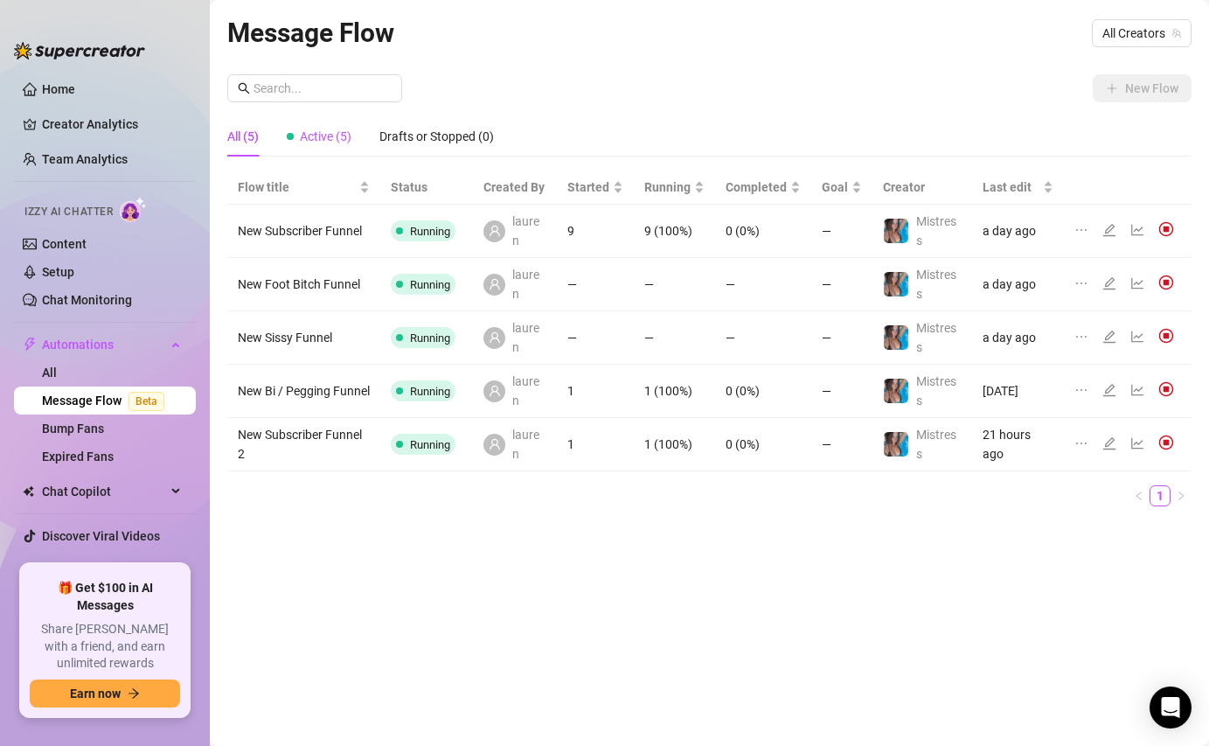
click at [326, 132] on span "Active (5)" at bounding box center [326, 136] width 52 height 14
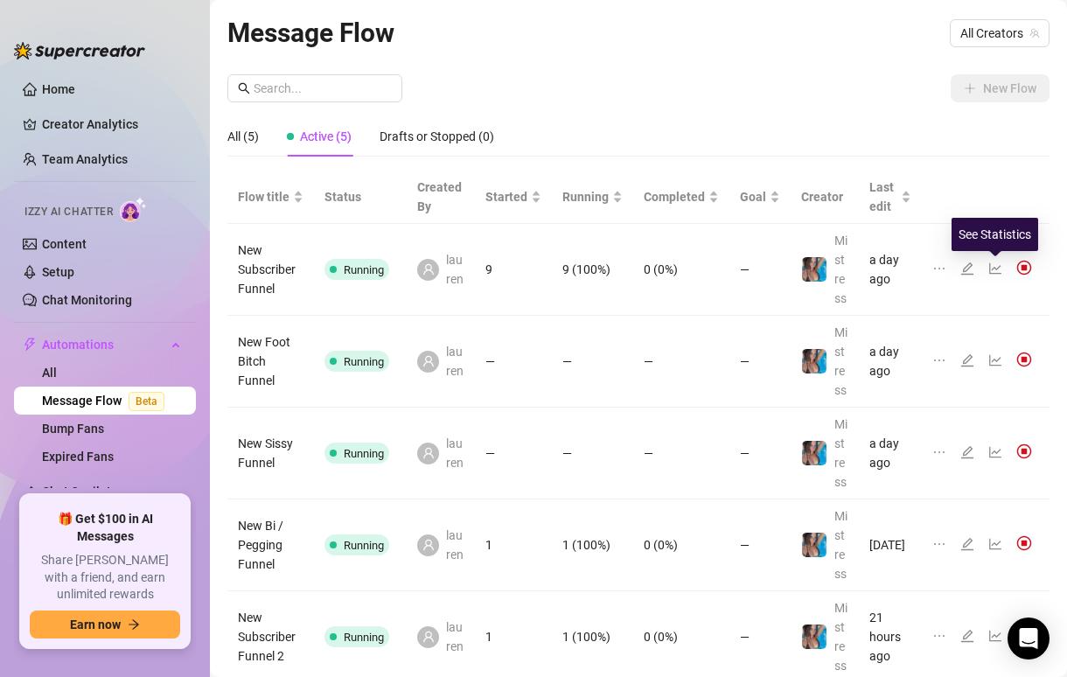
click at [992, 268] on icon "line-chart" at bounding box center [995, 268] width 14 height 14
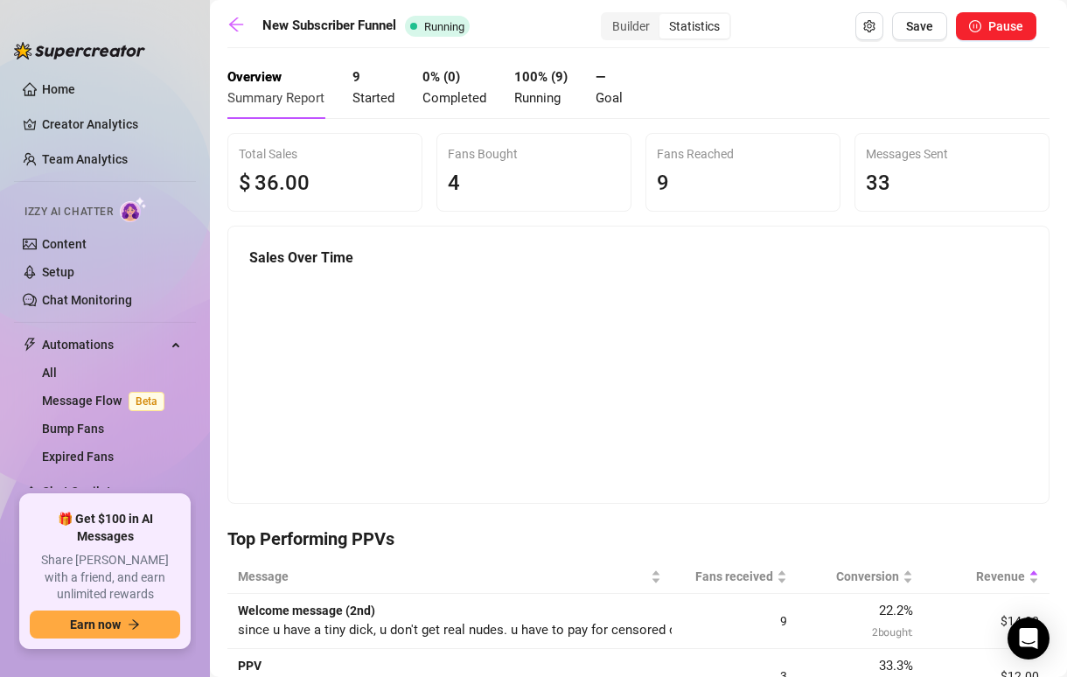
click at [345, 95] on div "Overview Summary Report 9 Started 0 % ( 0 ) Completed 100 % ( 9 ) Running — Goal" at bounding box center [424, 88] width 395 height 62
click at [372, 97] on span "Started" at bounding box center [373, 98] width 42 height 16
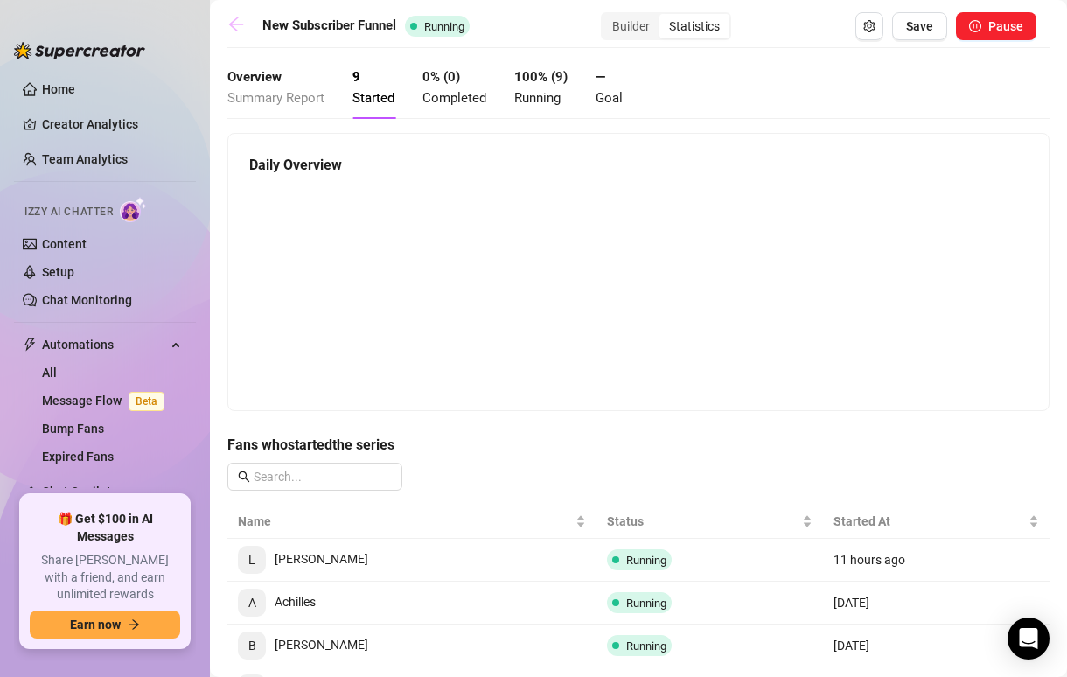
click at [240, 24] on icon "arrow-left" at bounding box center [236, 24] width 14 height 14
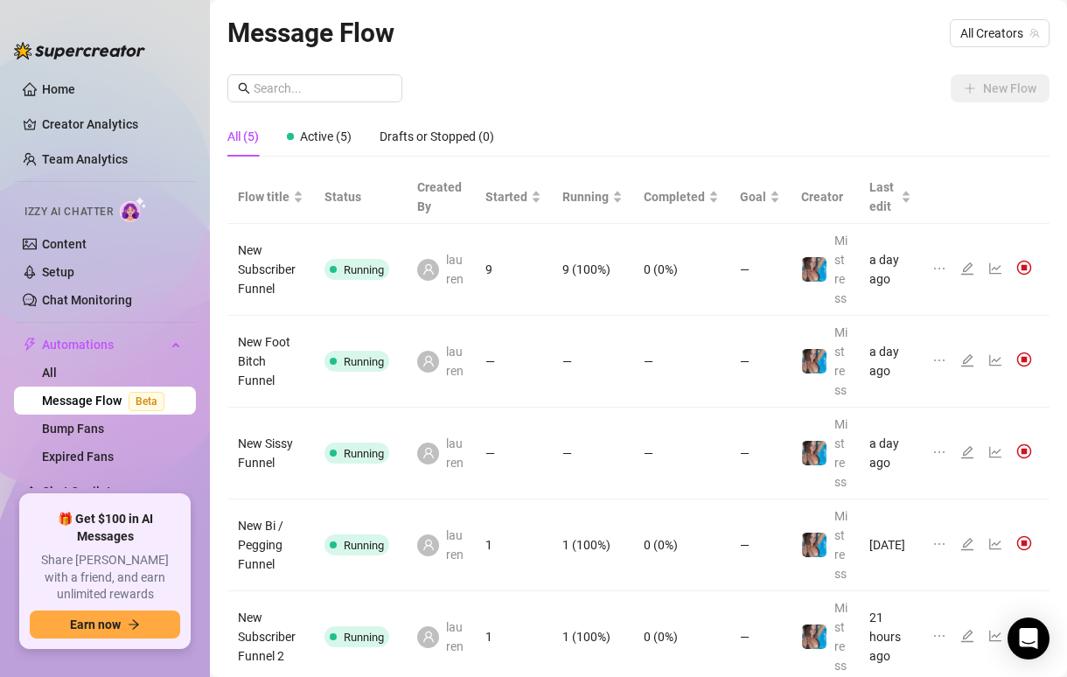
scroll to position [108, 0]
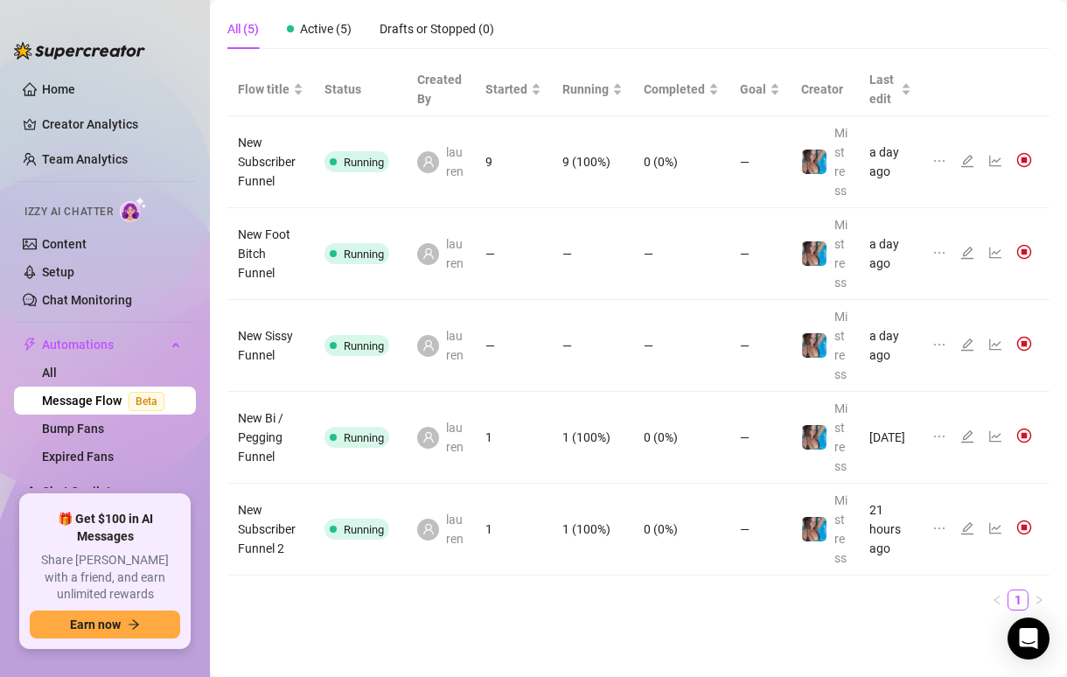
click at [994, 530] on icon "line-chart" at bounding box center [995, 528] width 14 height 14
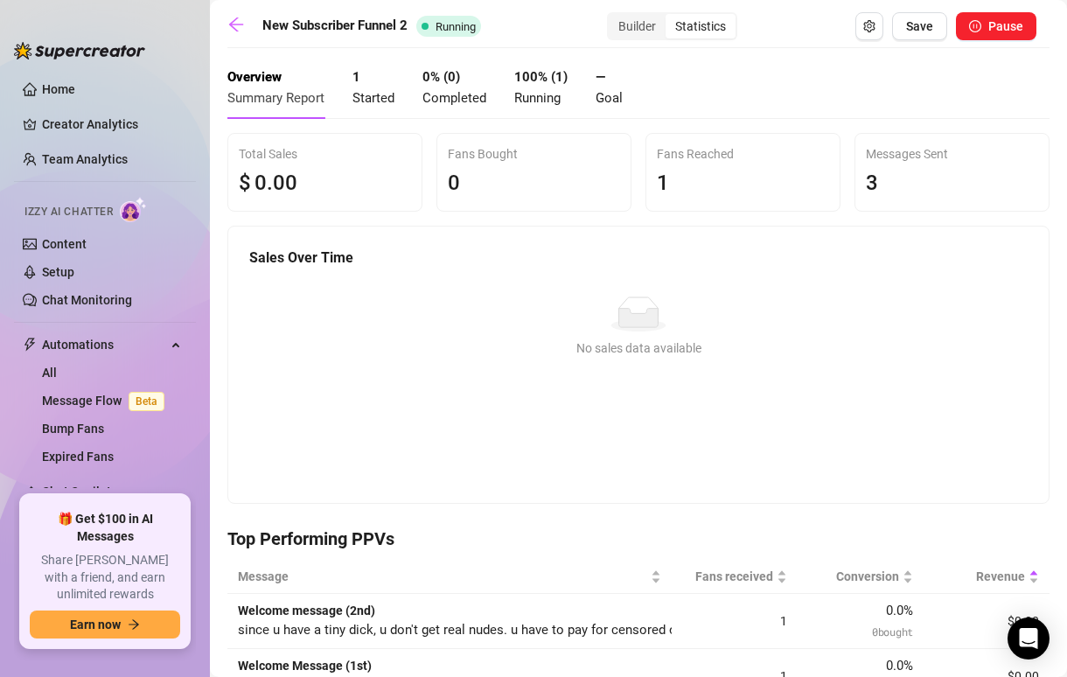
click at [387, 93] on span "Started" at bounding box center [373, 98] width 42 height 16
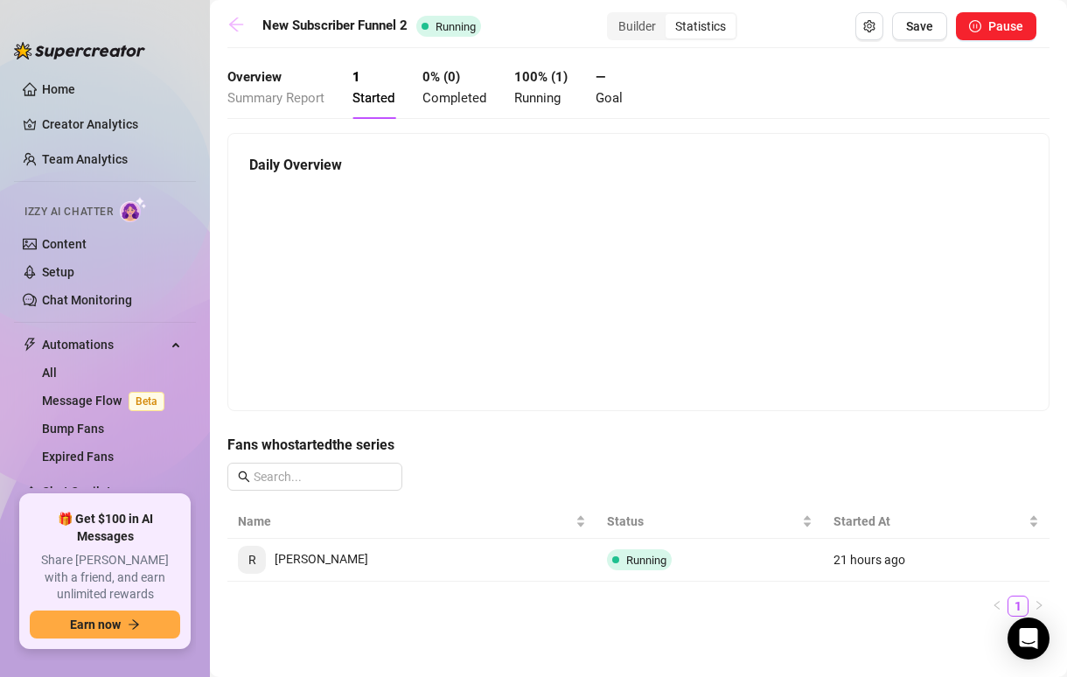
click at [245, 28] on link at bounding box center [240, 26] width 26 height 21
